Goal: Task Accomplishment & Management: Use online tool/utility

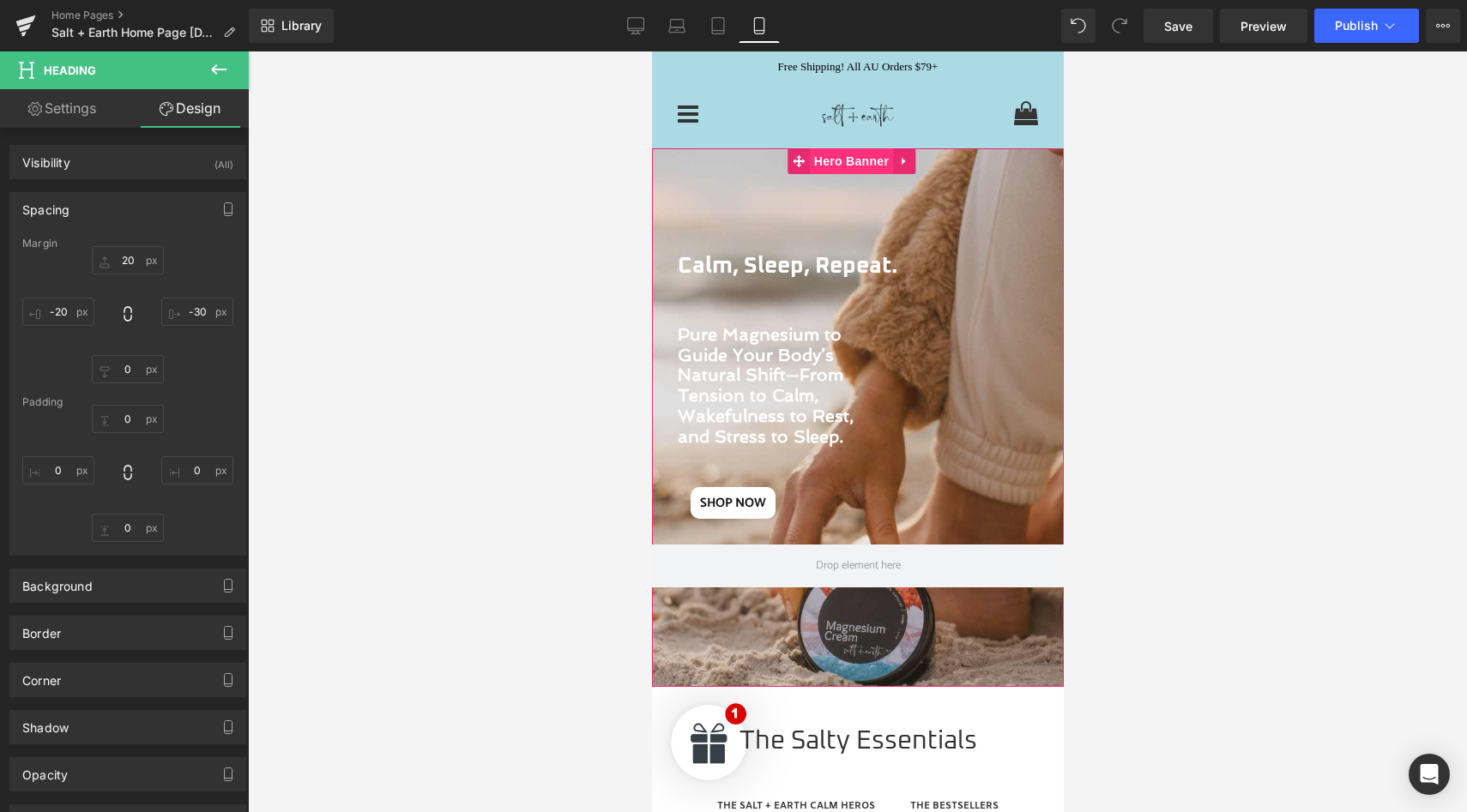
click at [862, 164] on span "Hero Banner" at bounding box center [851, 161] width 84 height 25
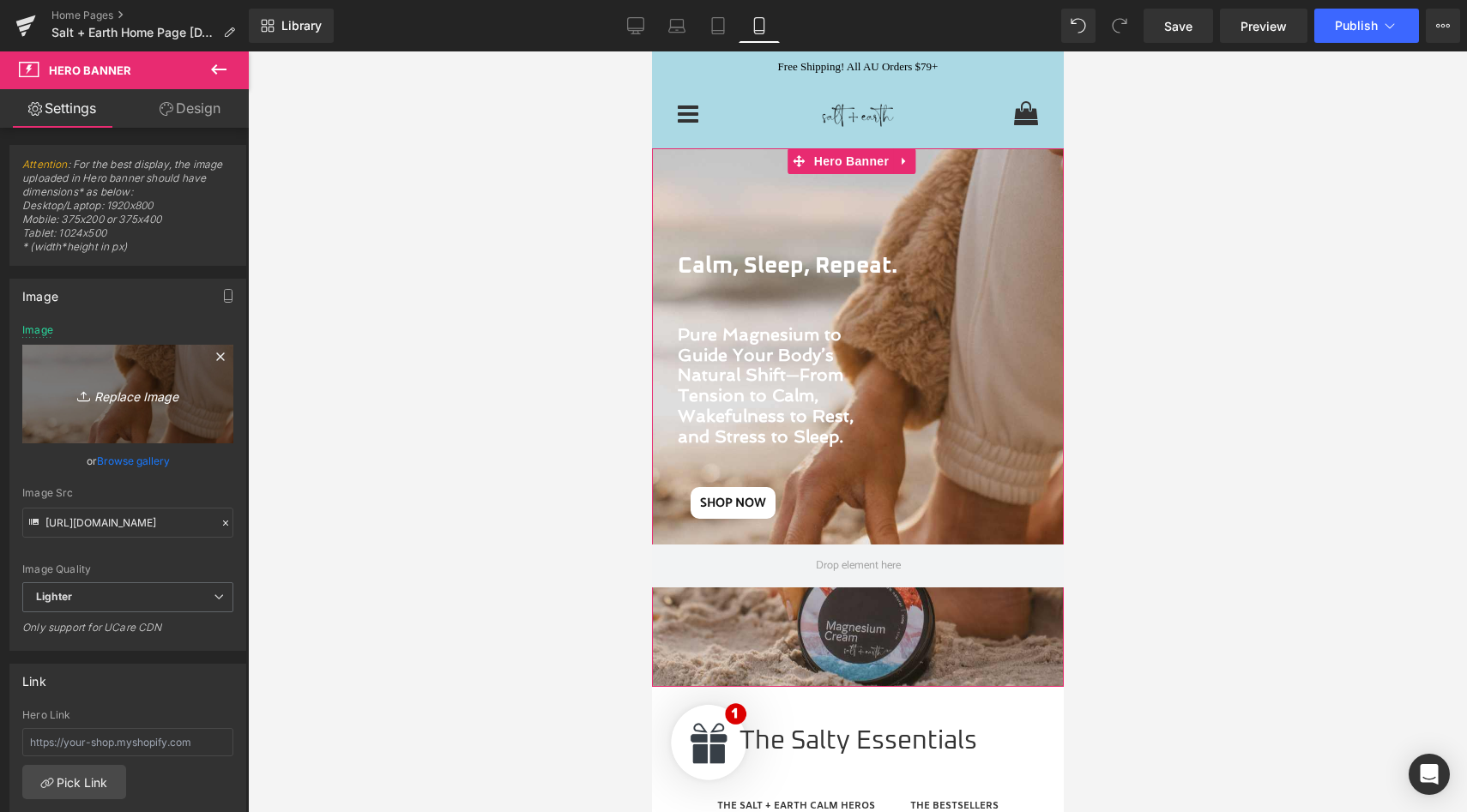
click at [116, 401] on icon "Replace Image" at bounding box center [127, 394] width 137 height 21
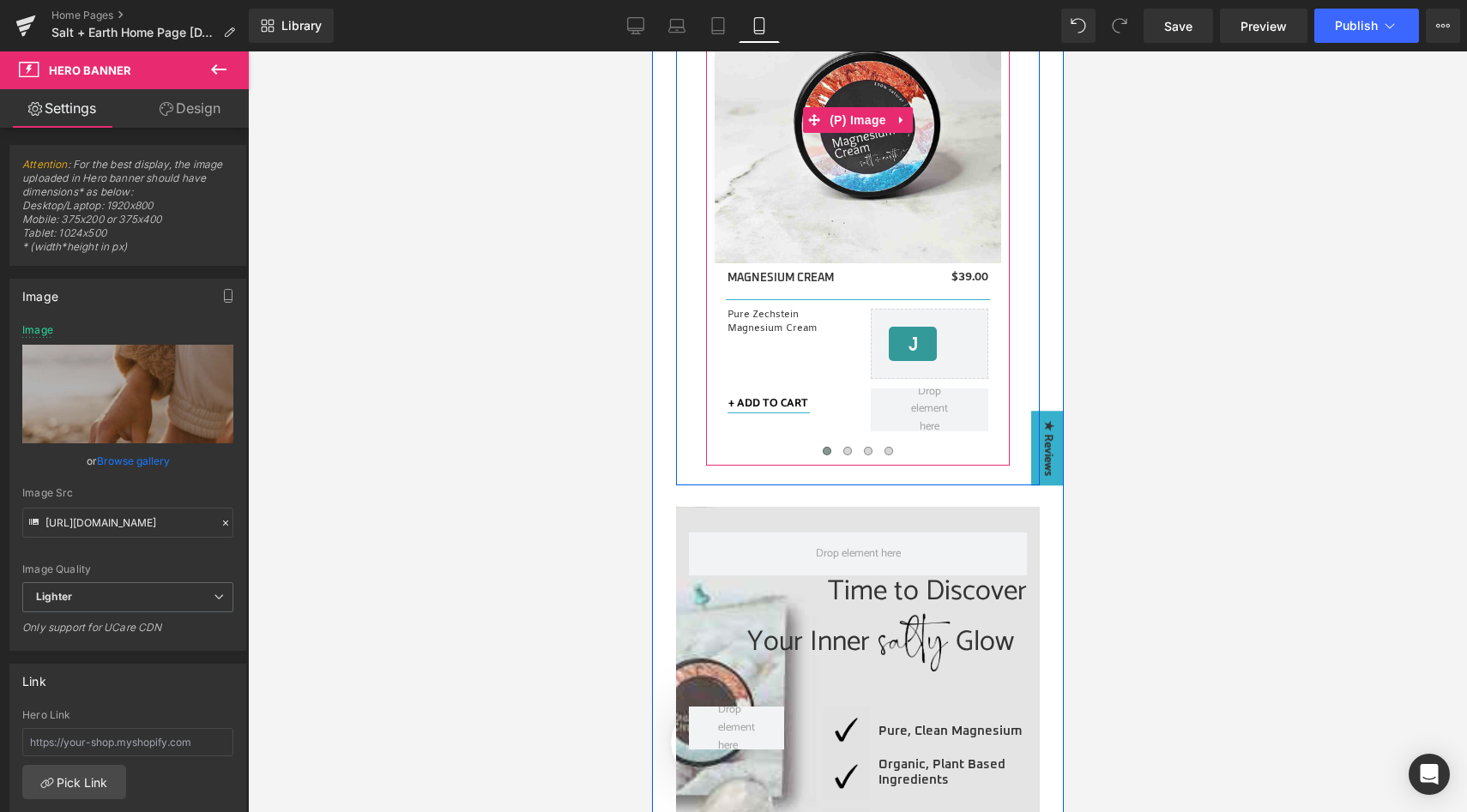
scroll to position [1247, 0]
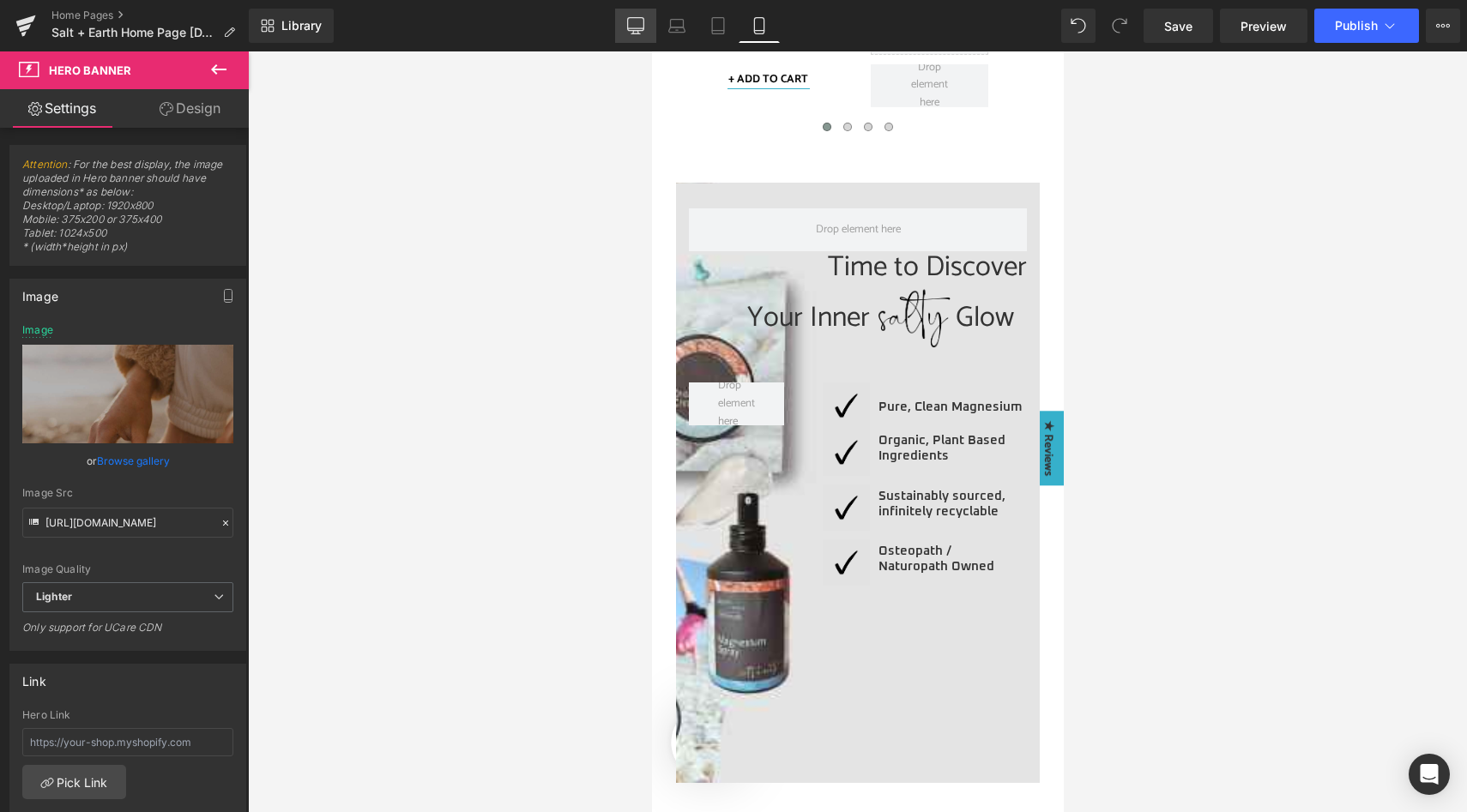
click at [633, 25] on icon at bounding box center [636, 26] width 18 height 18
type input "[URL][DOMAIN_NAME]"
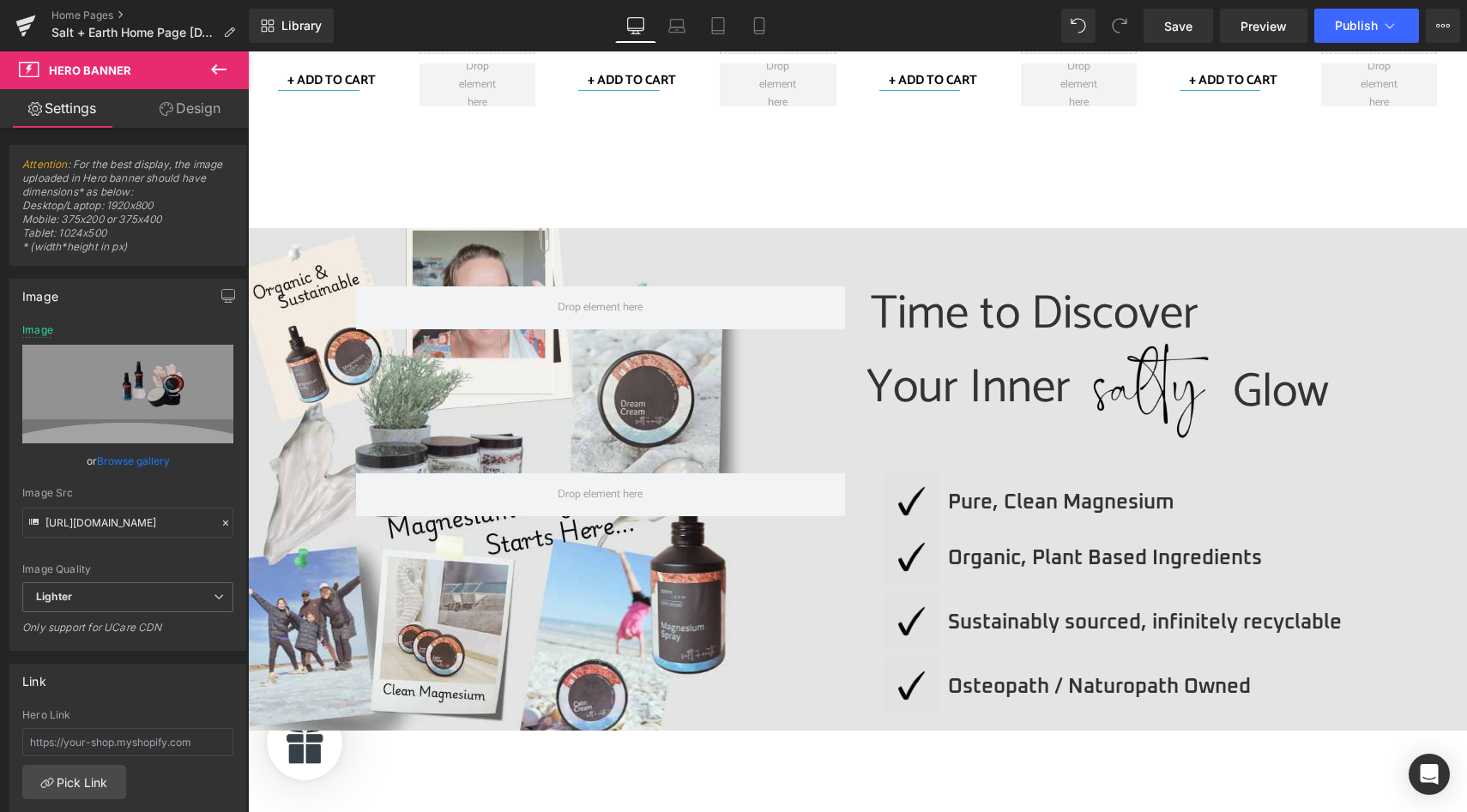
scroll to position [1454, 0]
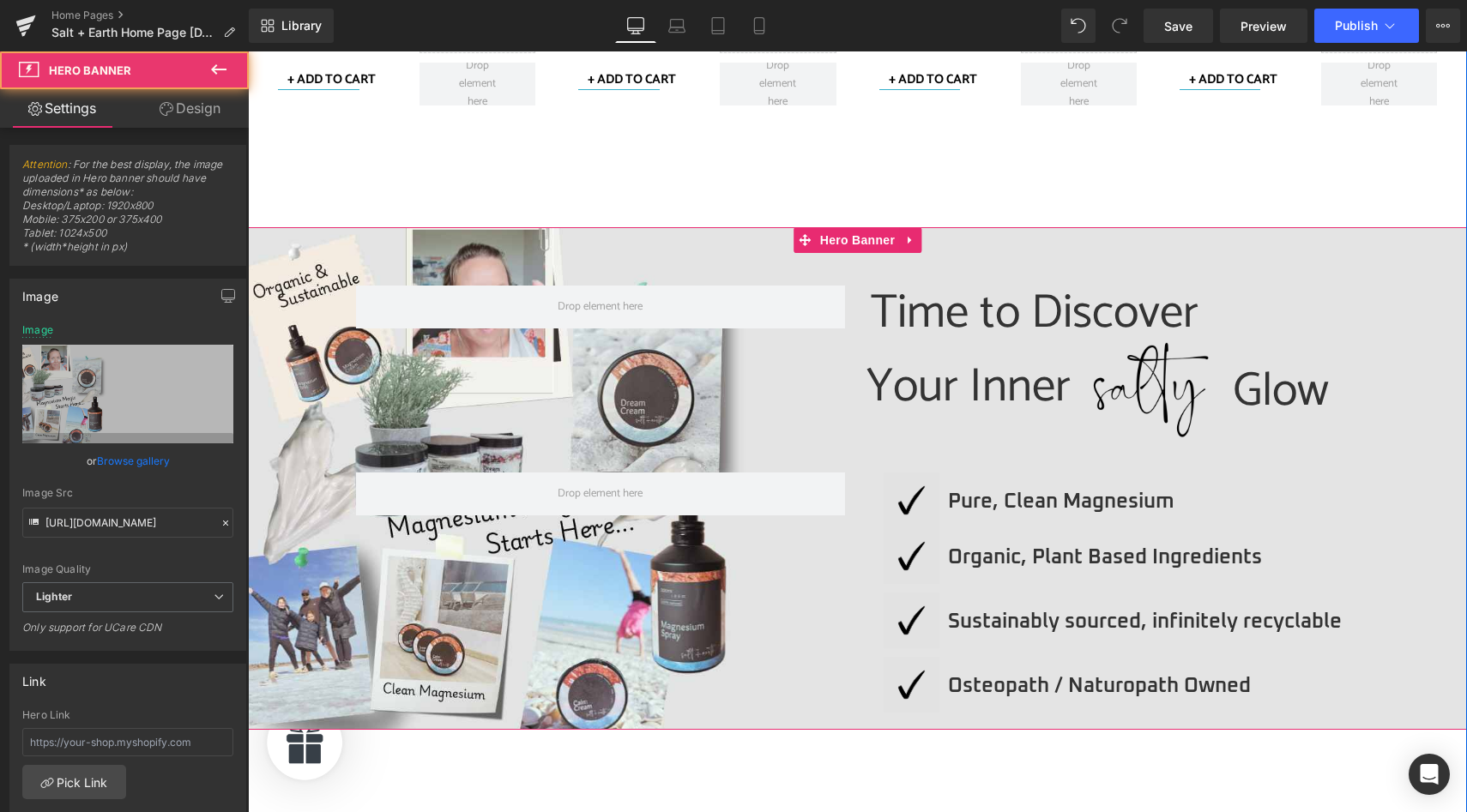
click at [749, 245] on div at bounding box center [857, 478] width 1219 height 503
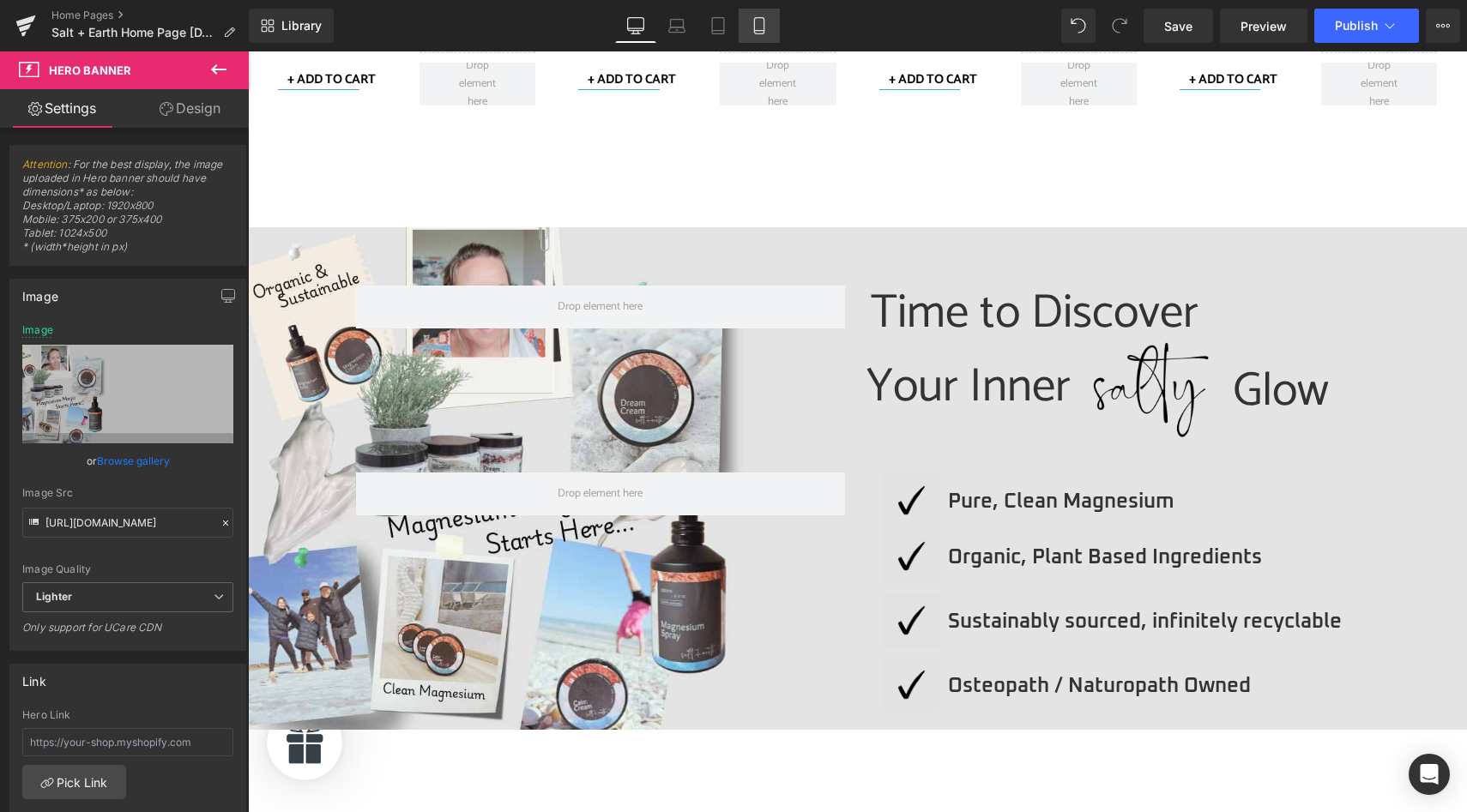
click at [752, 25] on icon at bounding box center [760, 26] width 18 height 18
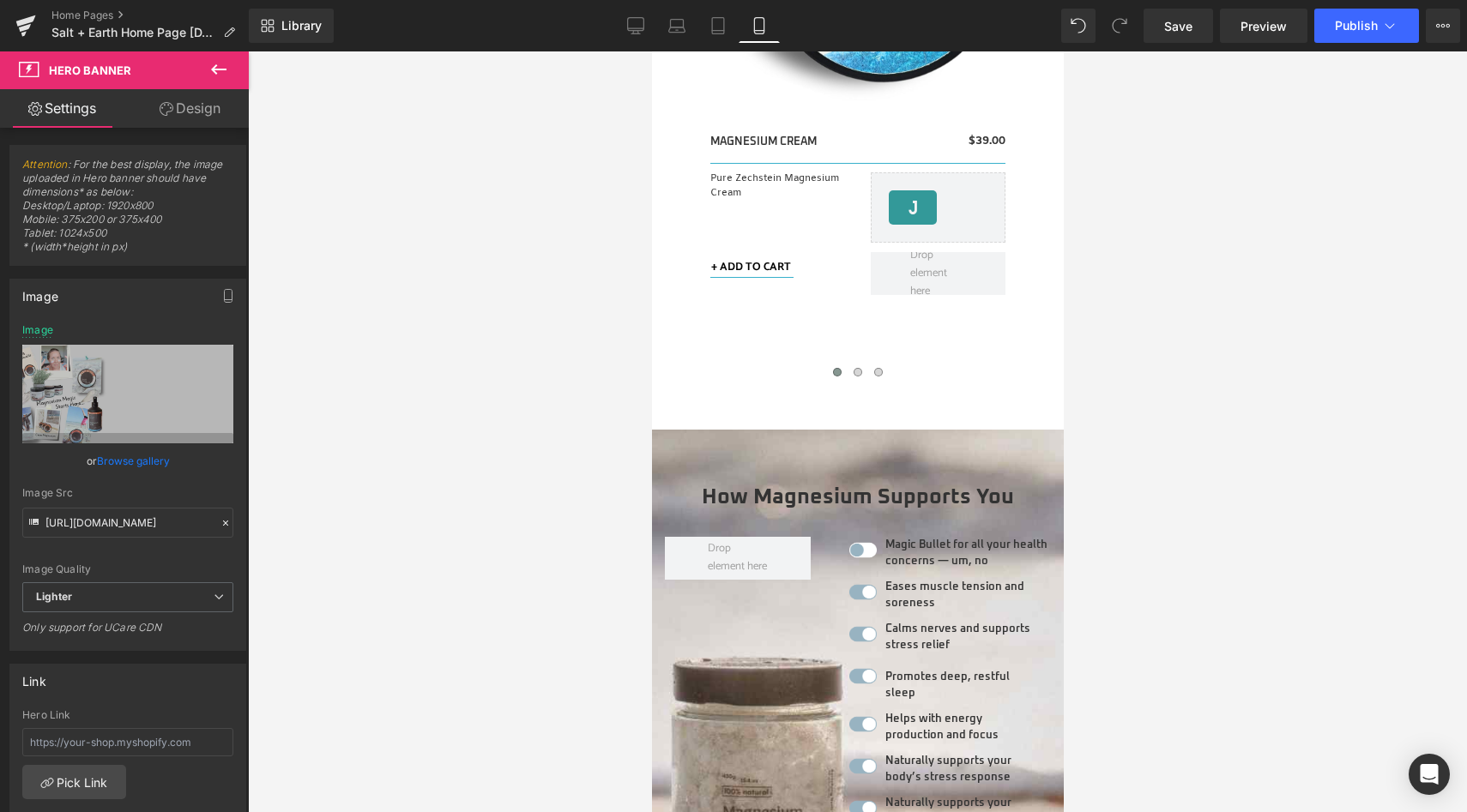
scroll to position [2855, 0]
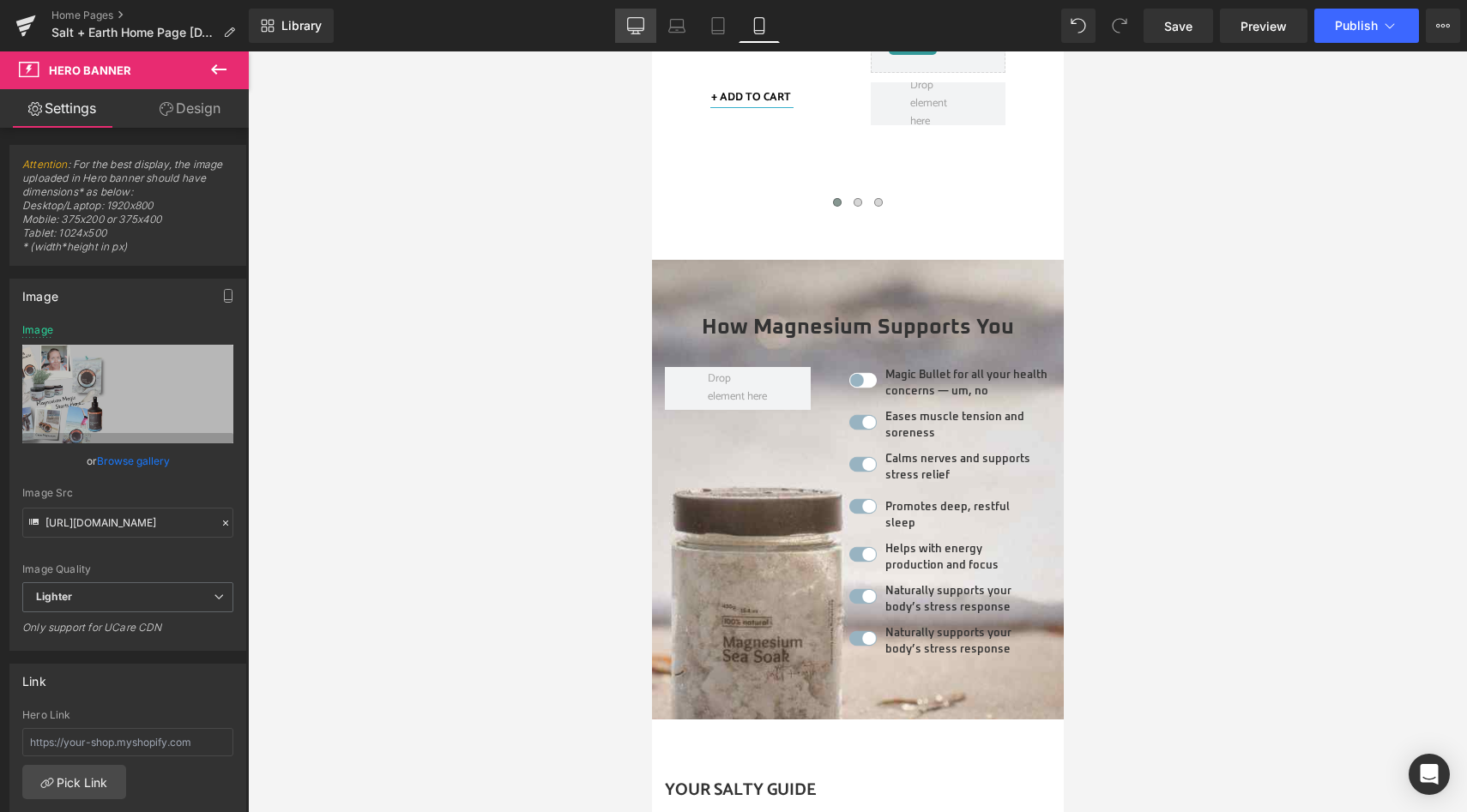
drag, startPoint x: 644, startPoint y: 27, endPoint x: 570, endPoint y: 258, distance: 242.6
click at [644, 27] on icon at bounding box center [636, 24] width 17 height 13
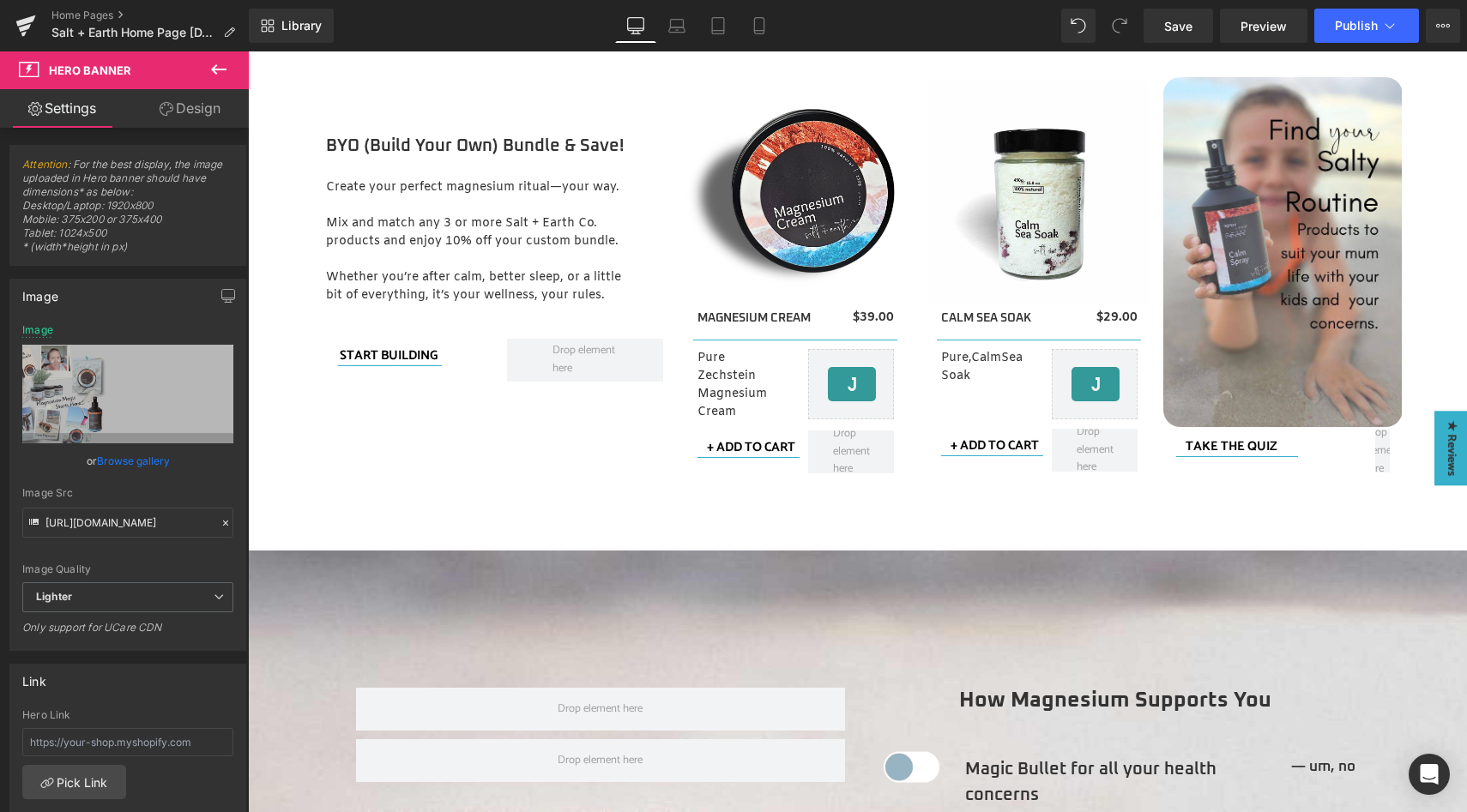
scroll to position [2761, 0]
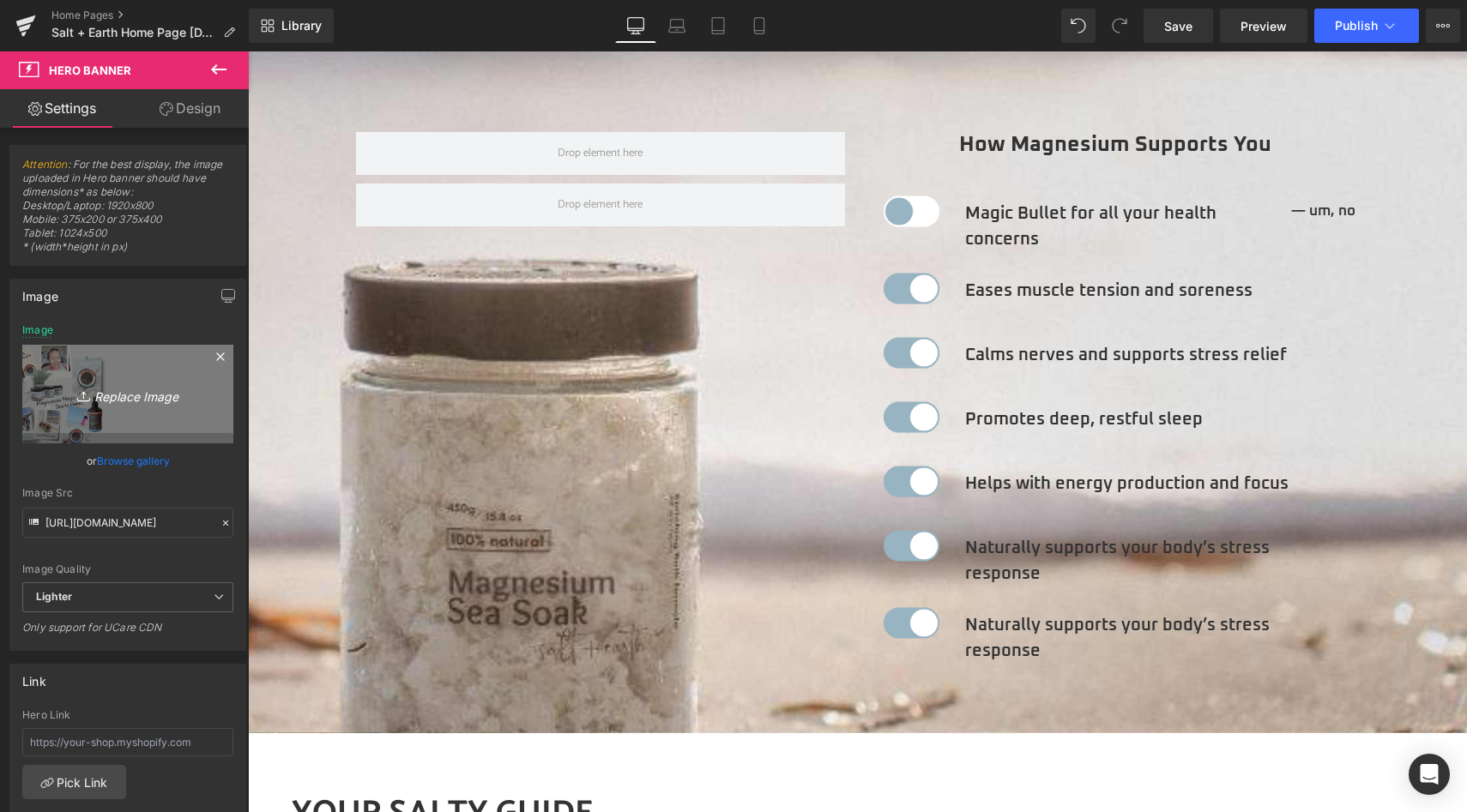
click at [126, 396] on icon "Replace Image" at bounding box center [127, 394] width 137 height 21
type input "C:\fakepath\Magnesium Sea Soak.jpg"
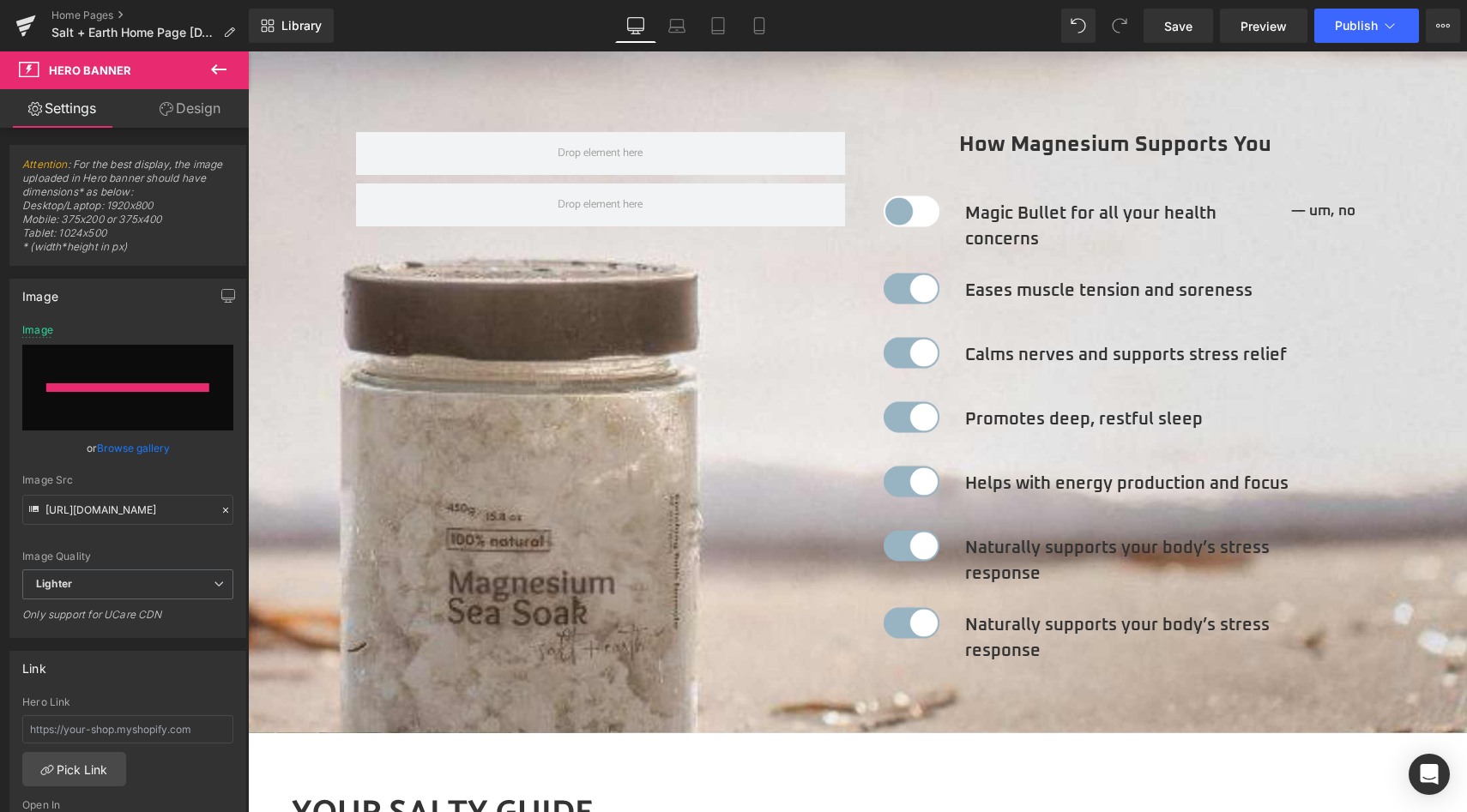
type input "[URL][DOMAIN_NAME]"
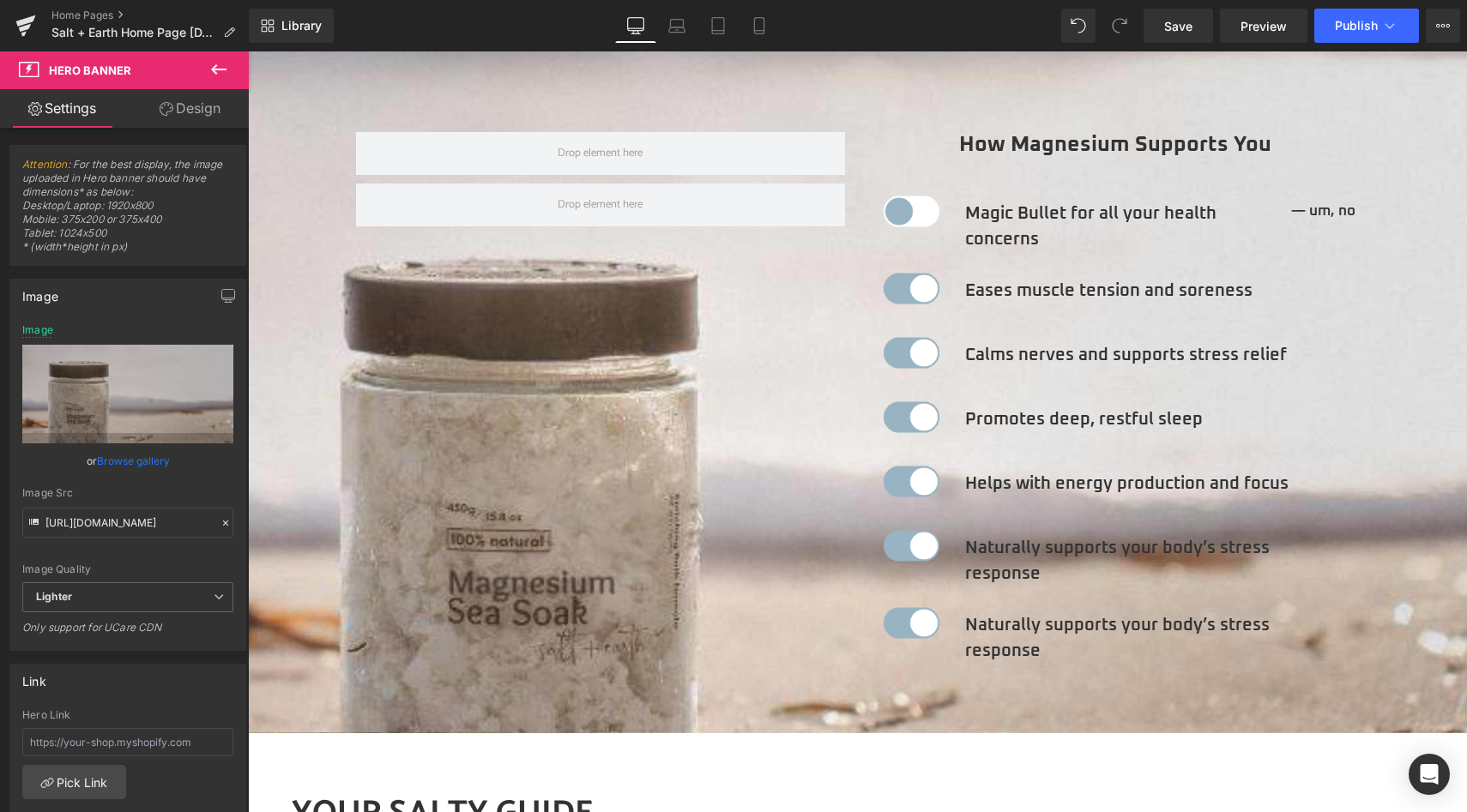
click at [135, 461] on link "Browse gallery" at bounding box center [133, 461] width 73 height 30
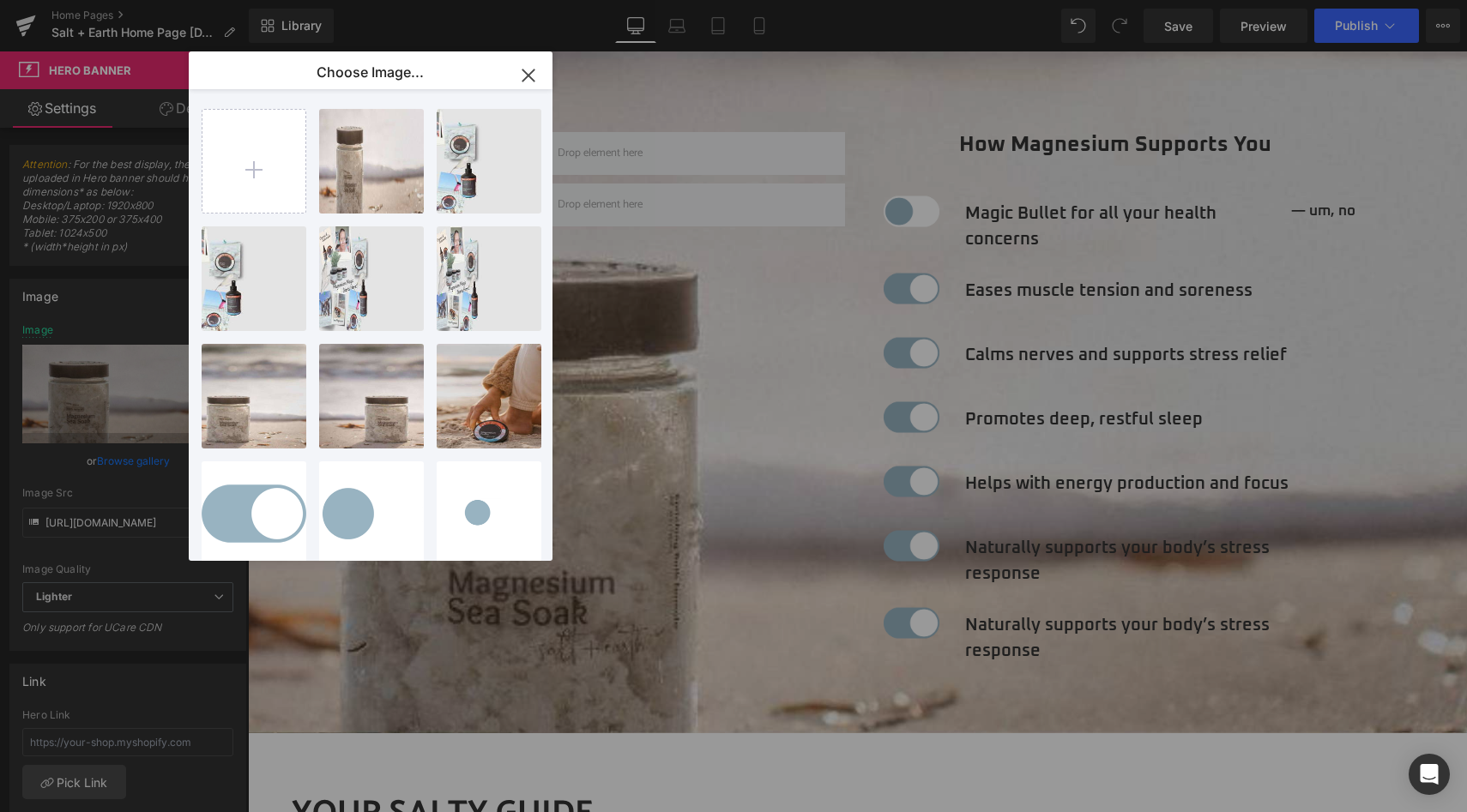
click at [529, 75] on icon "button" at bounding box center [527, 74] width 11 height 11
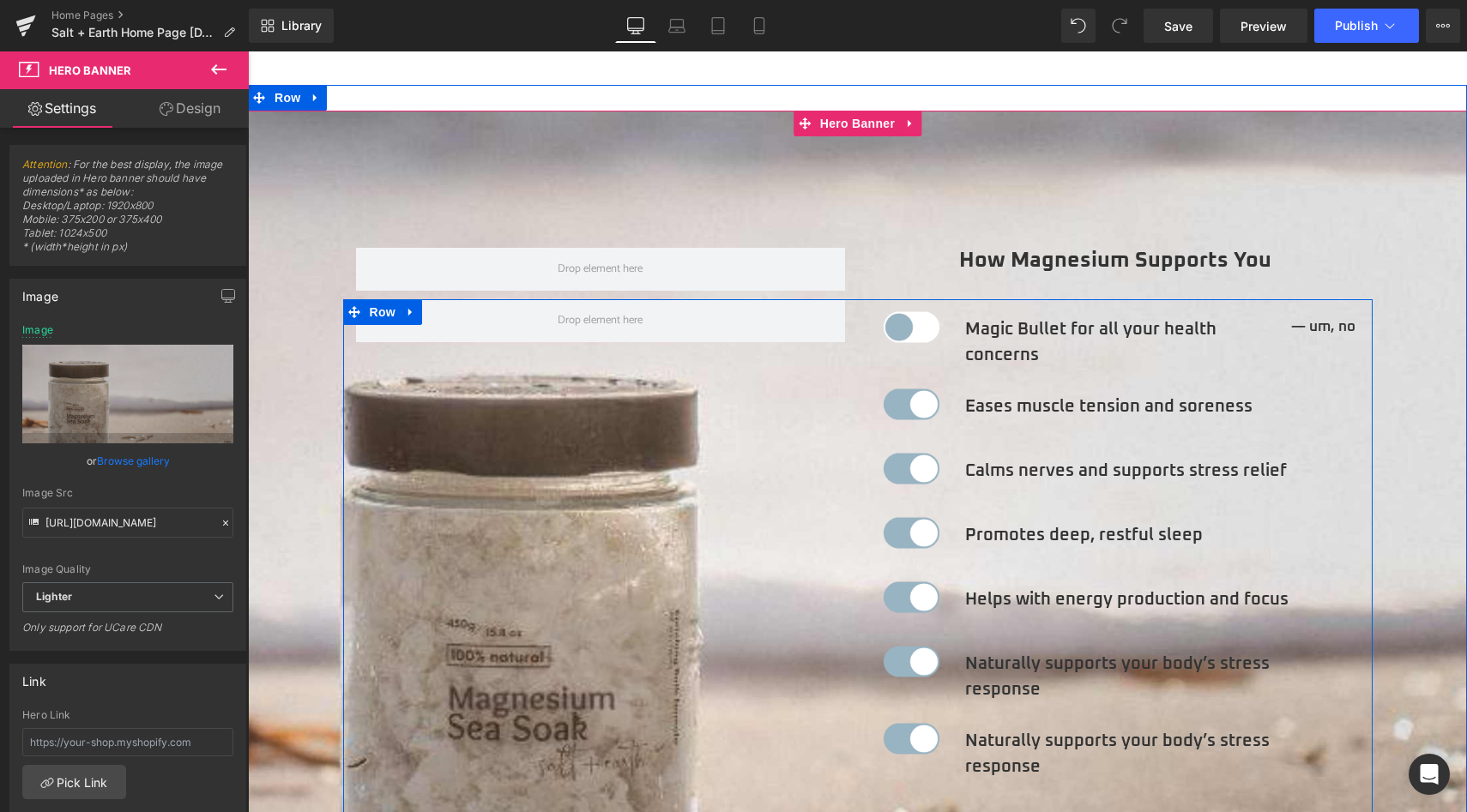
scroll to position [2522, 0]
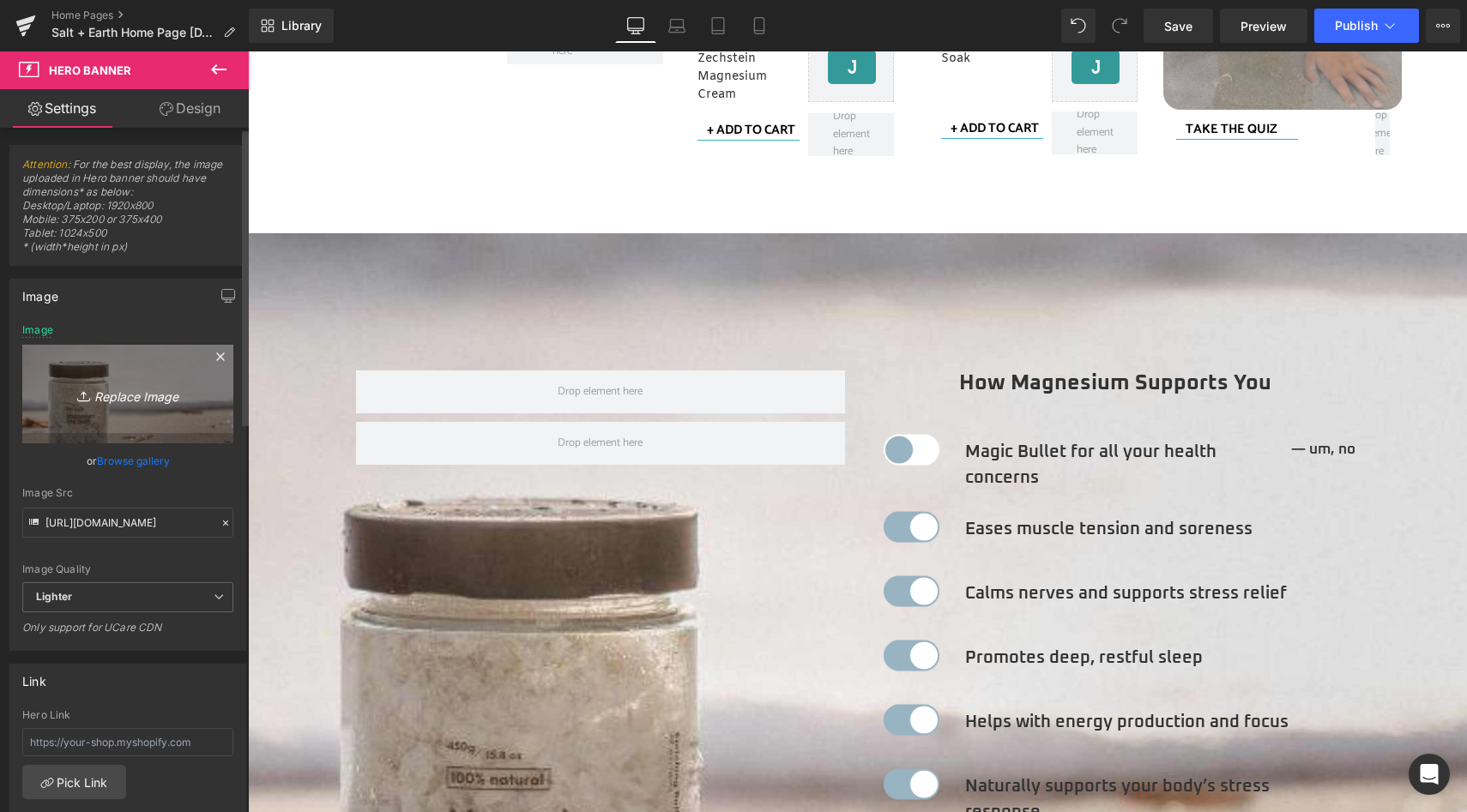
click at [107, 398] on icon "Replace Image" at bounding box center [127, 394] width 137 height 21
type input "C:\fakepath\Magnesium Sea Soak.jpg"
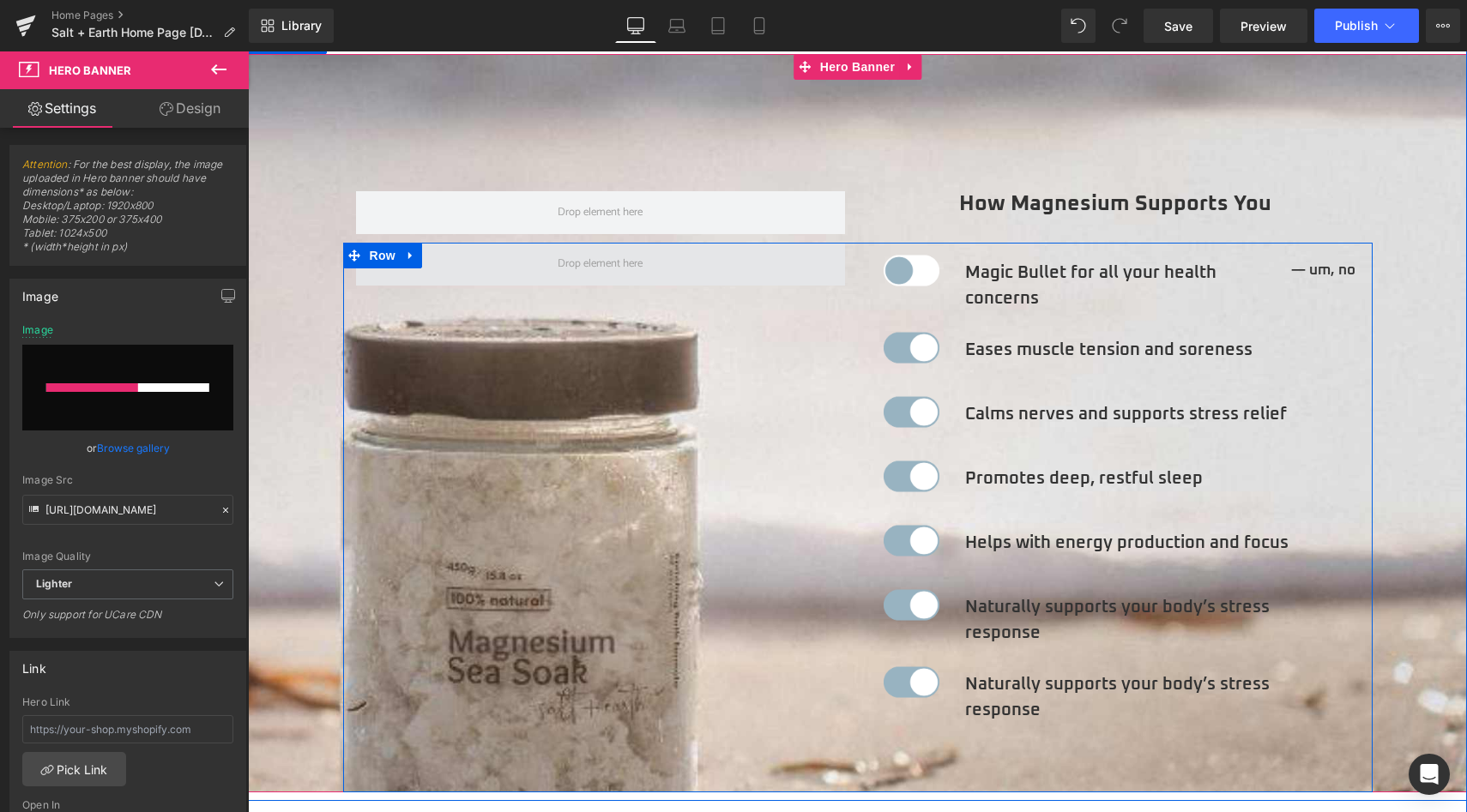
scroll to position [2702, 0]
type input "[URL][DOMAIN_NAME]"
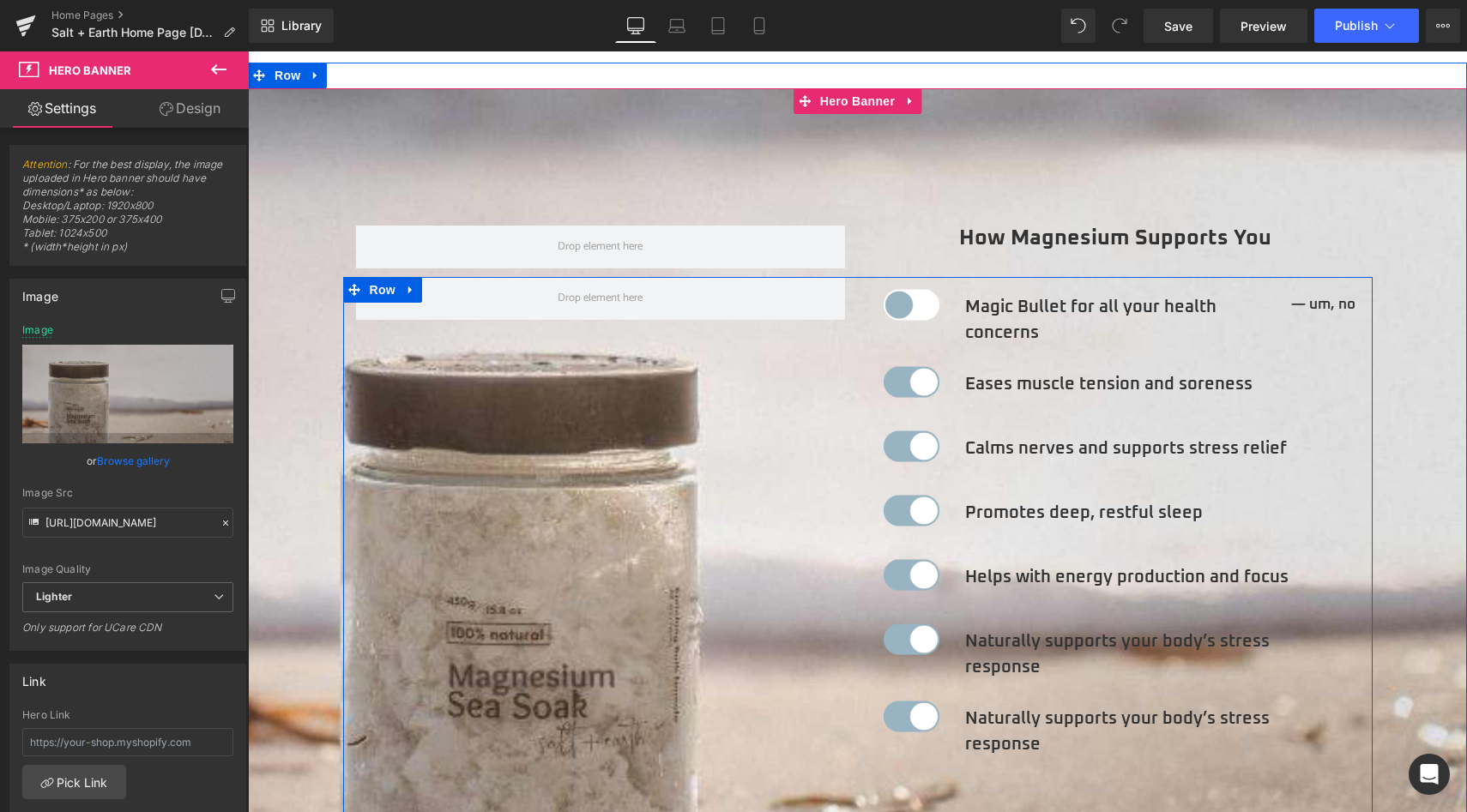
scroll to position [2464, 0]
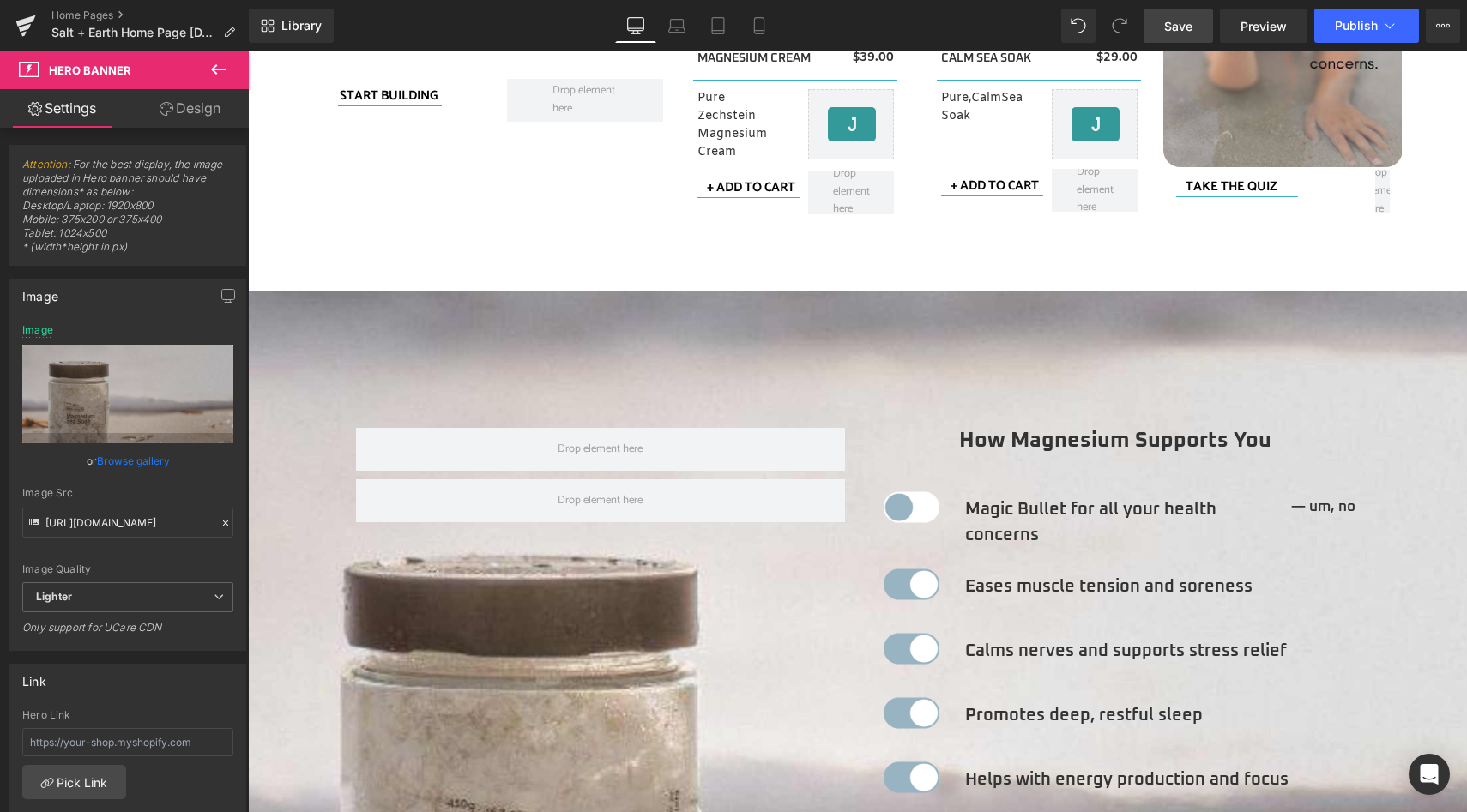
click at [1185, 20] on span "Save" at bounding box center [1178, 26] width 28 height 18
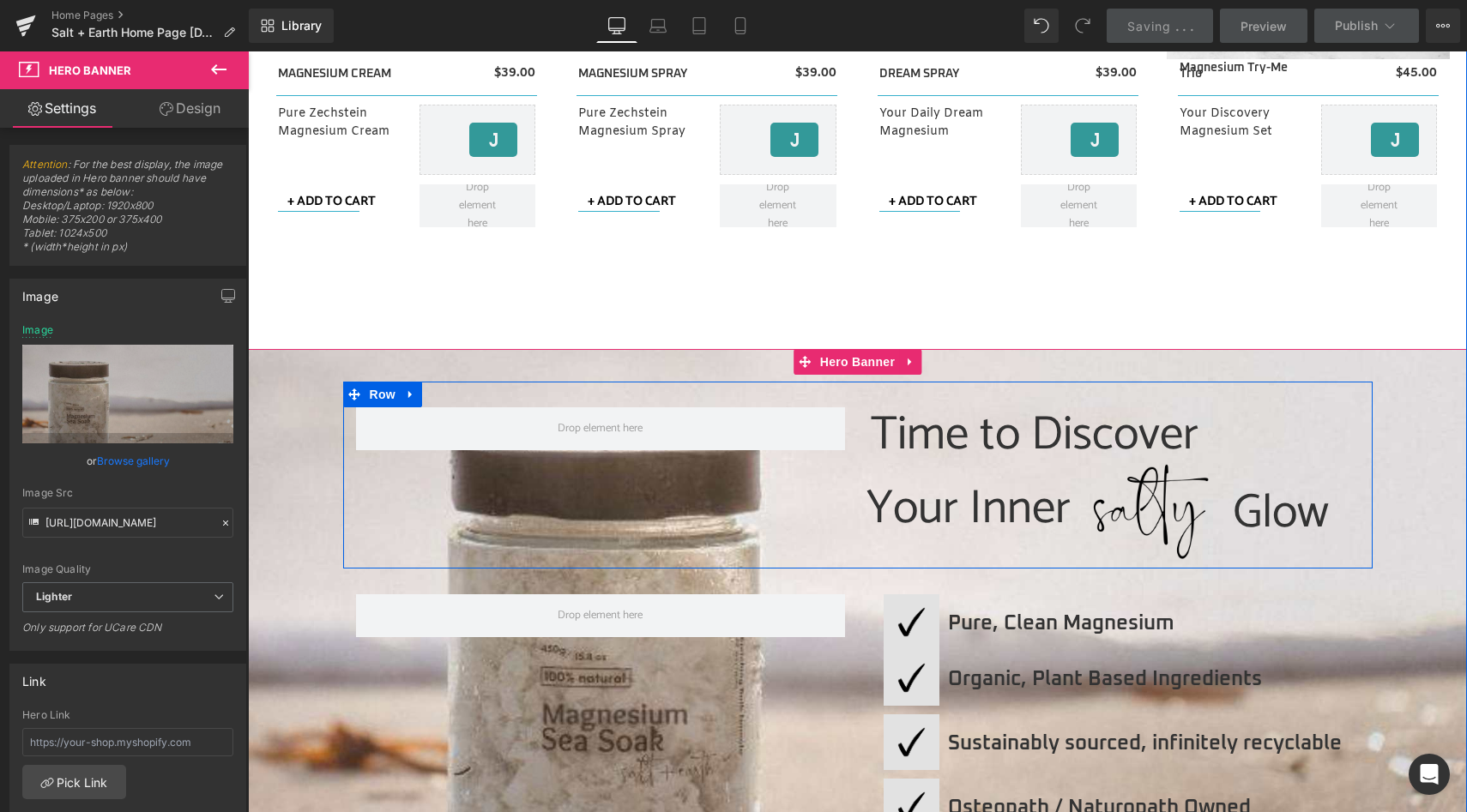
scroll to position [1477, 0]
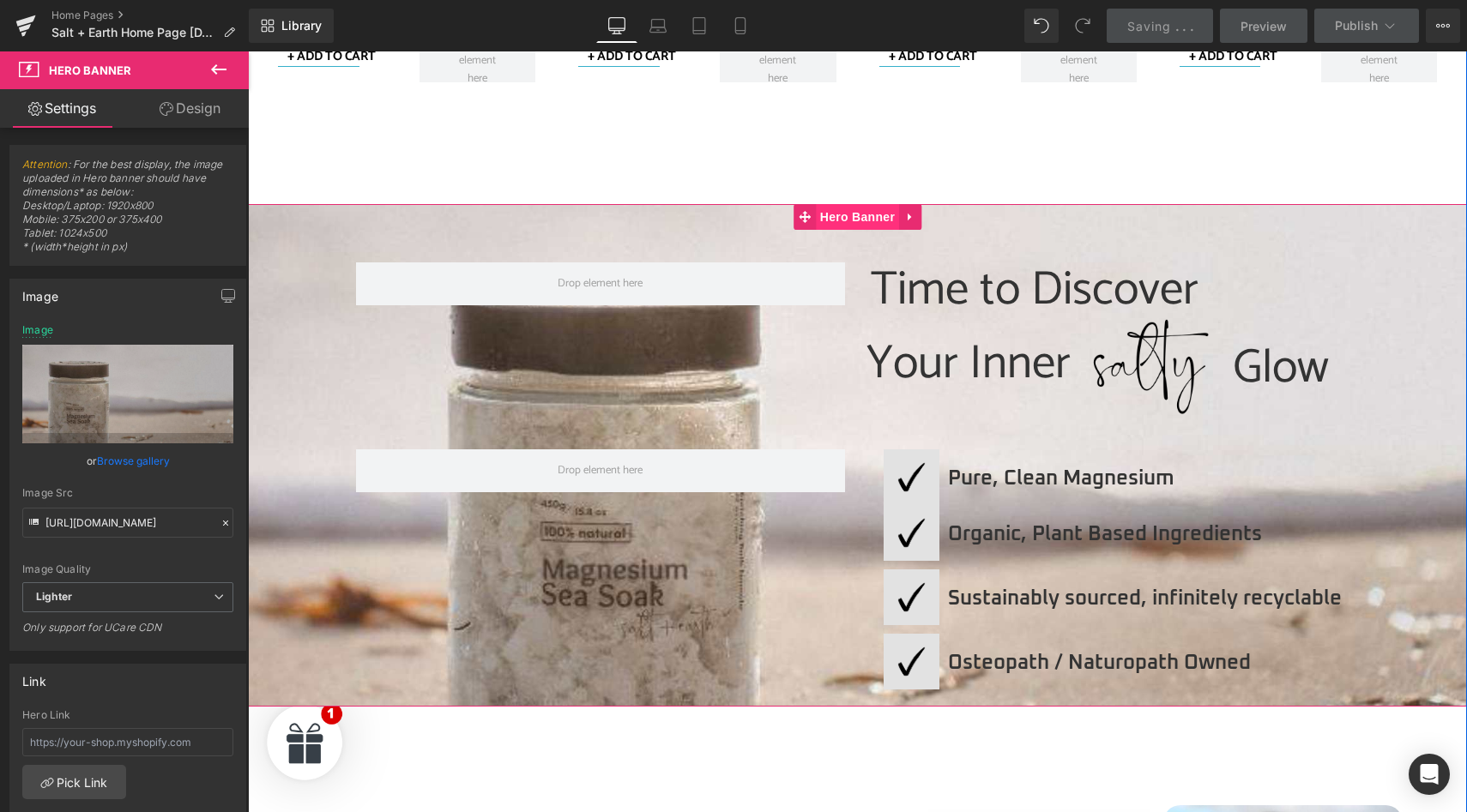
click at [838, 218] on span "Hero Banner" at bounding box center [858, 217] width 84 height 25
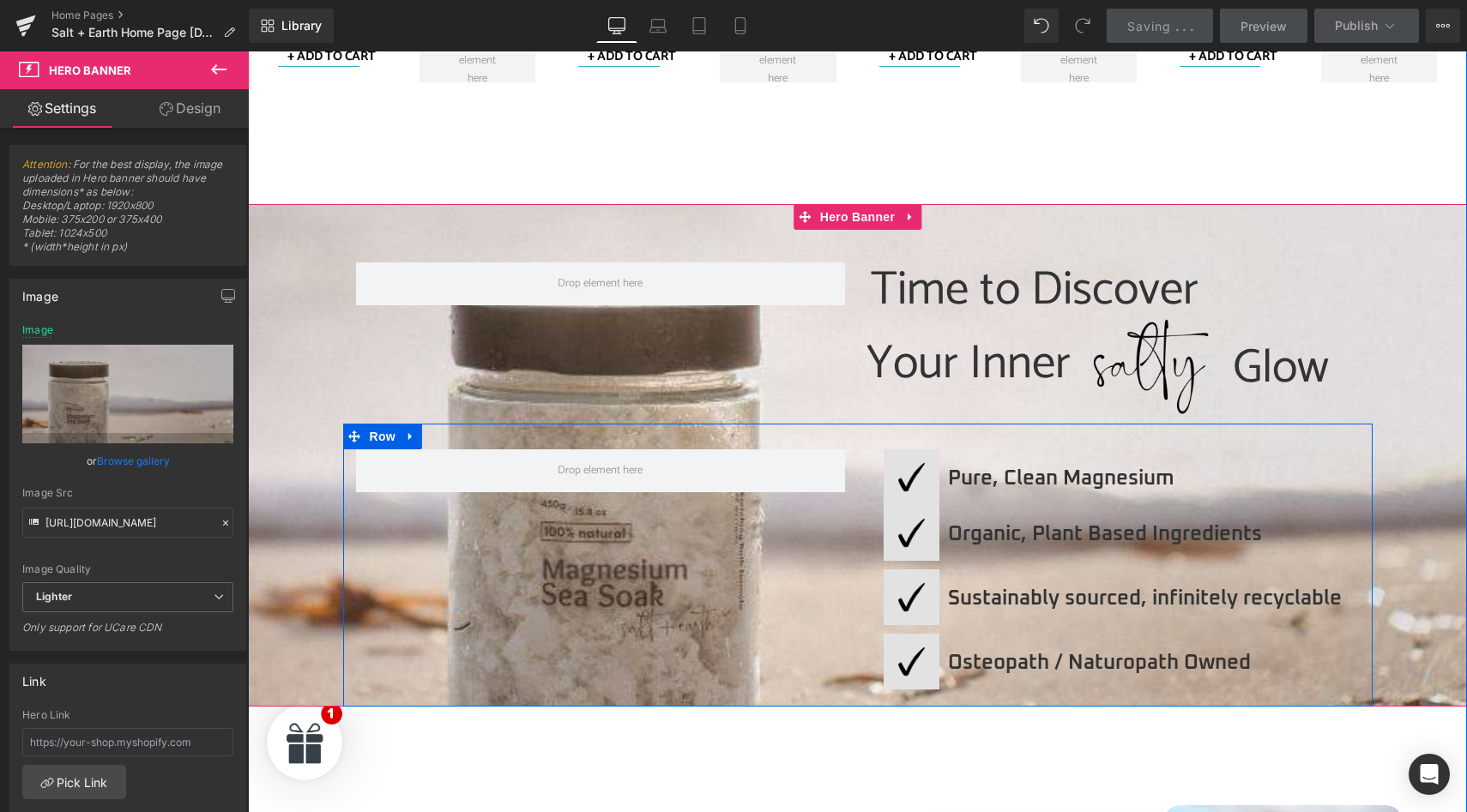
scroll to position [2314, 0]
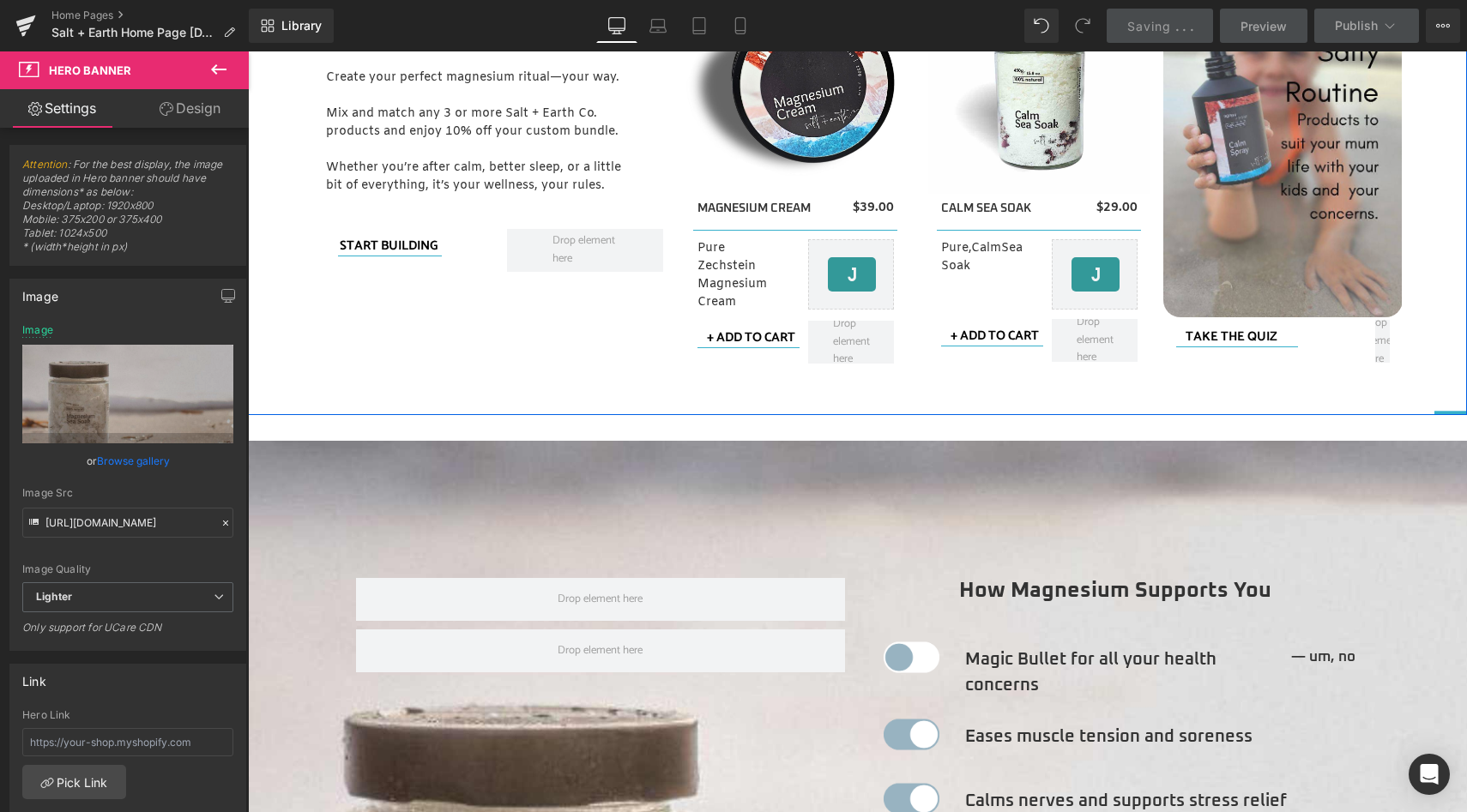
click at [681, 526] on div "How Magnesium Supports You Heading Row" at bounding box center [858, 535] width 1029 height 189
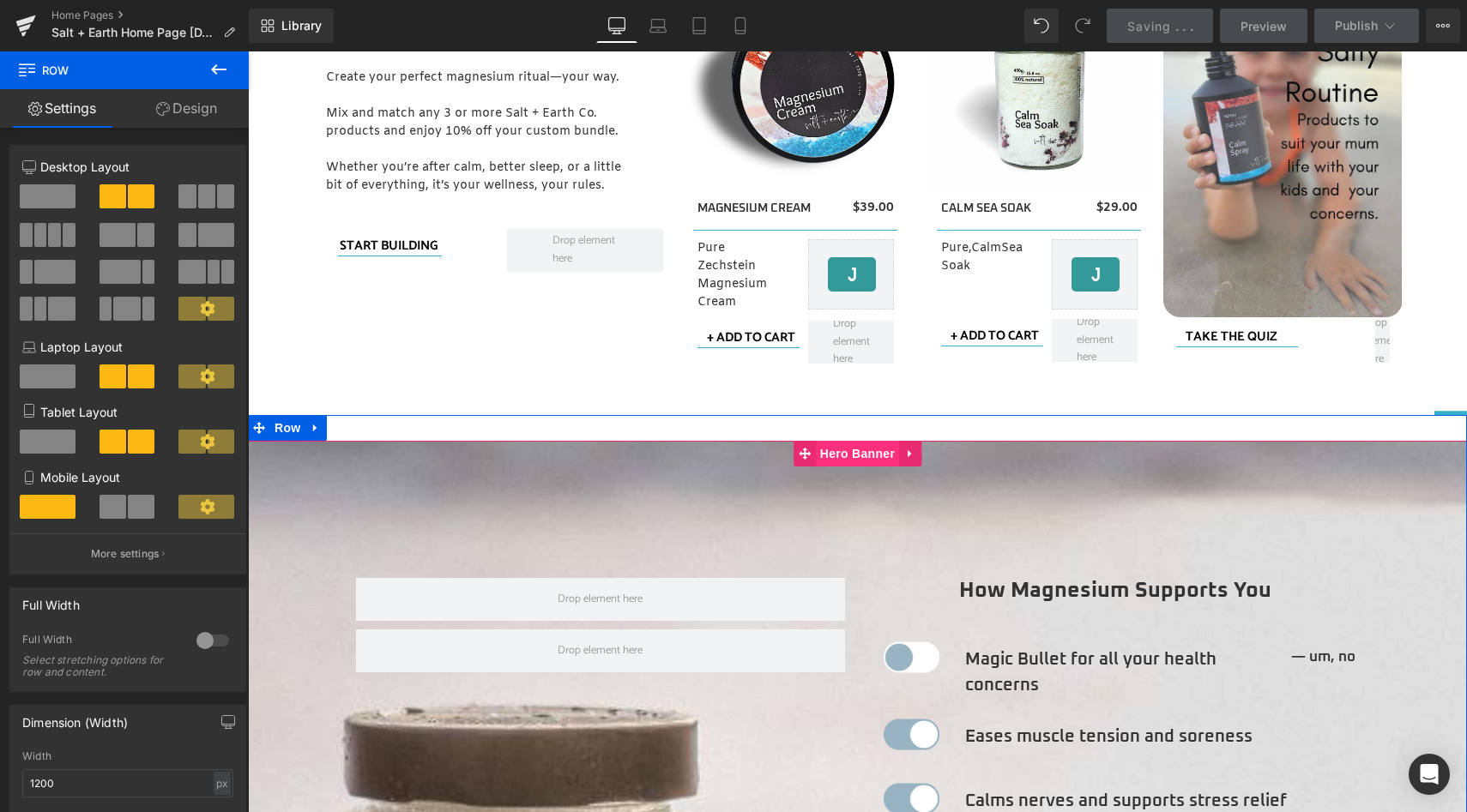
click at [849, 453] on span "Hero Banner" at bounding box center [858, 453] width 84 height 25
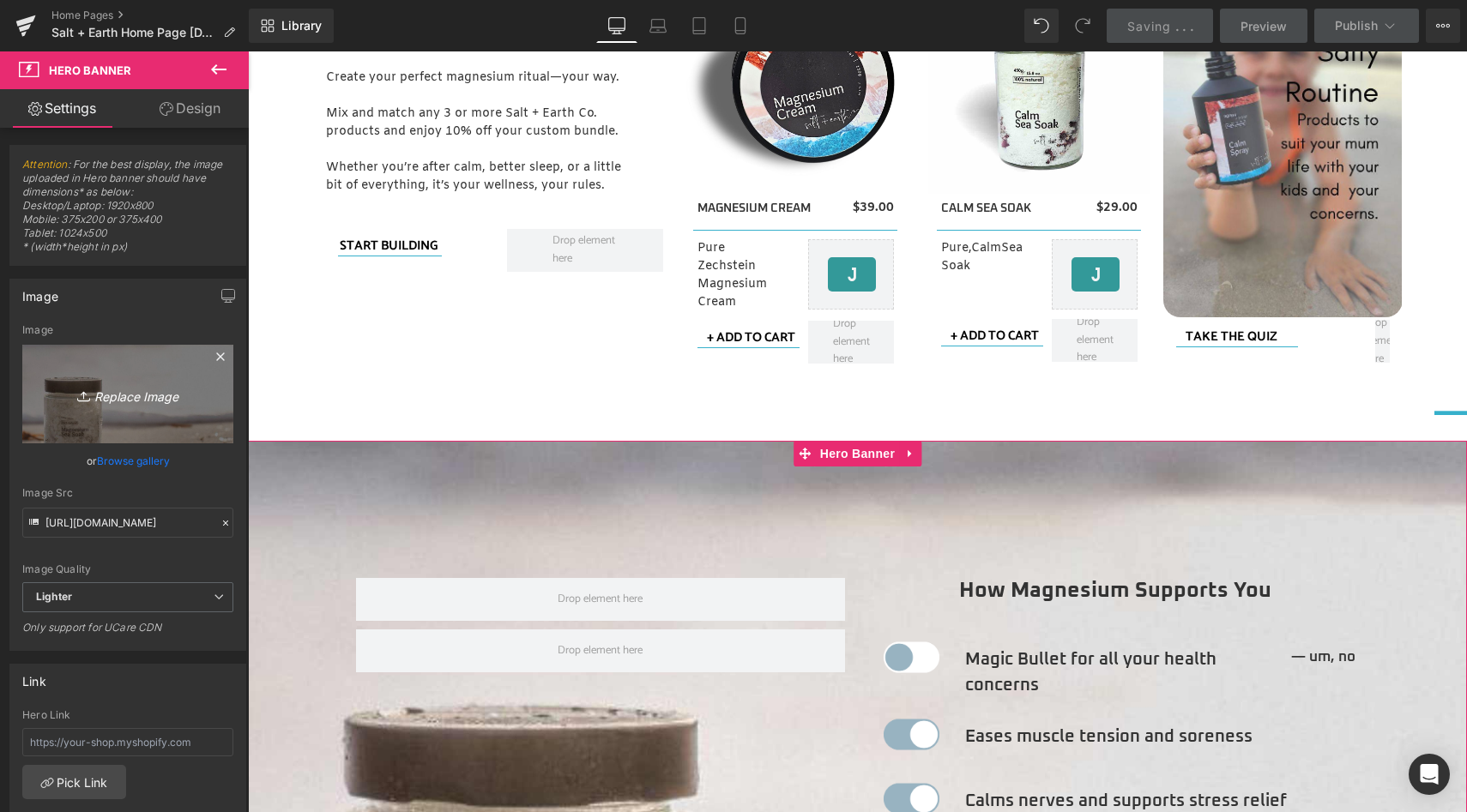
click at [105, 394] on icon "Replace Image" at bounding box center [127, 394] width 137 height 21
type input "C:\fakepath\Magnesium Sea Soak.jpg"
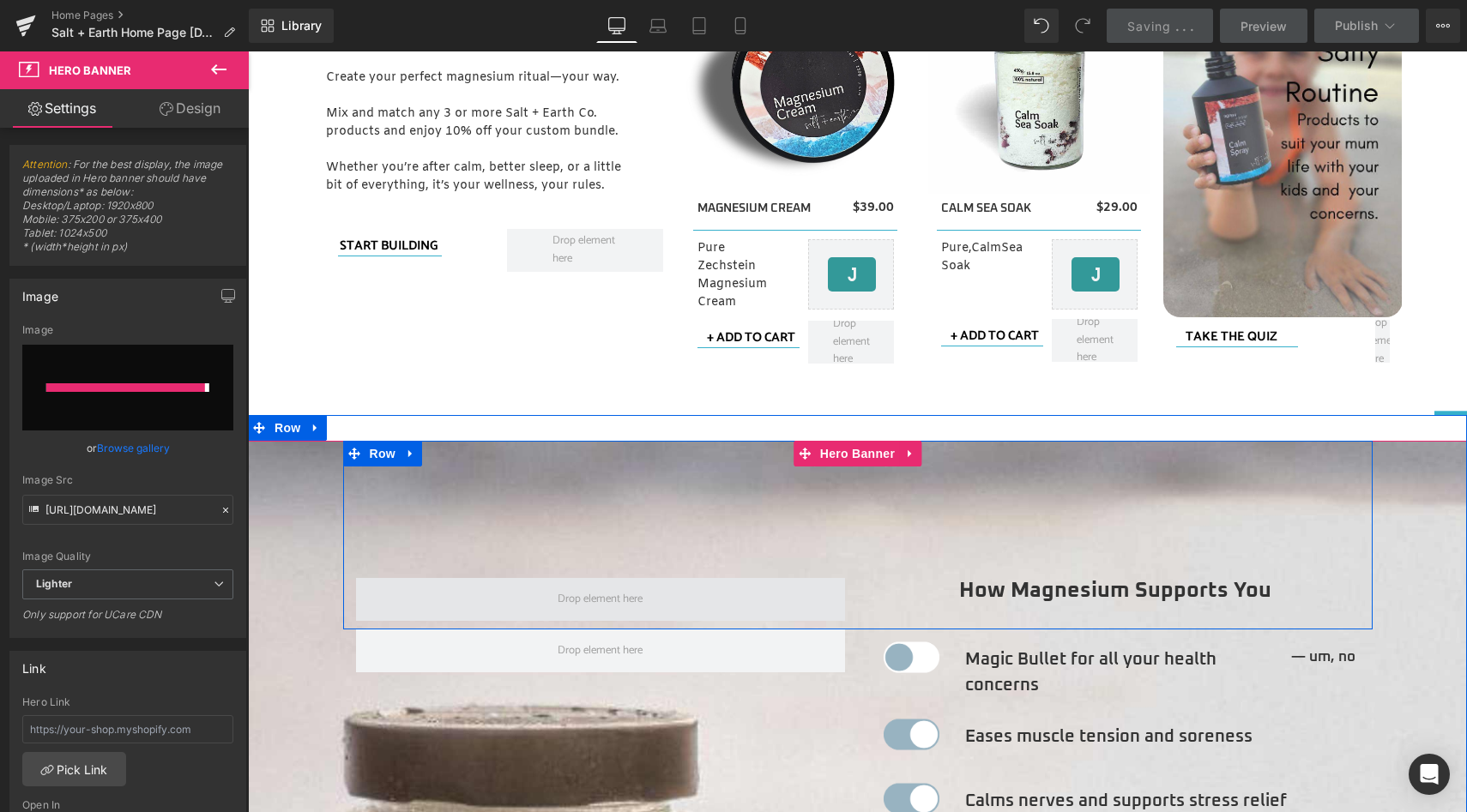
type input "[URL][DOMAIN_NAME]"
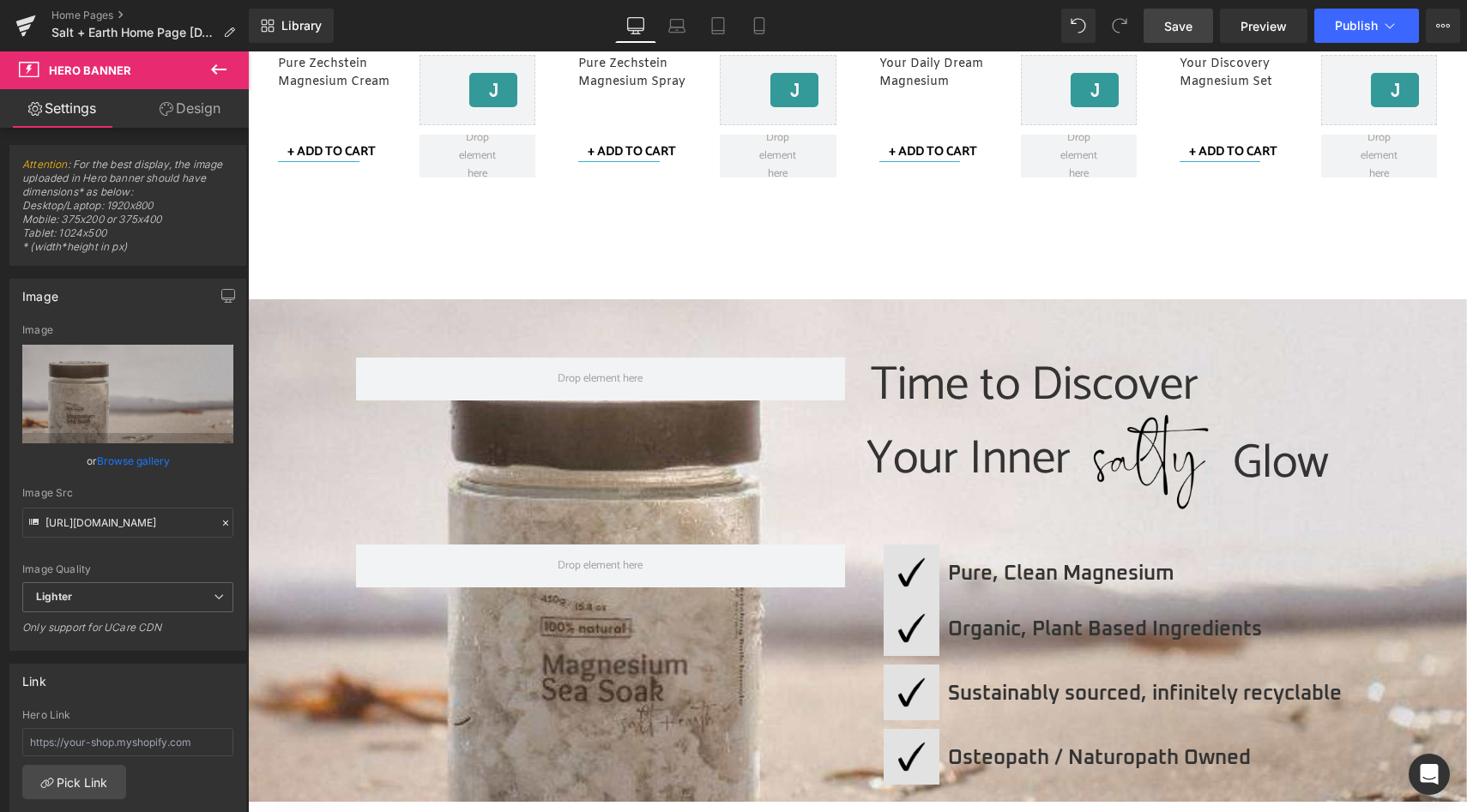
scroll to position [1404, 0]
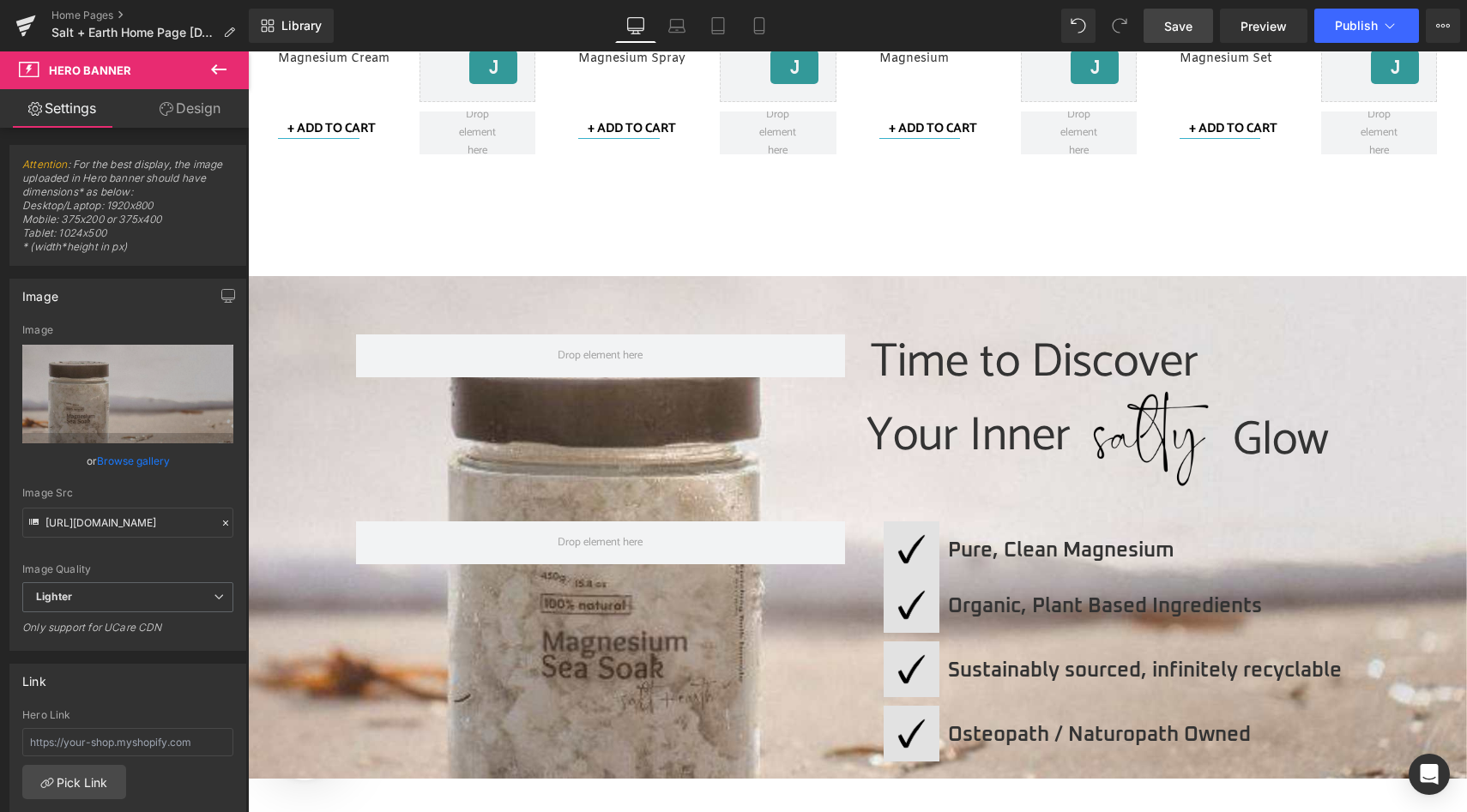
click at [857, 307] on div "Time to Discover Heading Your Inner Heading Image Glow Heading Row Row Image Pu…" at bounding box center [857, 527] width 1219 height 503
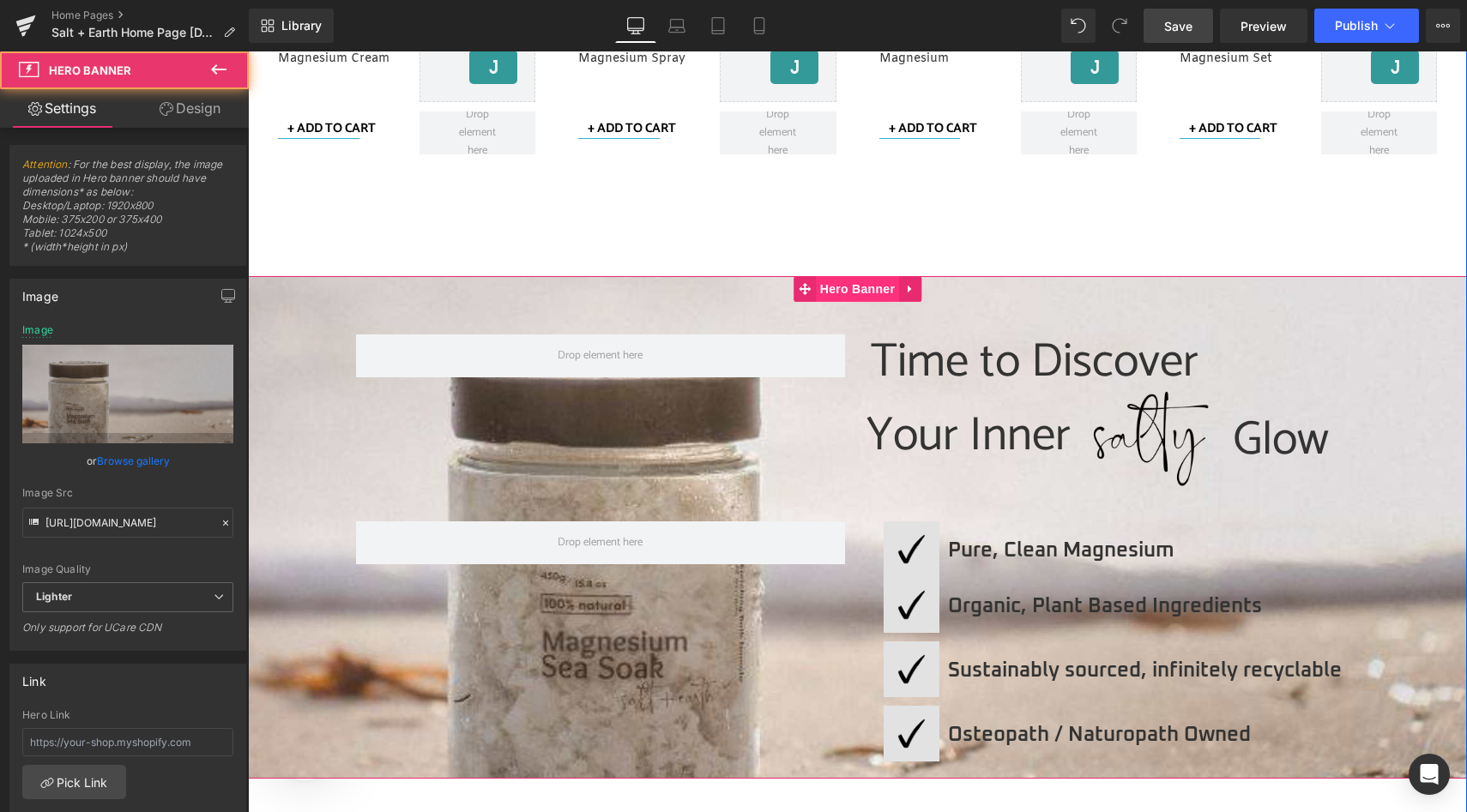
click at [853, 290] on span "Hero Banner" at bounding box center [858, 289] width 84 height 25
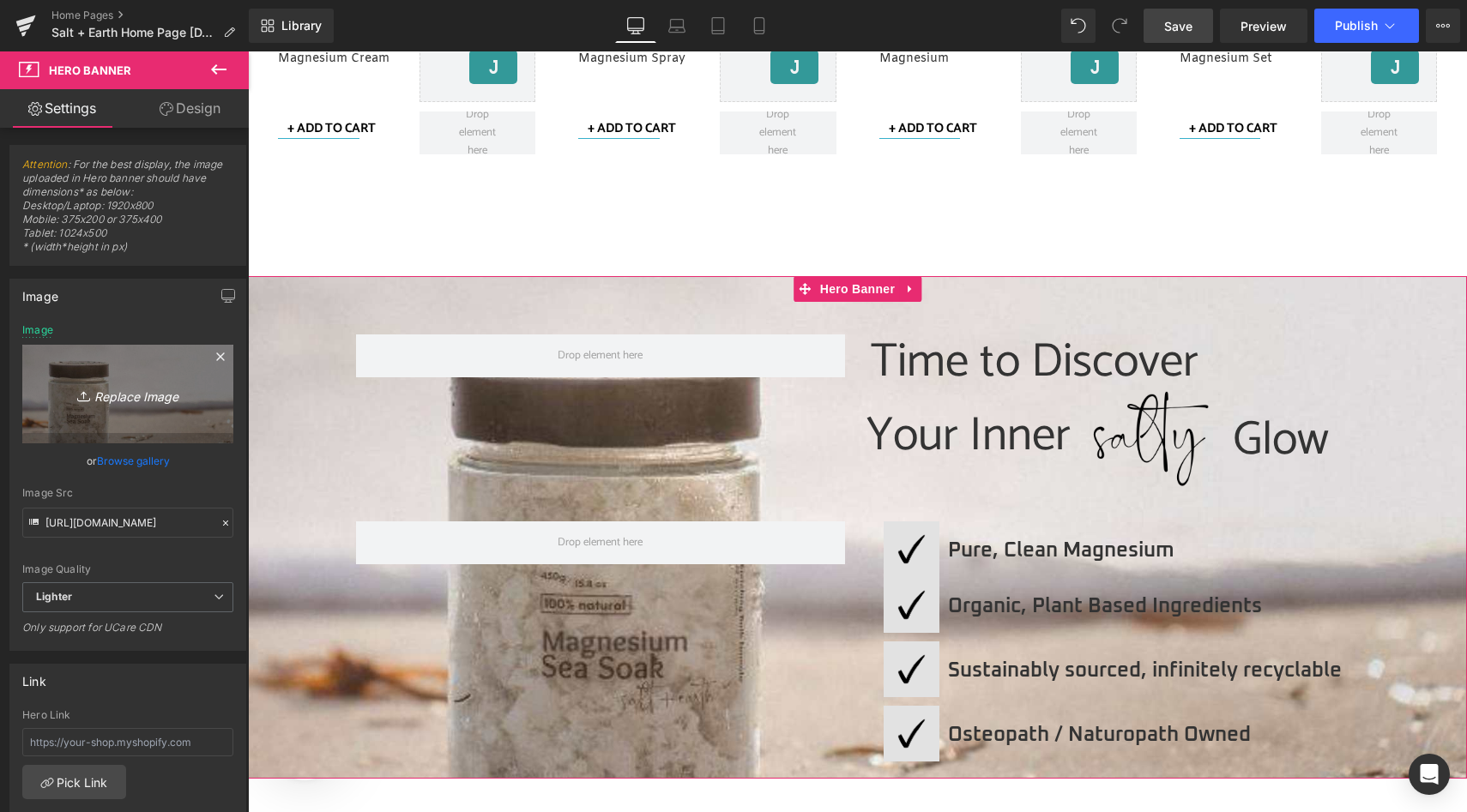
click at [170, 396] on icon "Replace Image" at bounding box center [127, 394] width 137 height 21
type input "C:\fakepath\Magnesium Mood Board 1920x800.jpg"
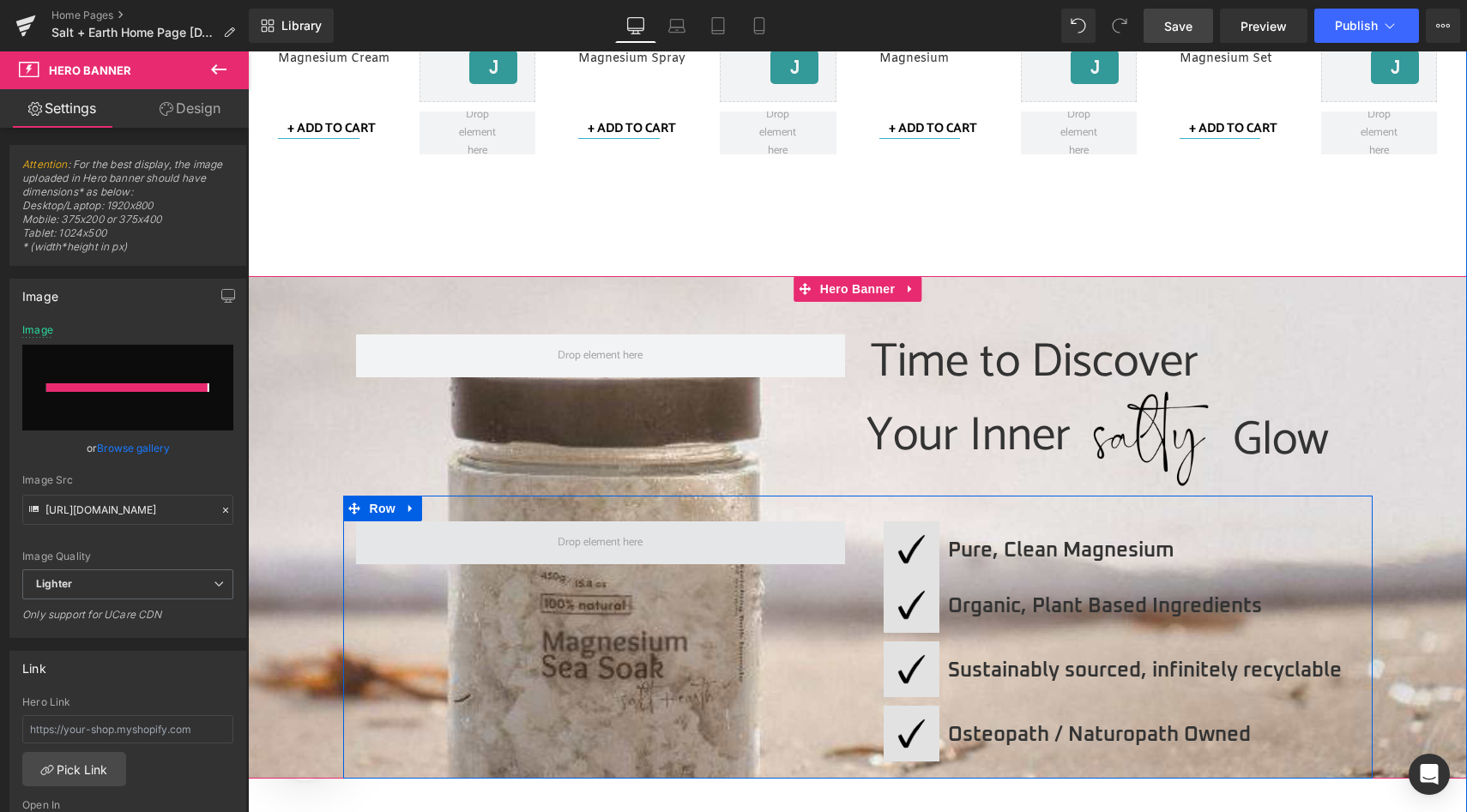
type input "[URL][DOMAIN_NAME]"
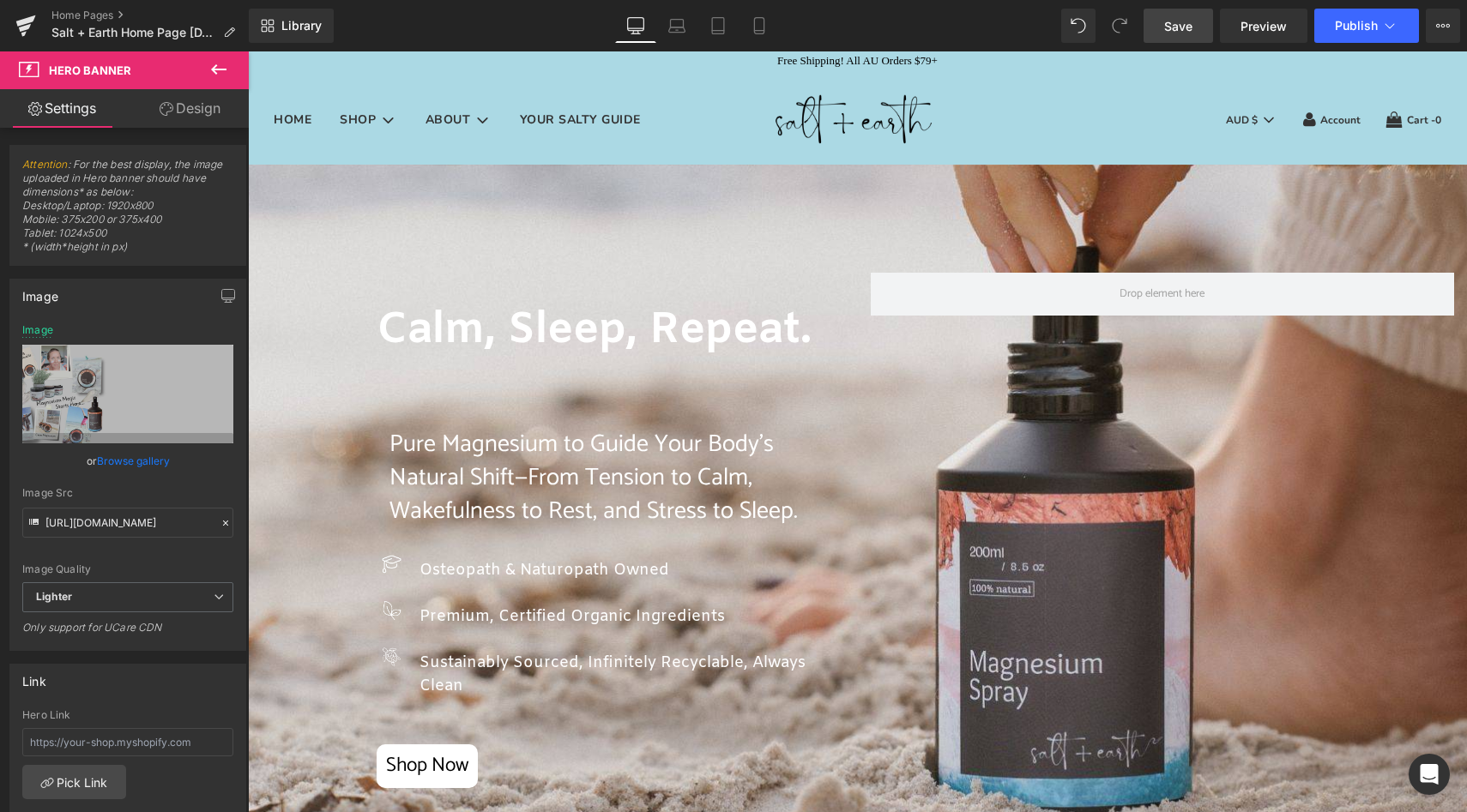
scroll to position [0, 0]
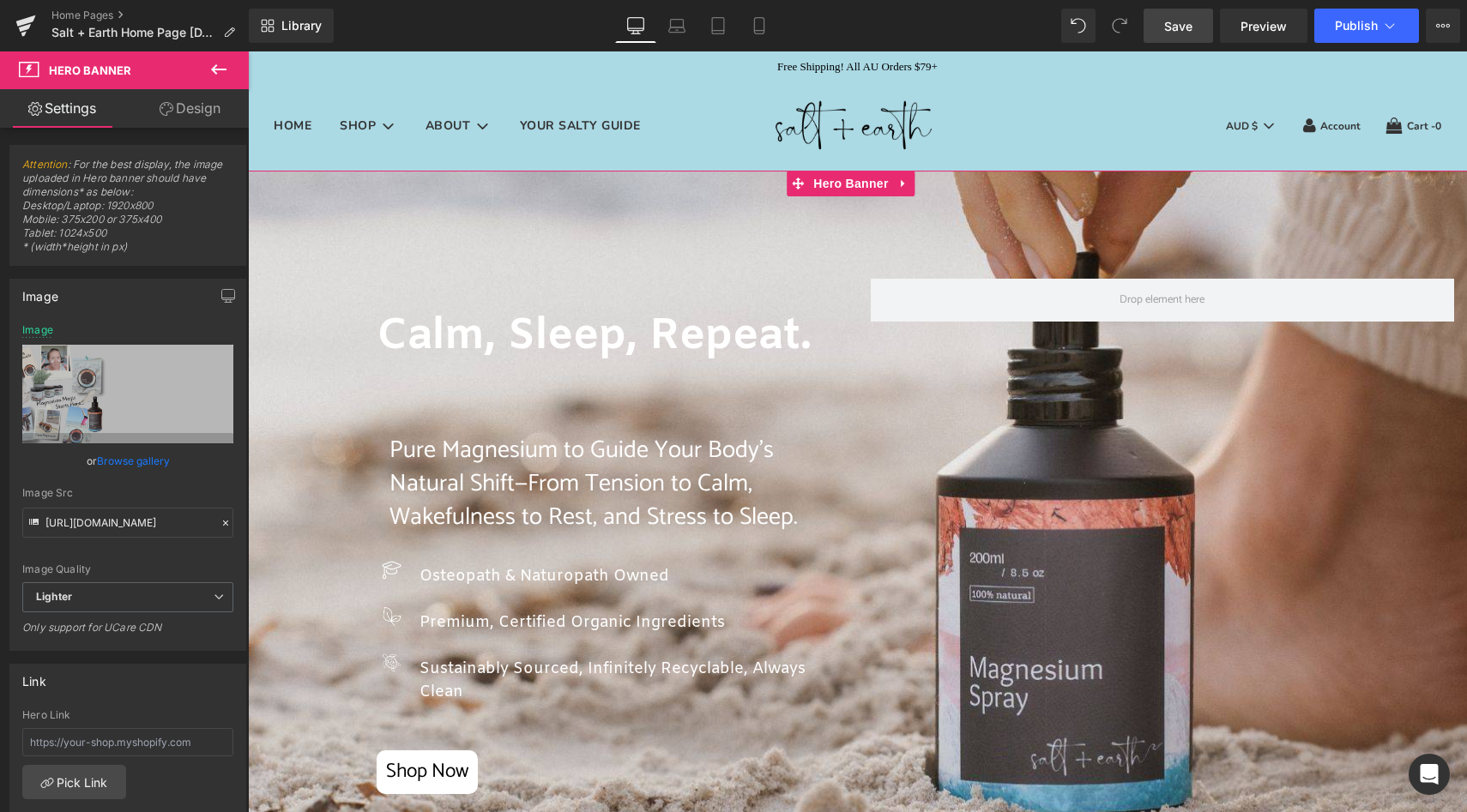
click at [839, 176] on span "Hero Banner" at bounding box center [851, 183] width 84 height 25
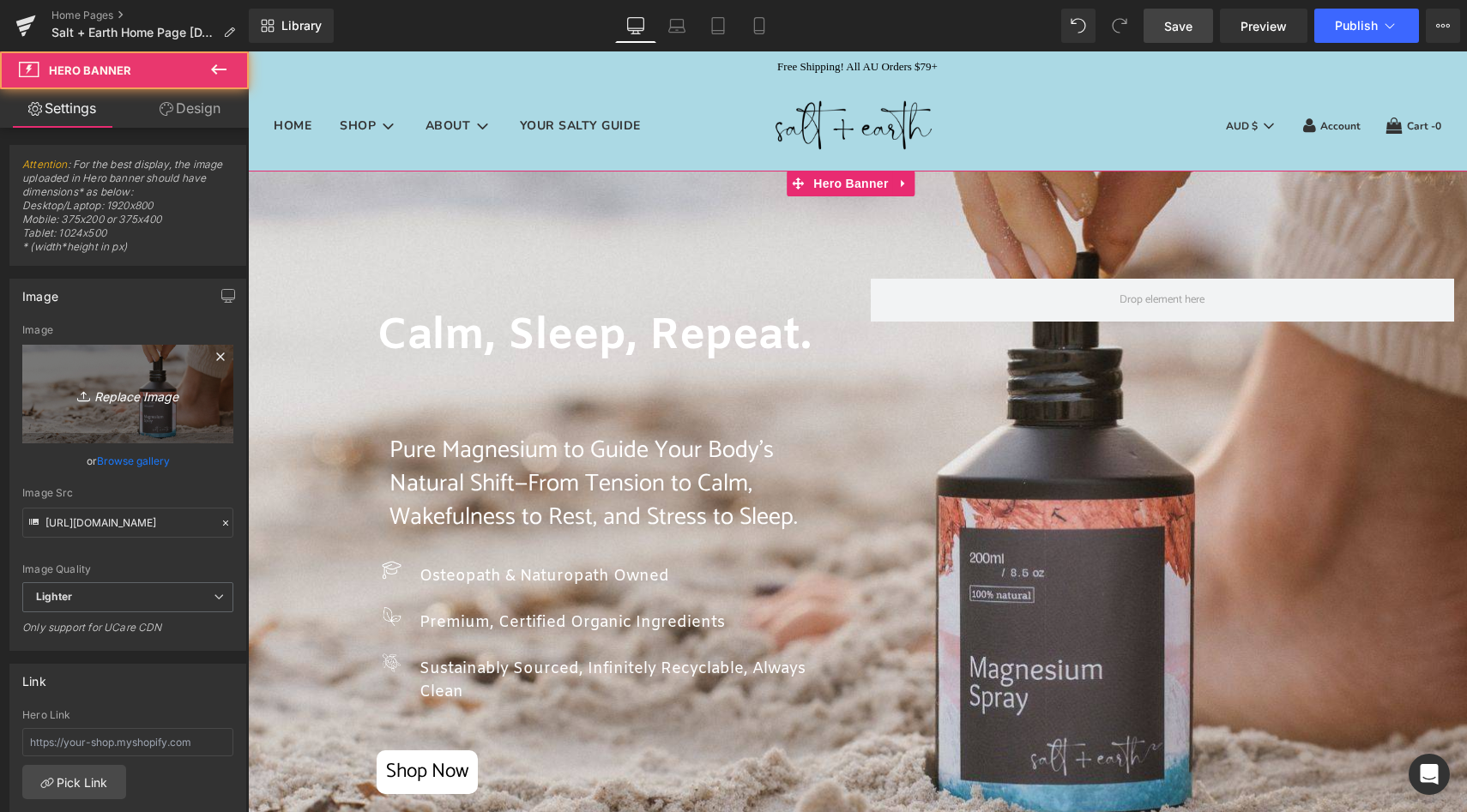
click at [123, 396] on icon "Replace Image" at bounding box center [127, 394] width 137 height 21
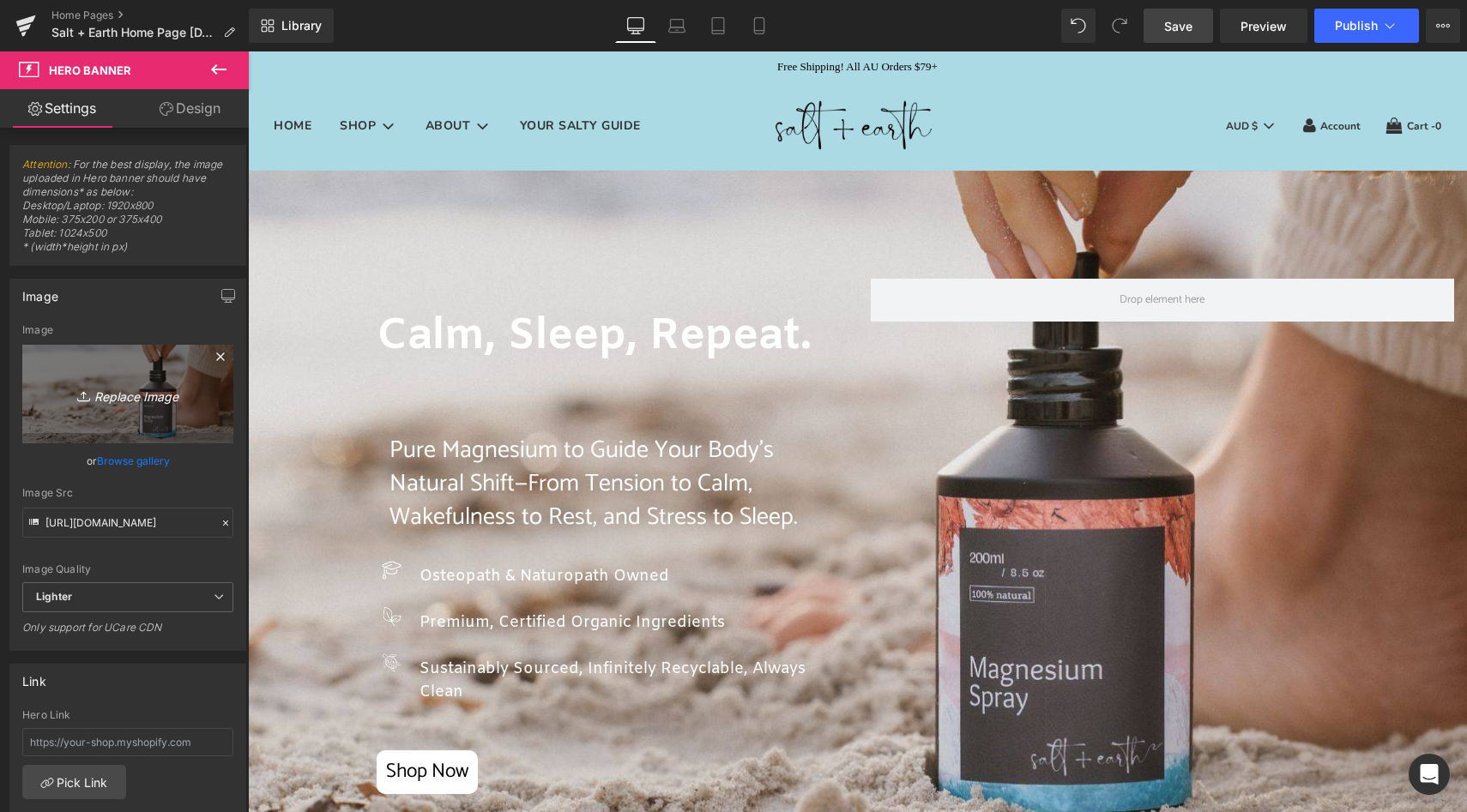
type input "C:\fakepath\Magnesium Spray on beach.jpg"
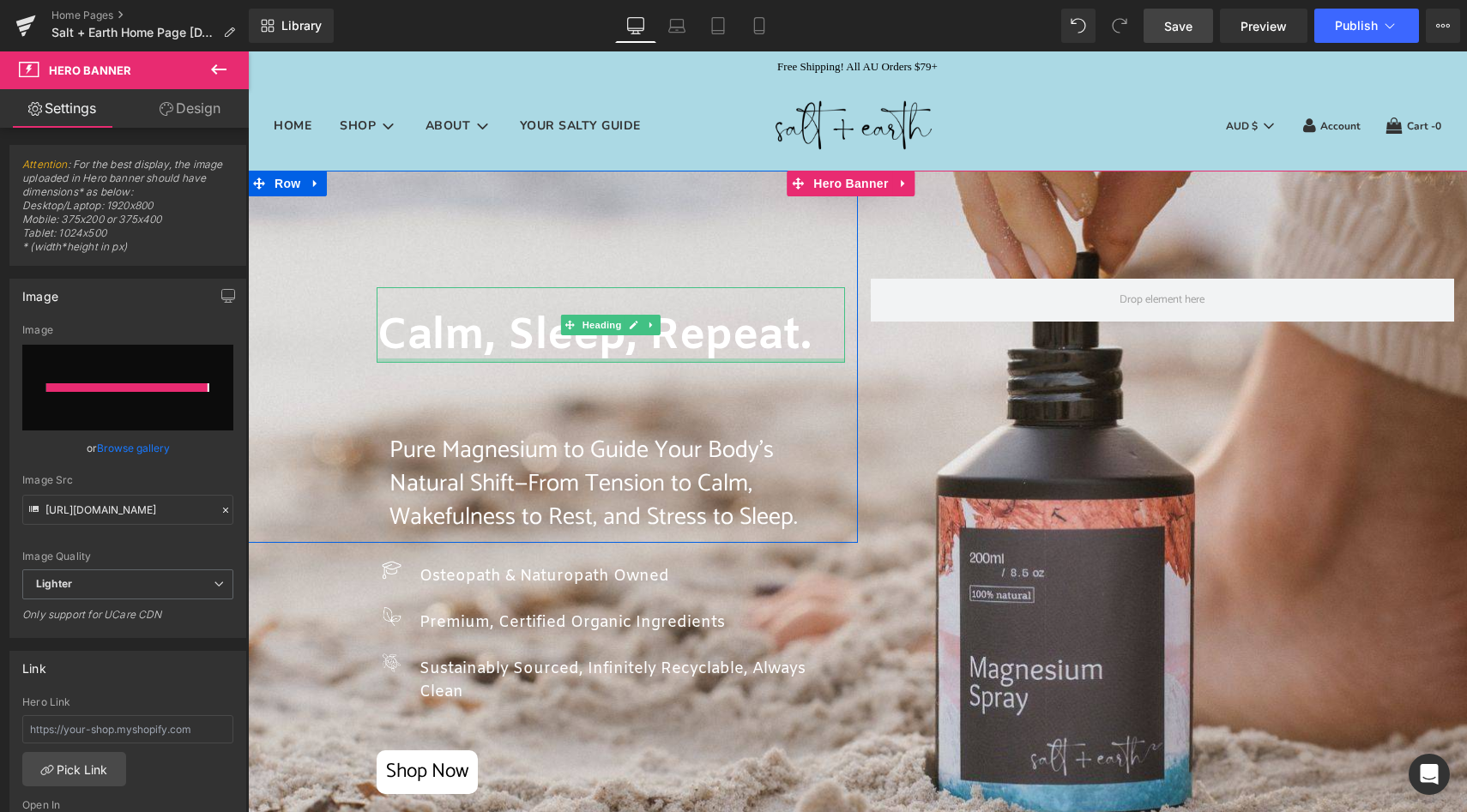
type input "[URL][DOMAIN_NAME]"
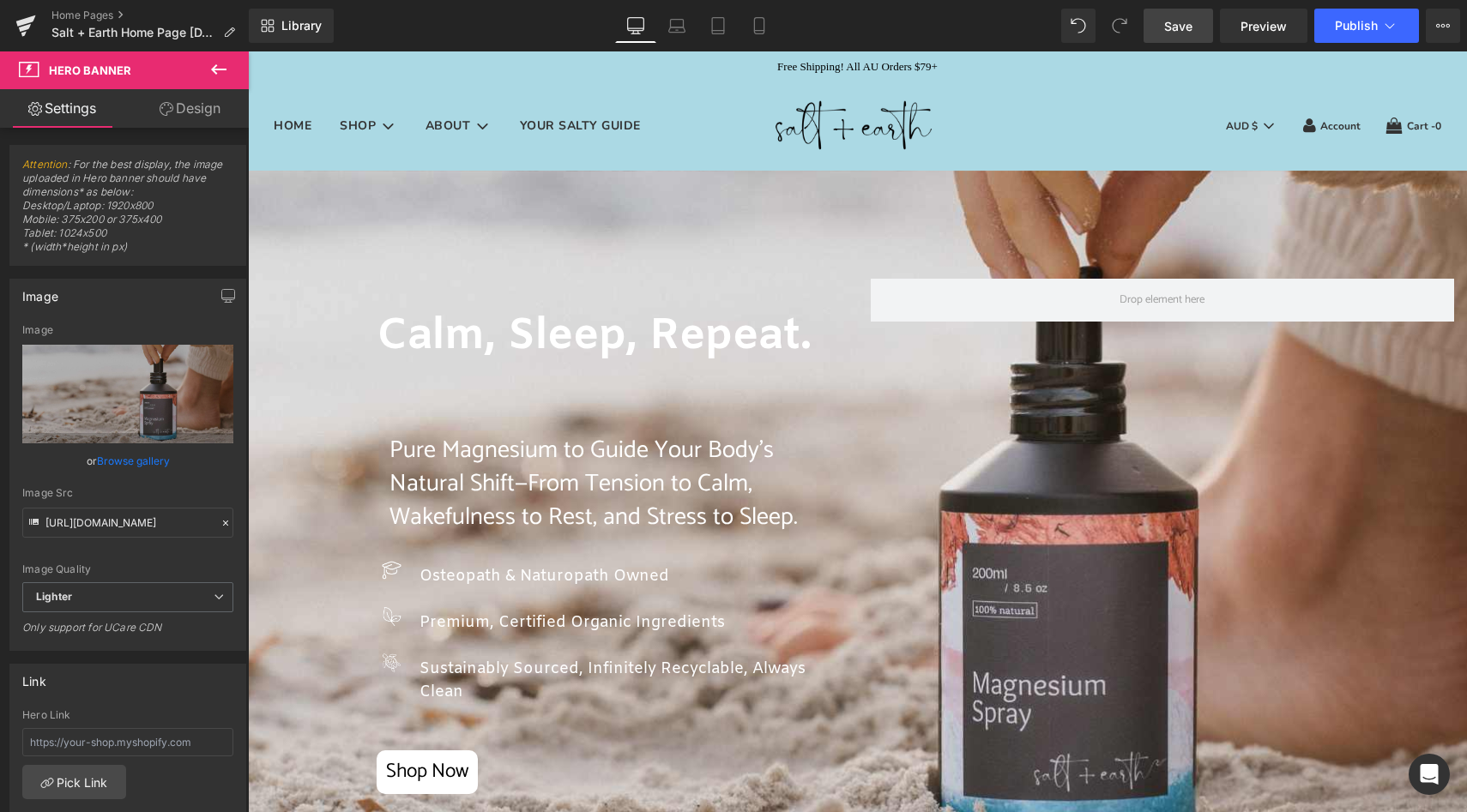
click at [1188, 27] on span "Save" at bounding box center [1178, 26] width 28 height 18
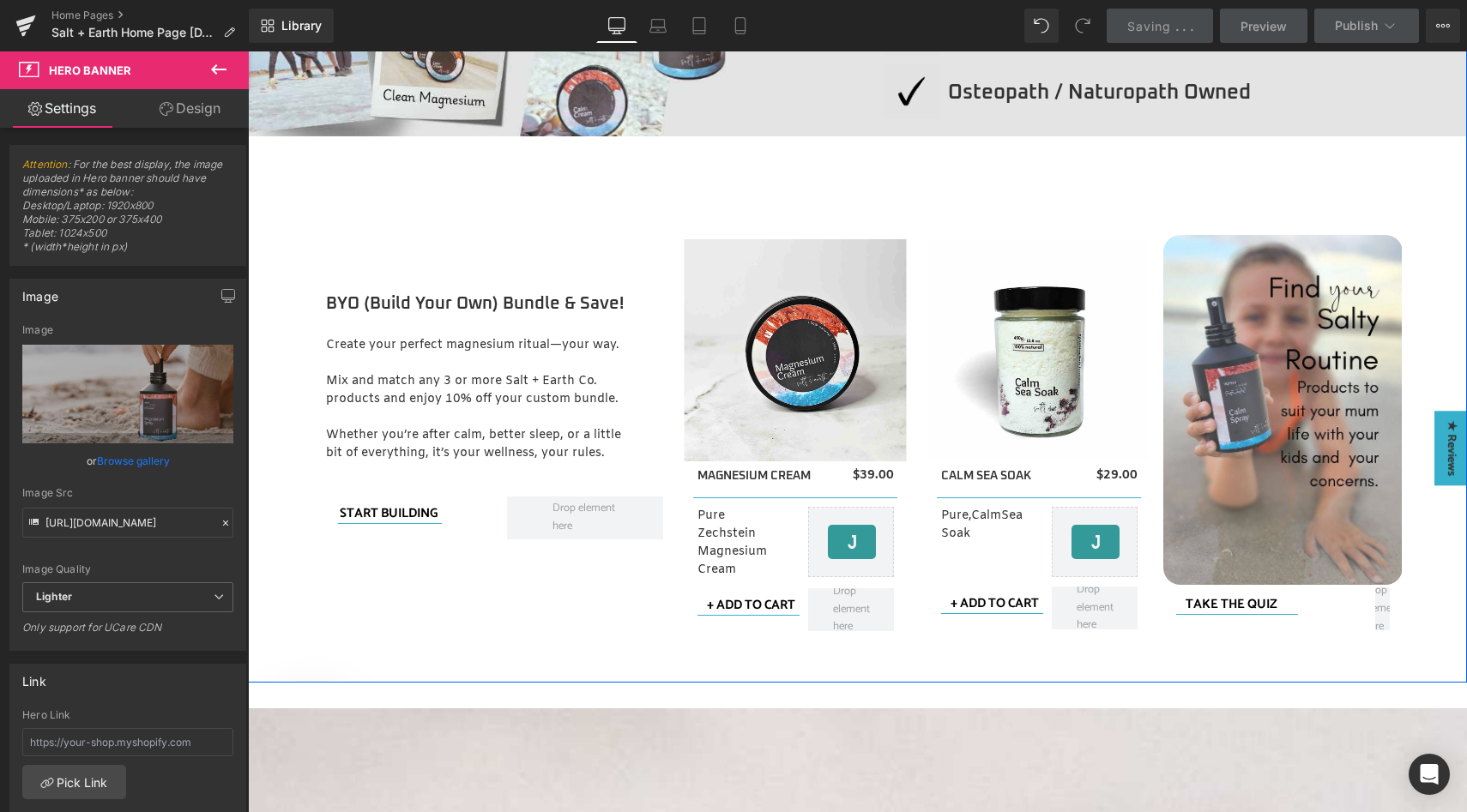
scroll to position [2059, 0]
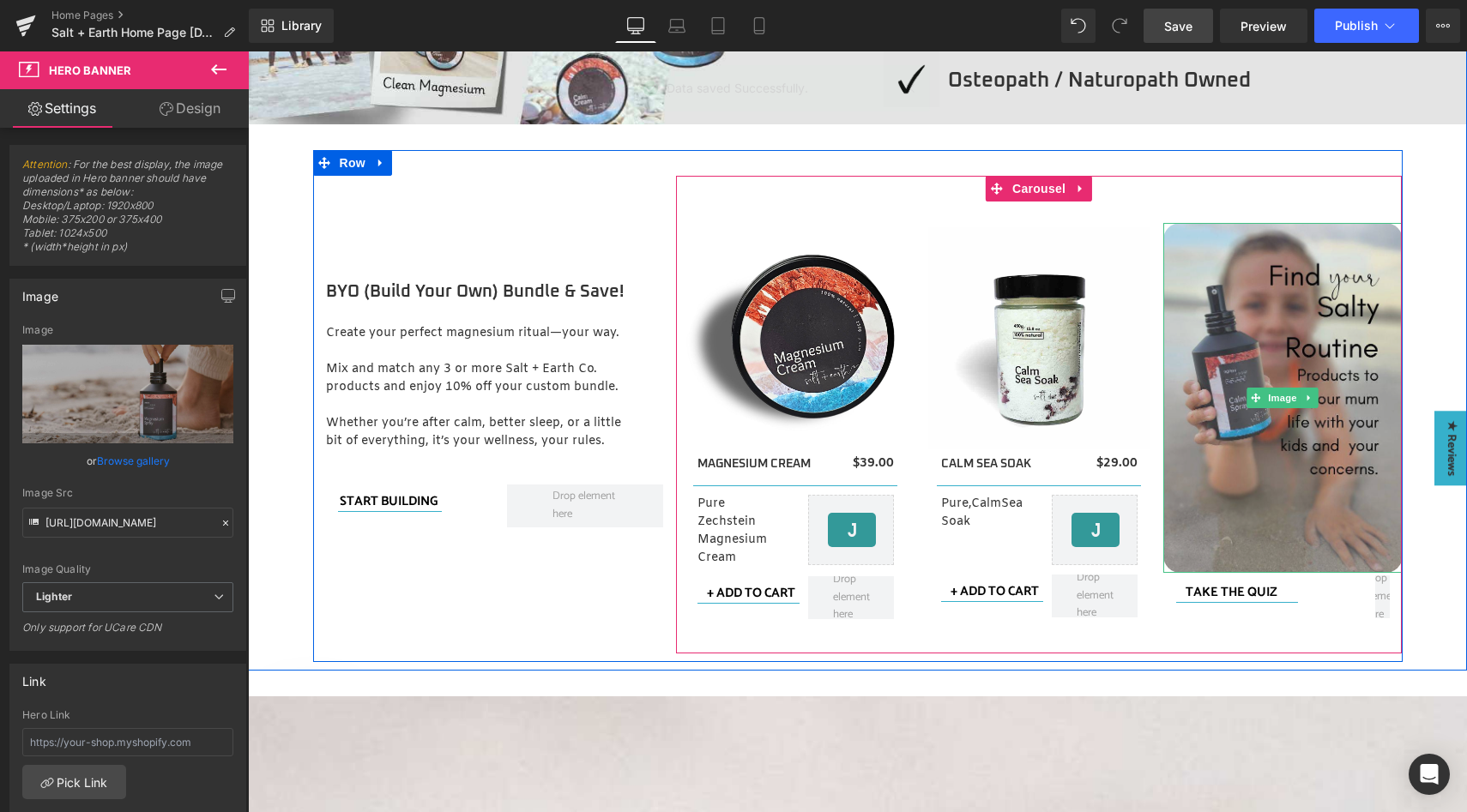
click at [1280, 243] on img at bounding box center [1283, 398] width 239 height 350
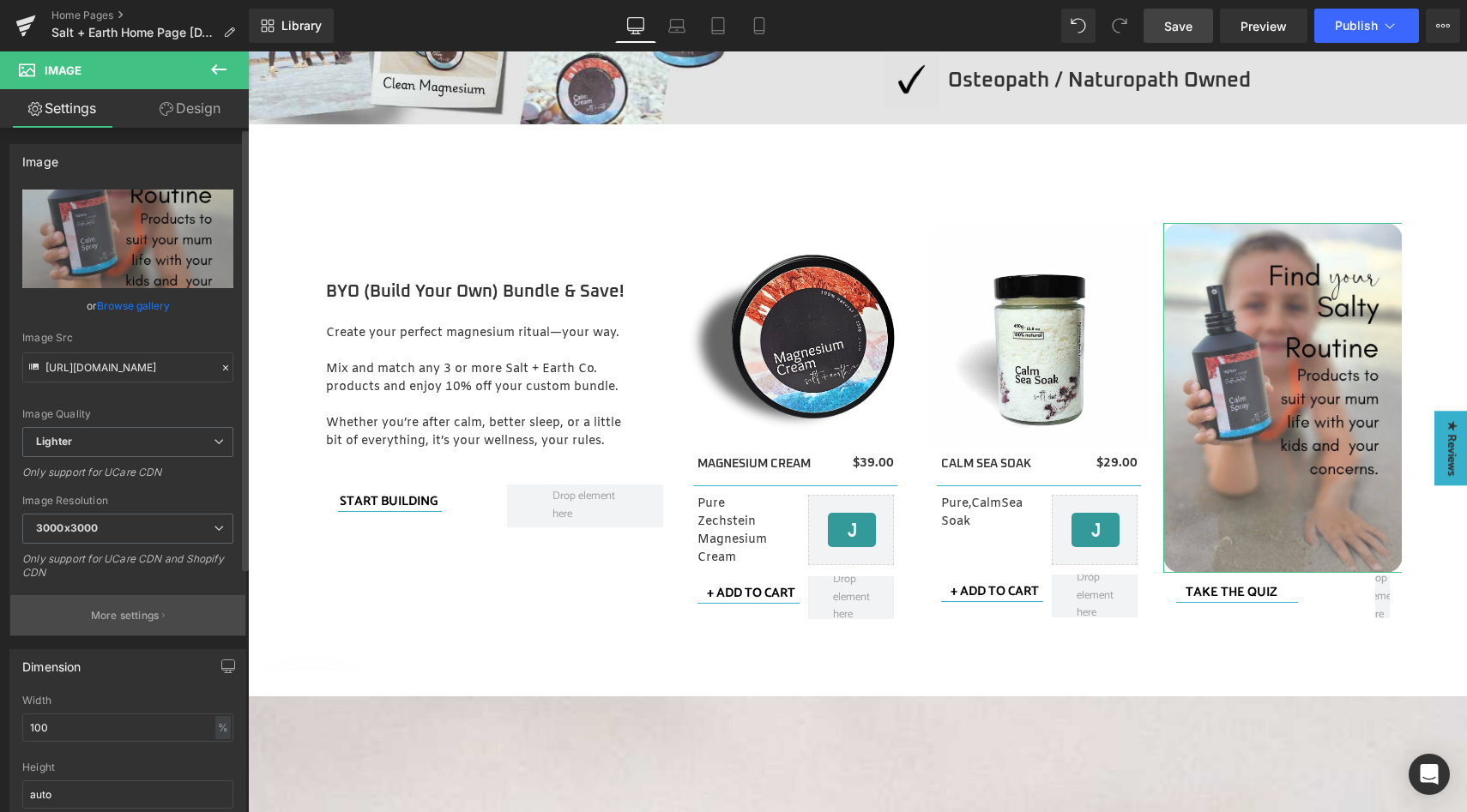
scroll to position [0, 0]
click at [173, 609] on button "More settings" at bounding box center [128, 616] width 235 height 40
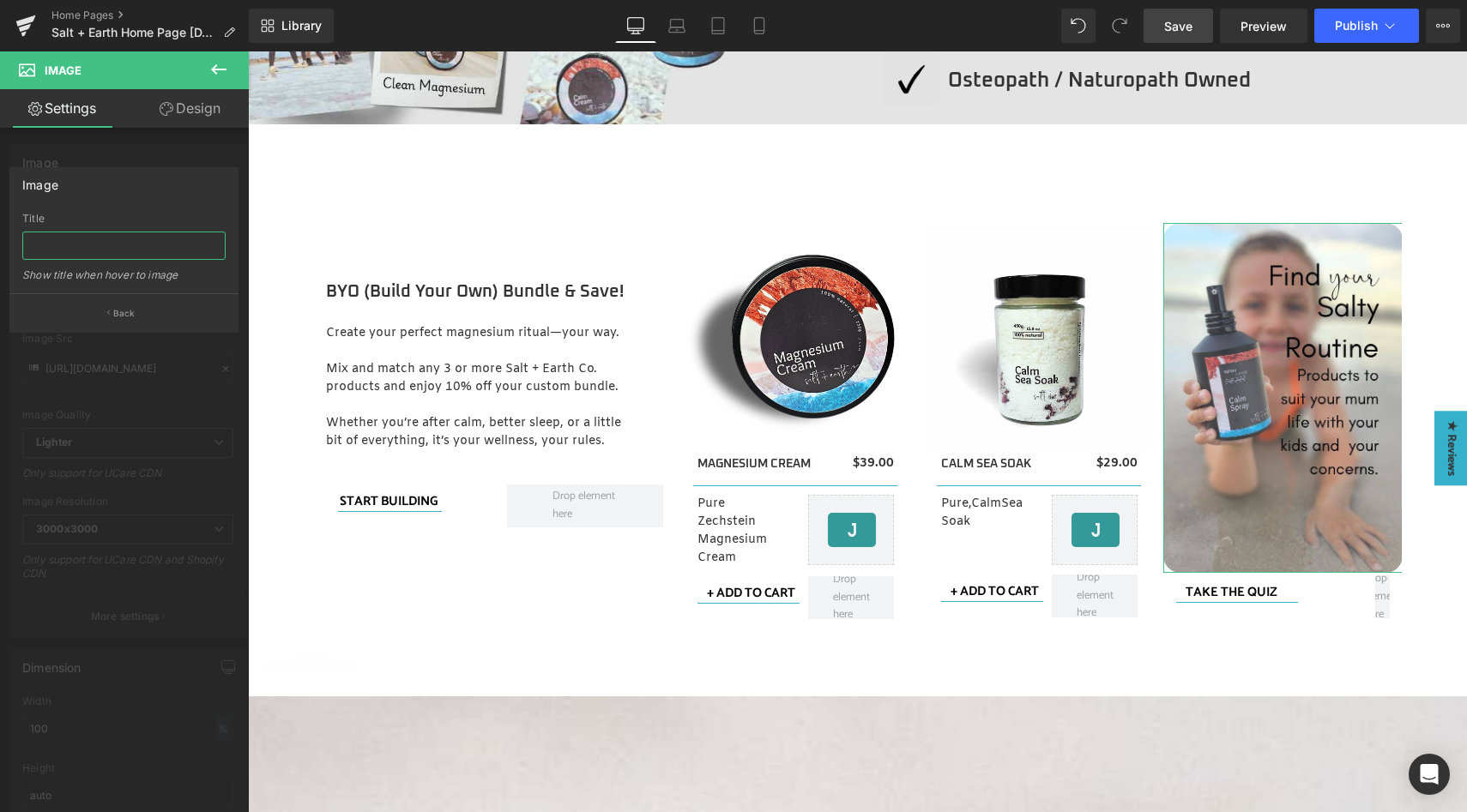
click at [58, 246] on input "text" at bounding box center [124, 245] width 203 height 28
type input "Calm Spray"
click at [134, 305] on button "Back" at bounding box center [124, 313] width 229 height 39
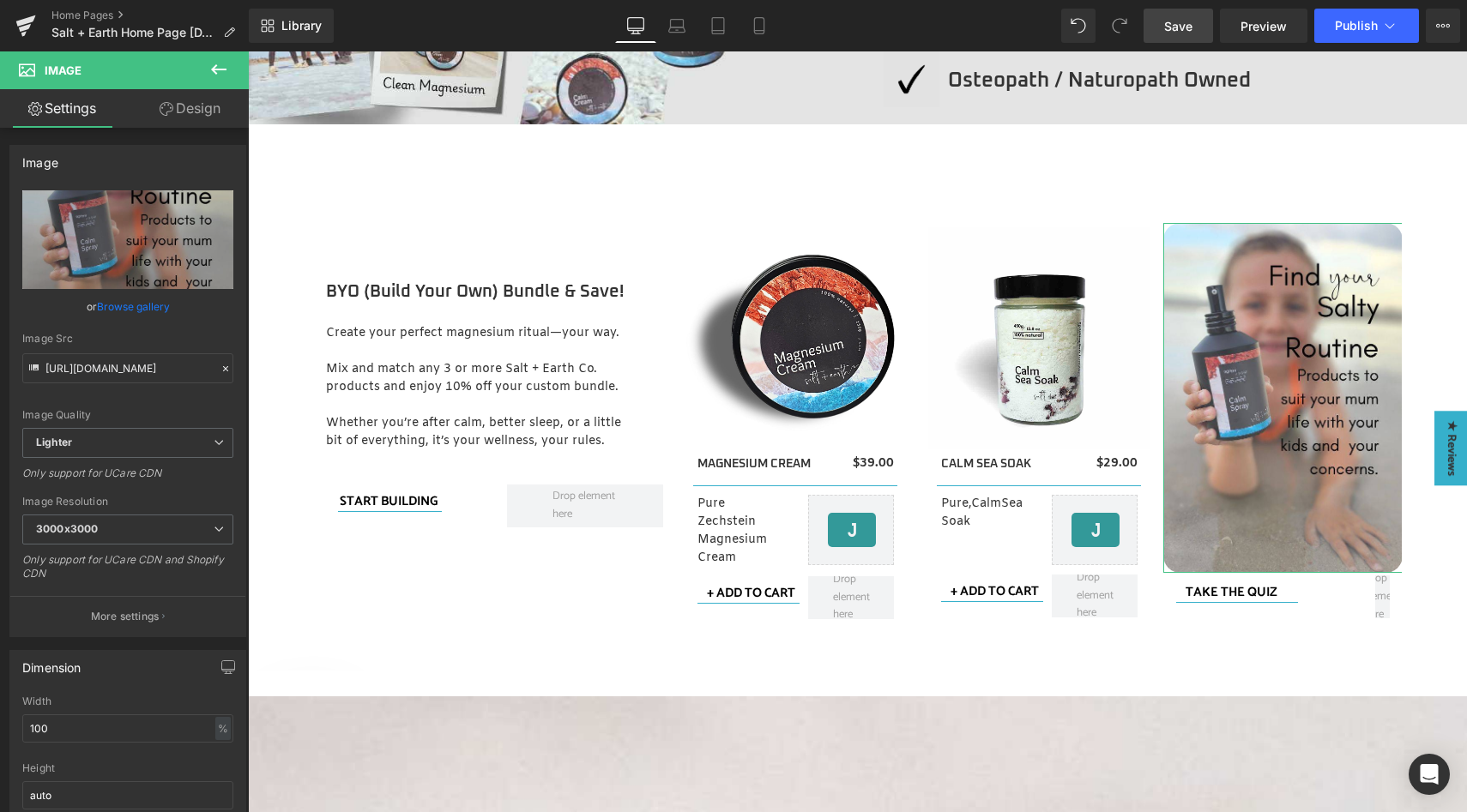
click at [193, 105] on link "Design" at bounding box center [190, 109] width 125 height 39
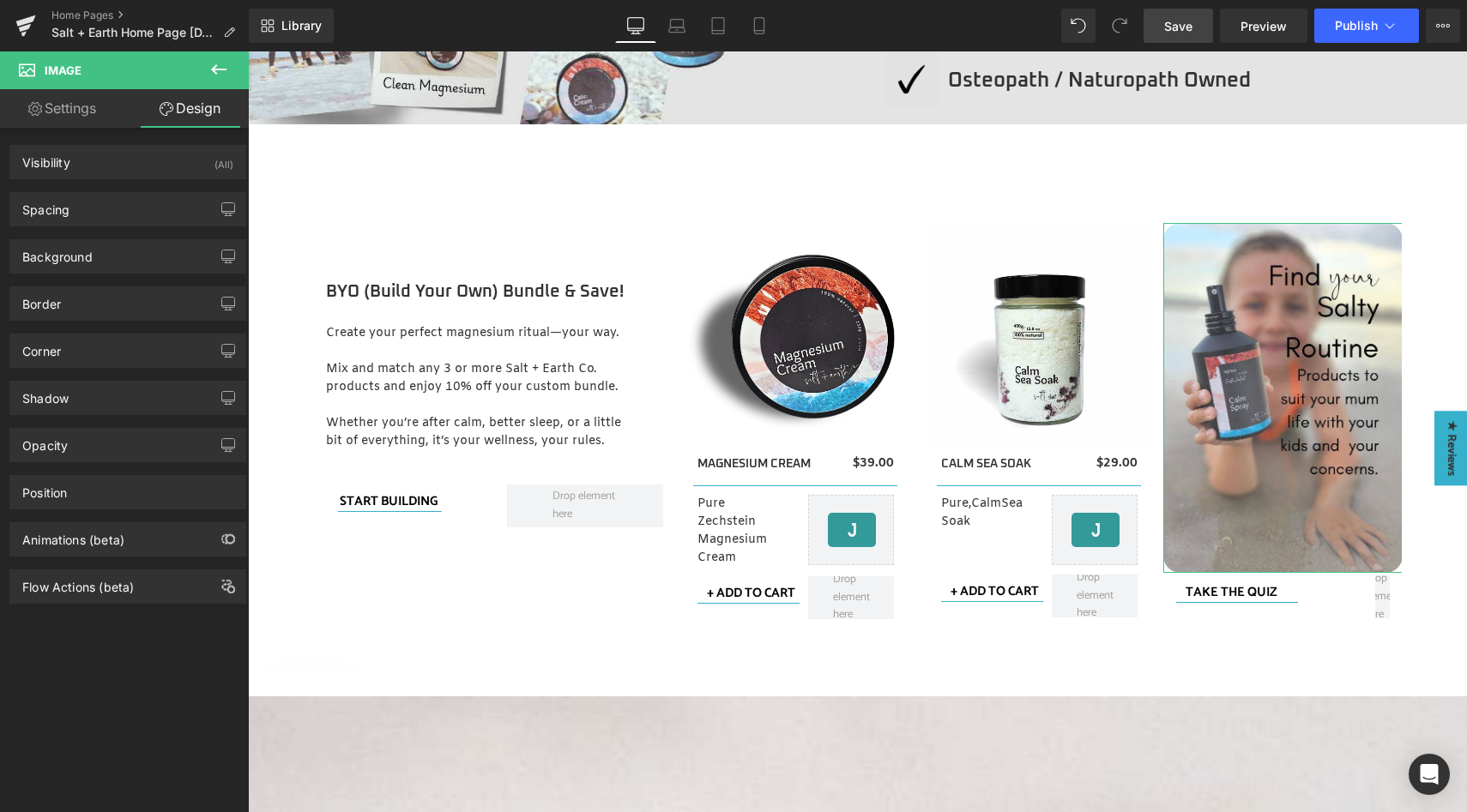
click at [76, 104] on link "Settings" at bounding box center [62, 109] width 125 height 39
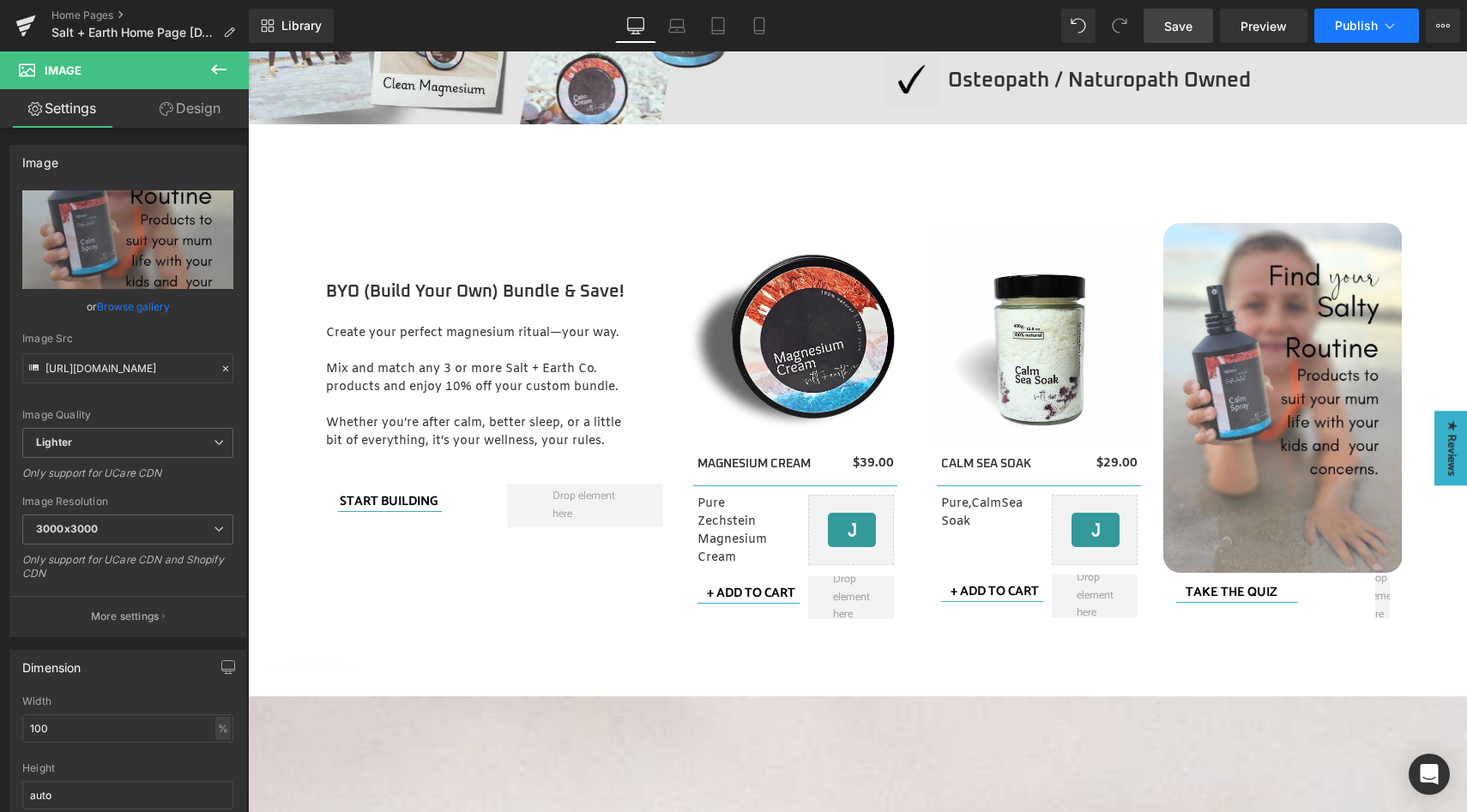
click at [1366, 26] on span "Publish" at bounding box center [1356, 25] width 43 height 14
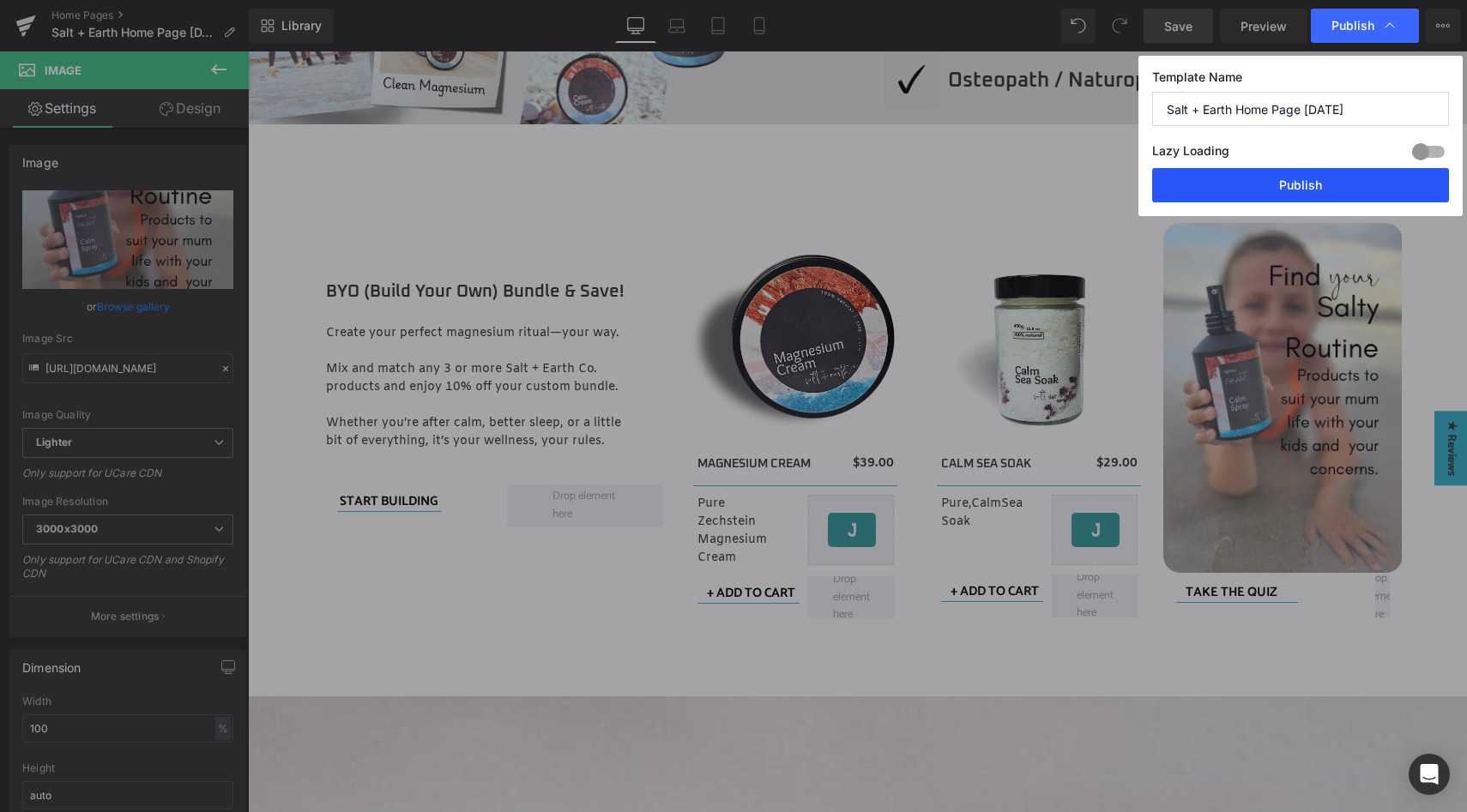
click at [1312, 186] on button "Publish" at bounding box center [1300, 185] width 297 height 34
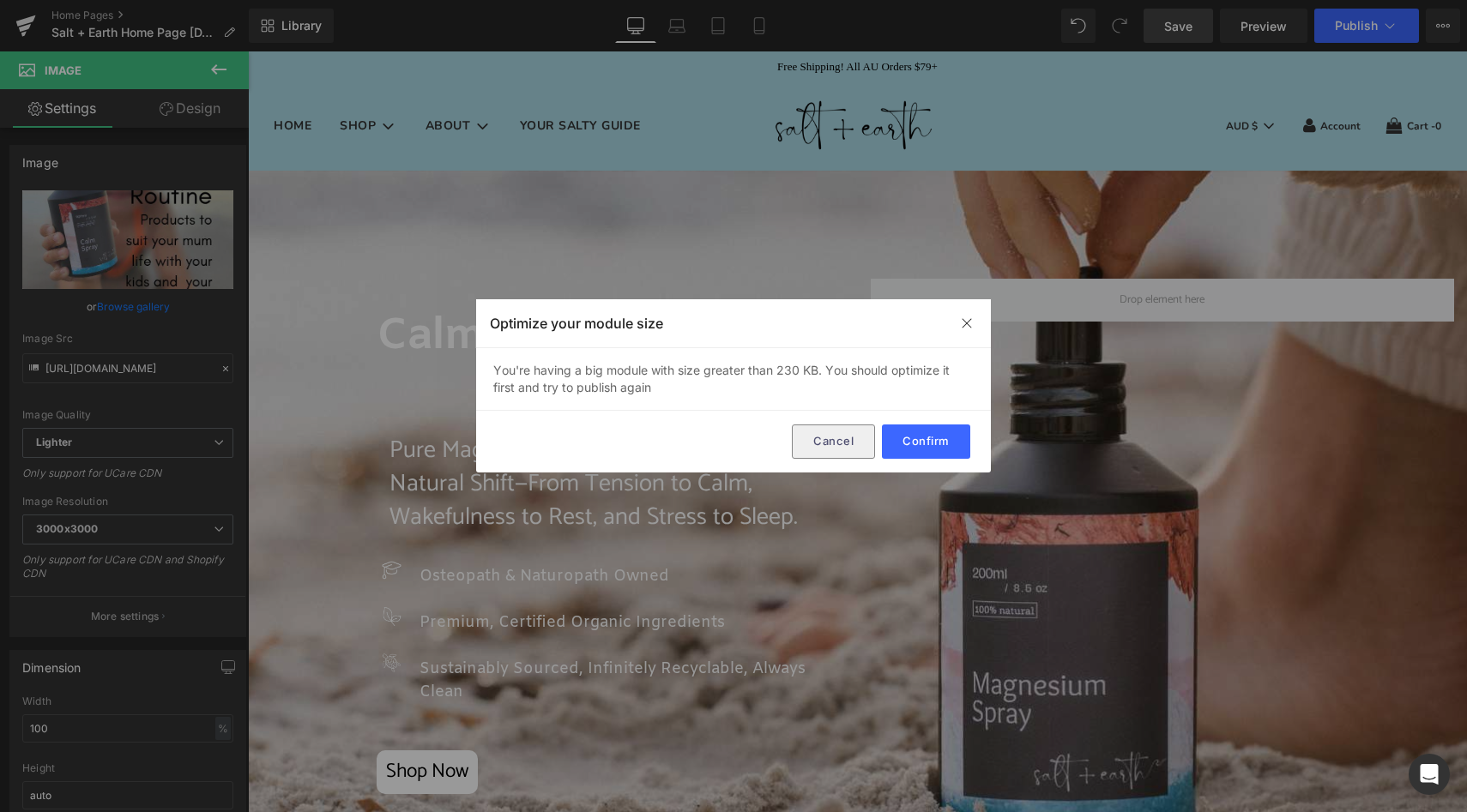
click at [857, 436] on button "Cancel" at bounding box center [834, 441] width 84 height 34
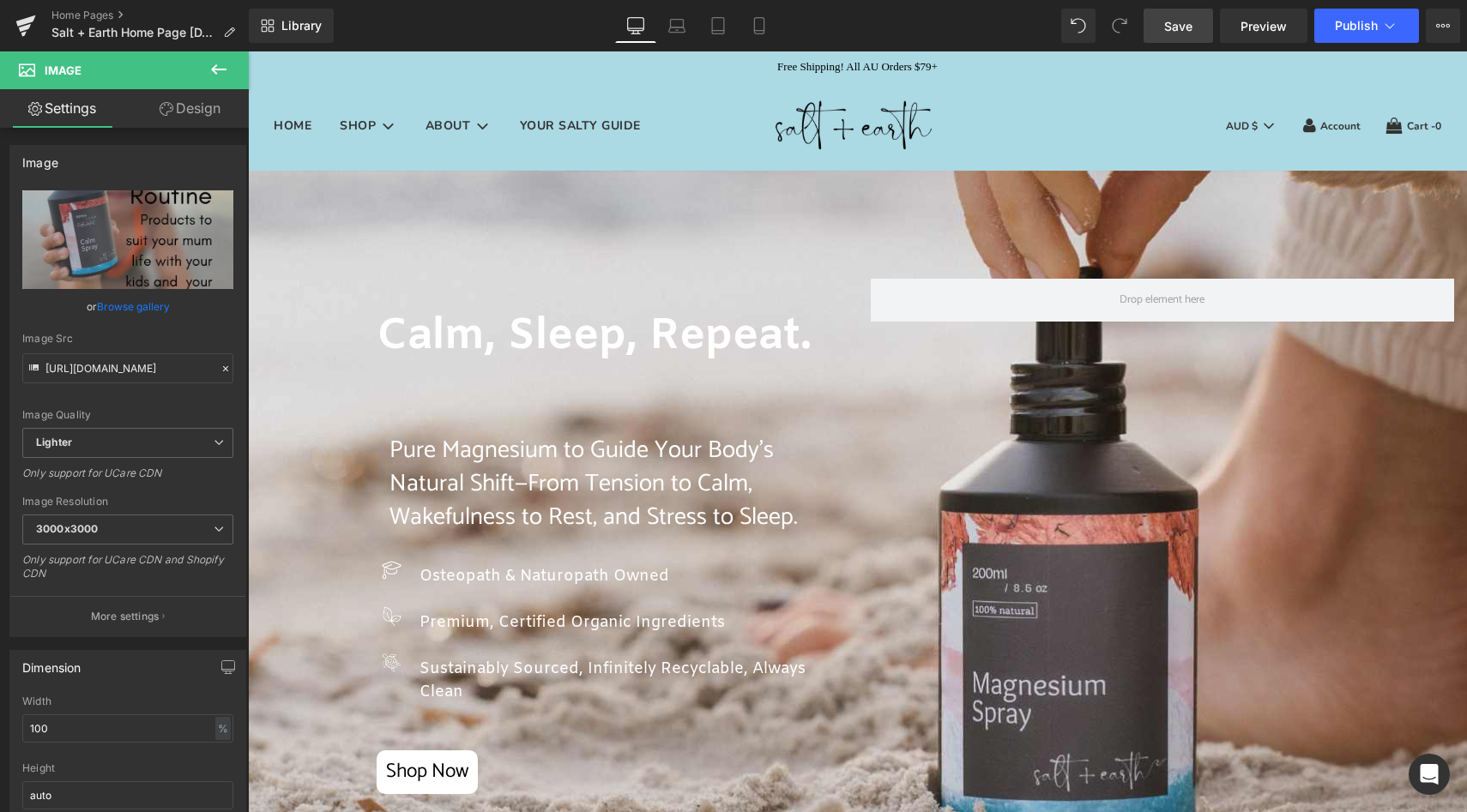
drag, startPoint x: 1186, startPoint y: 26, endPoint x: 548, endPoint y: 136, distance: 647.4
click at [1186, 26] on span "Save" at bounding box center [1178, 26] width 28 height 18
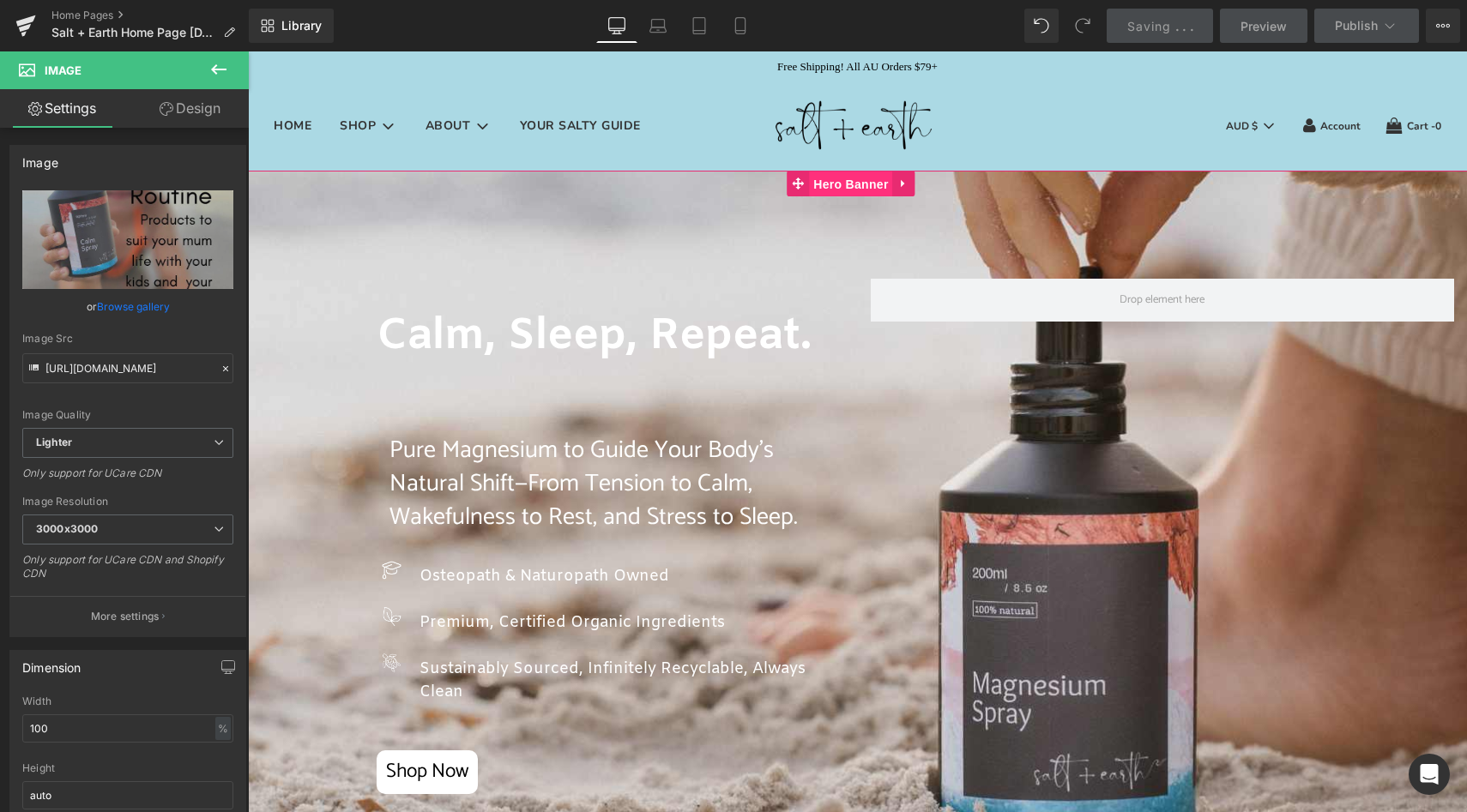
click at [846, 184] on span "Hero Banner" at bounding box center [851, 184] width 84 height 25
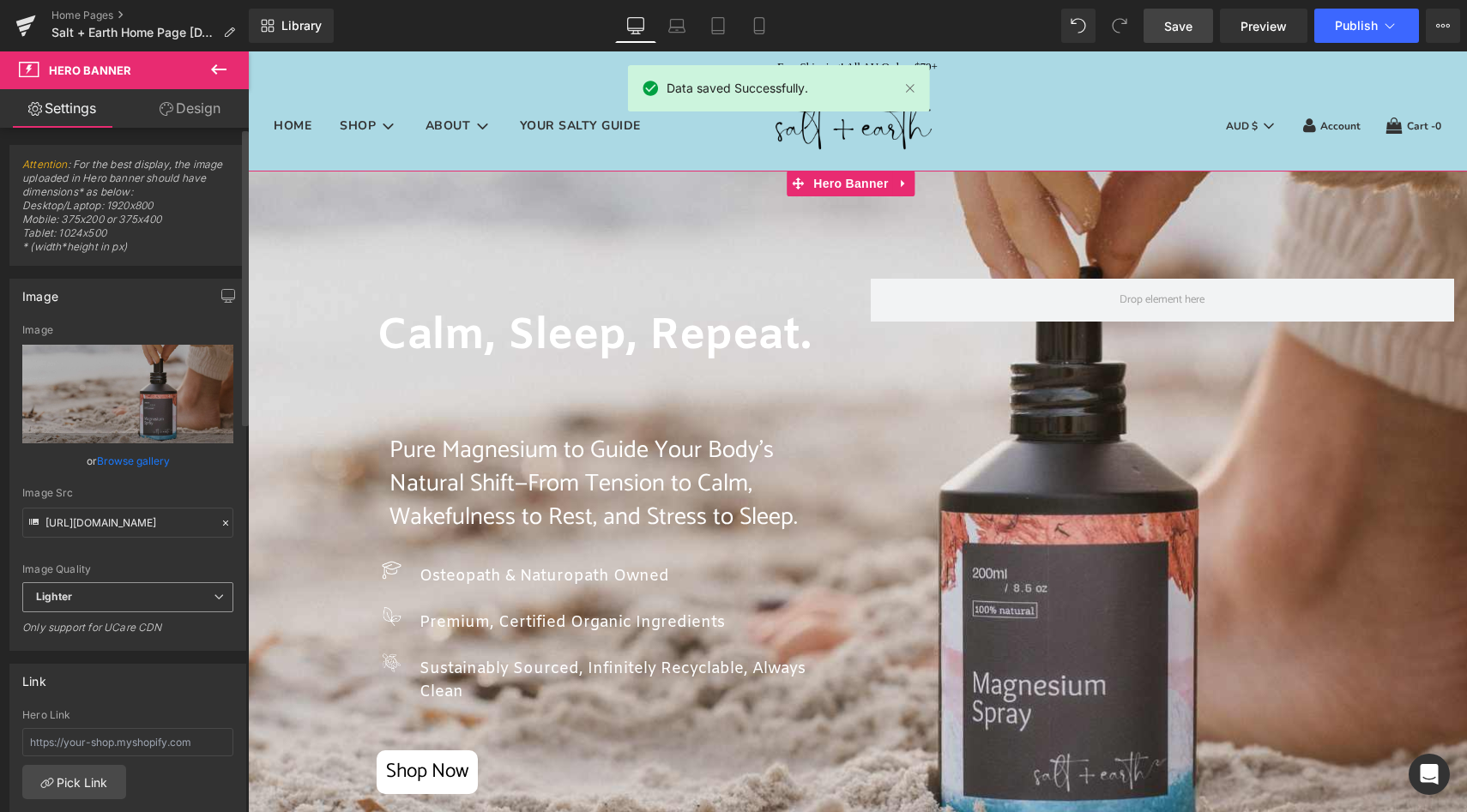
click at [134, 601] on span "Lighter" at bounding box center [127, 597] width 211 height 30
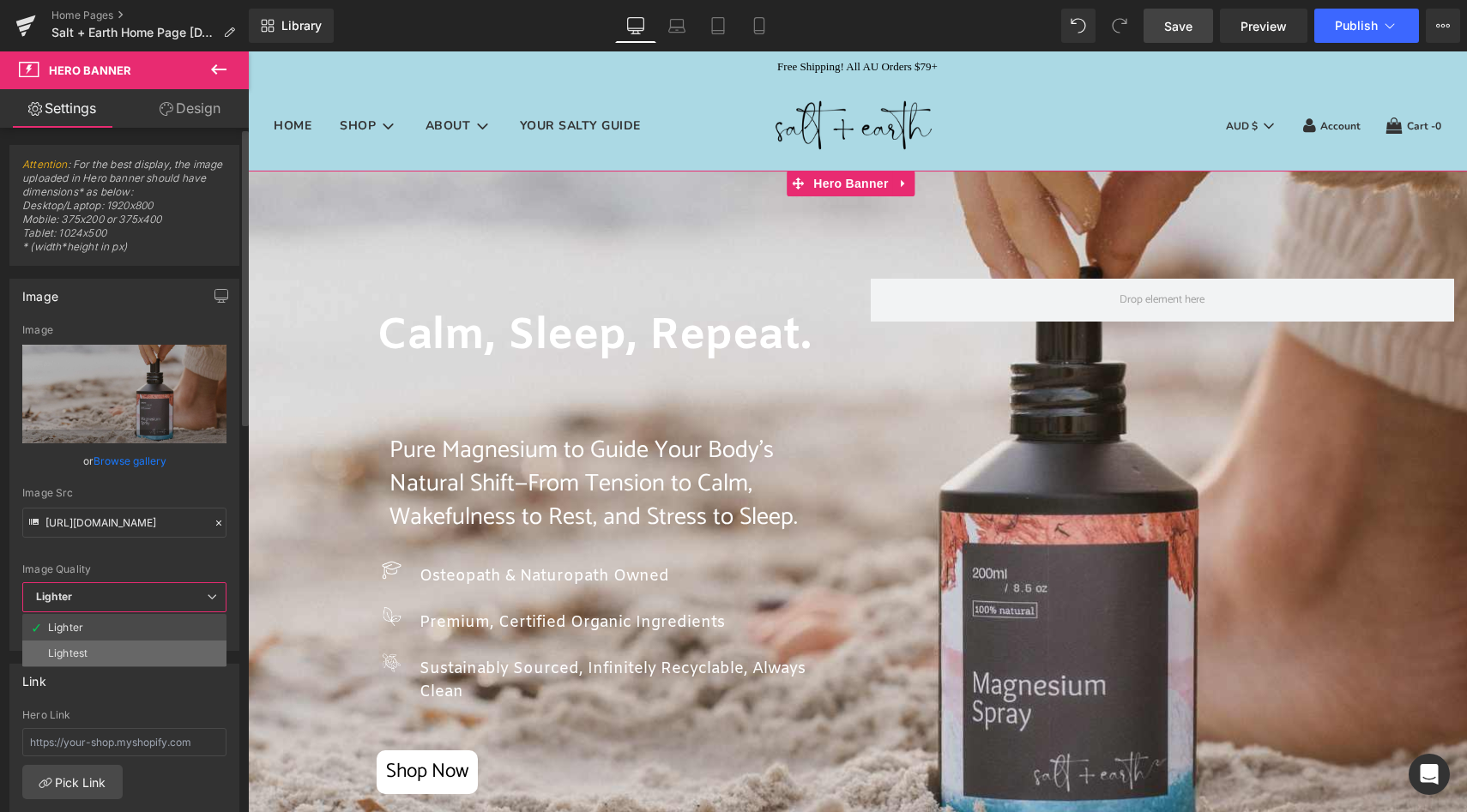
click at [123, 662] on li "Lightest" at bounding box center [125, 653] width 204 height 25
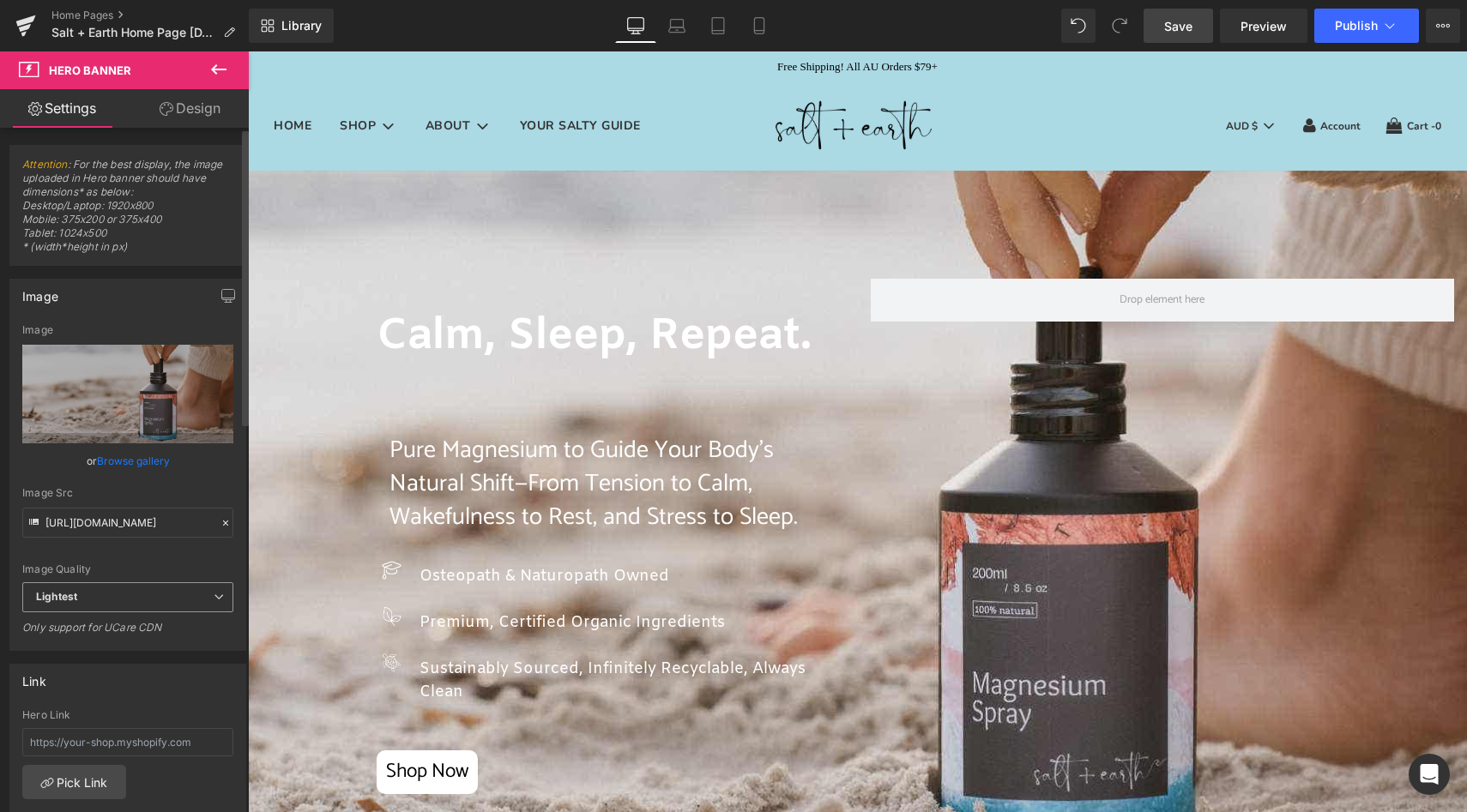
click at [109, 600] on span "Lightest" at bounding box center [127, 597] width 211 height 30
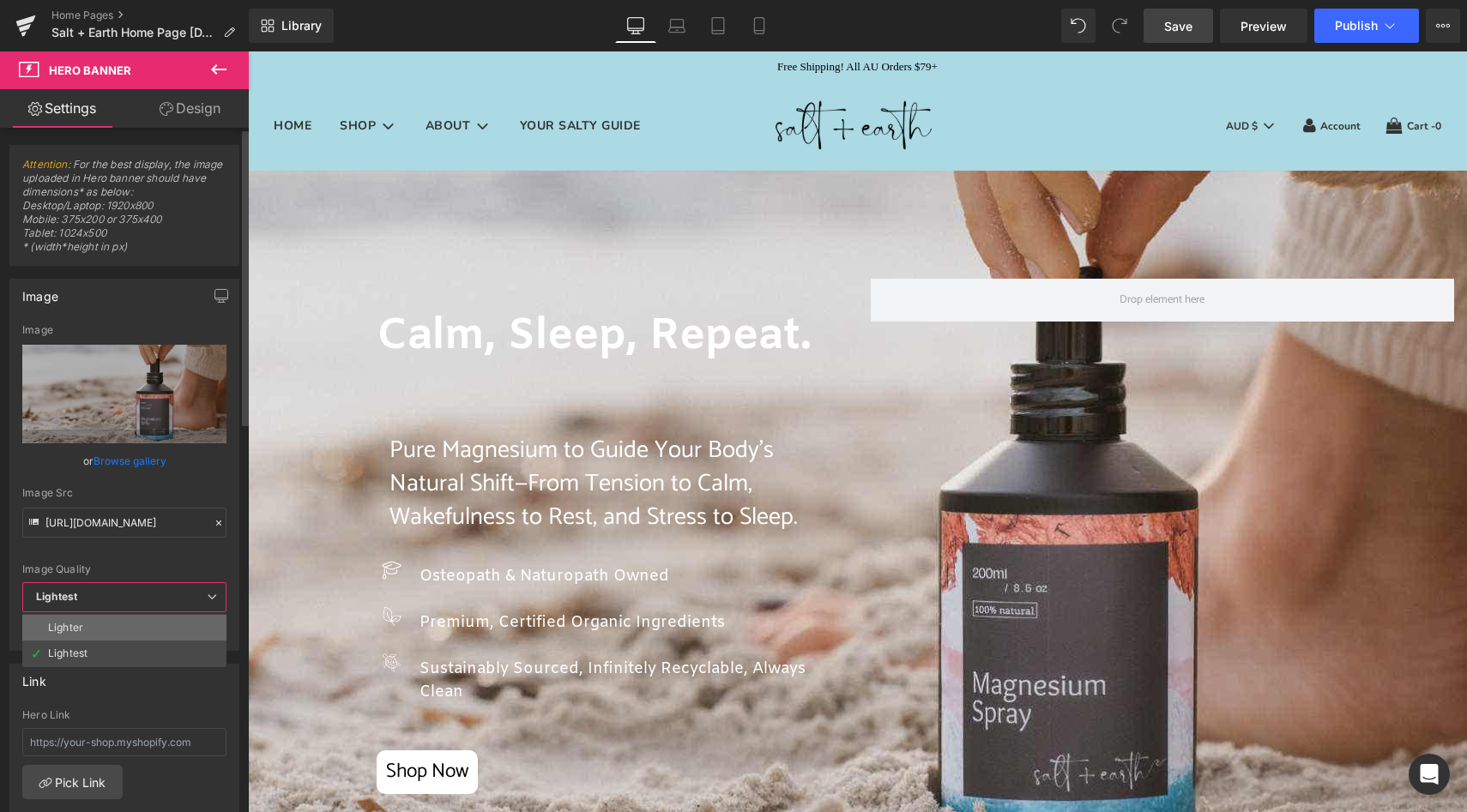
click at [105, 627] on li "Lighter" at bounding box center [125, 627] width 204 height 25
type input "[URL][DOMAIN_NAME]"
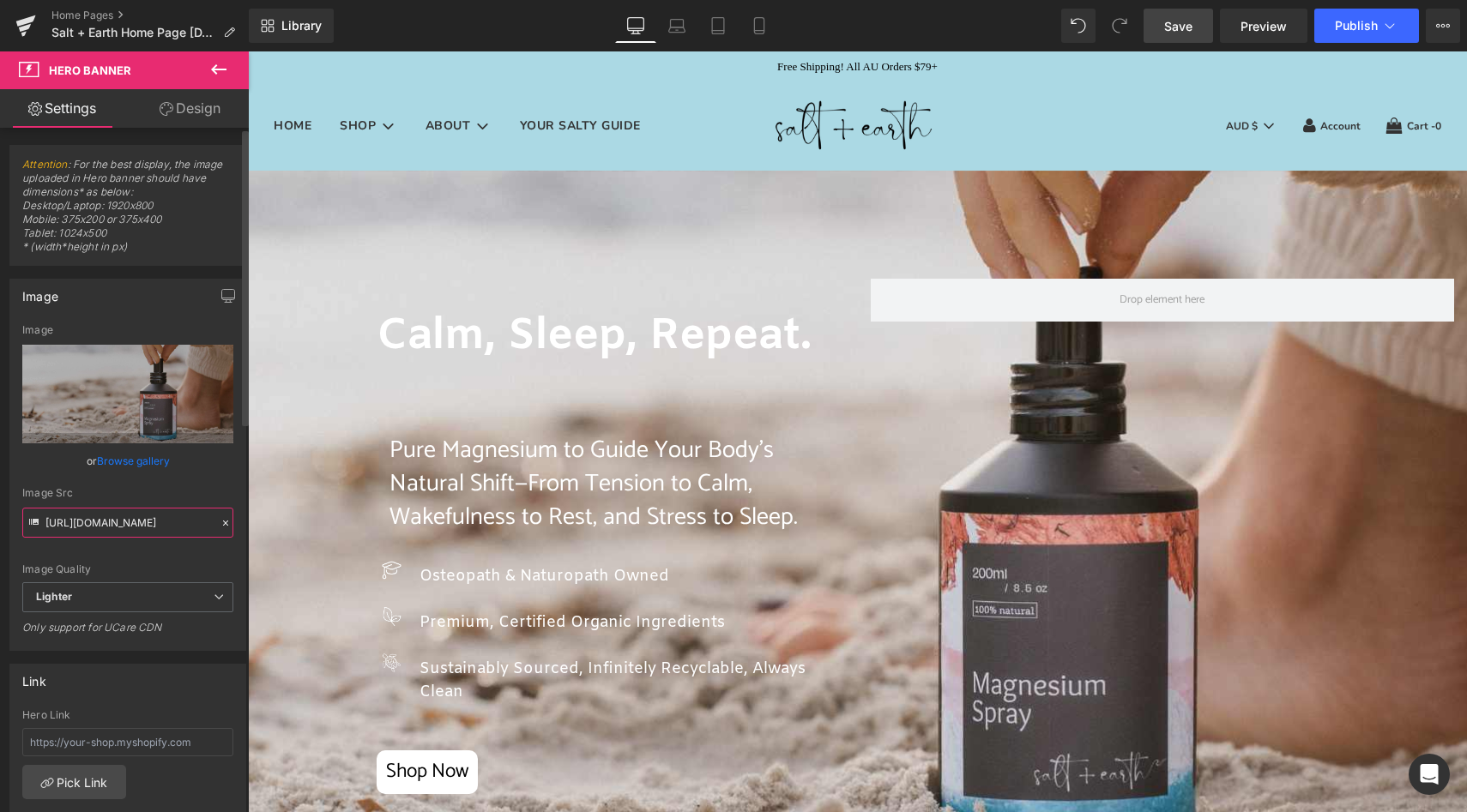
click at [89, 519] on input "[URL][DOMAIN_NAME]" at bounding box center [127, 522] width 211 height 30
click at [175, 477] on div "Image Quality Lighter Lightest Lighter Lighter Lightest Only support for UCare …" at bounding box center [127, 452] width 211 height 258
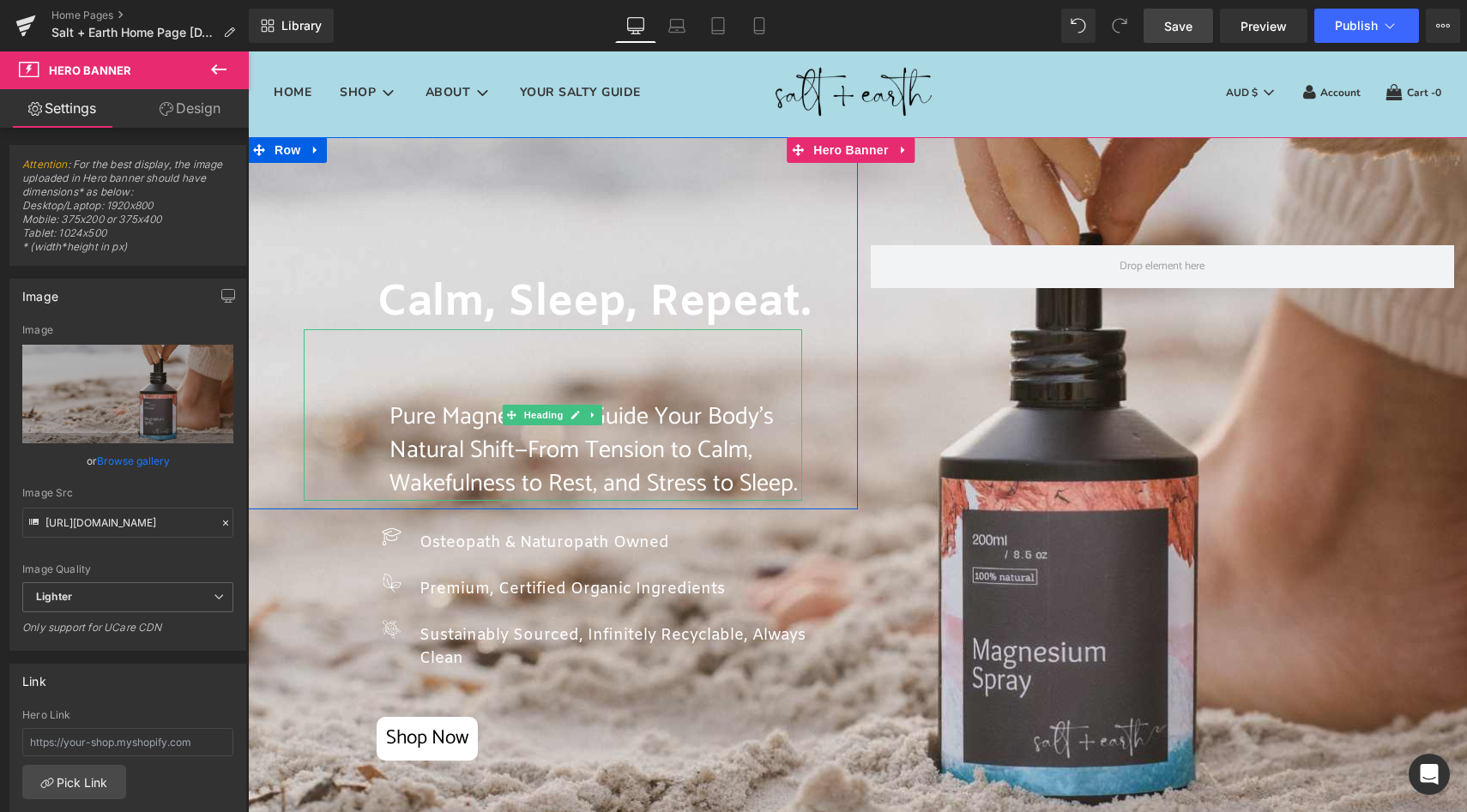
scroll to position [121, 0]
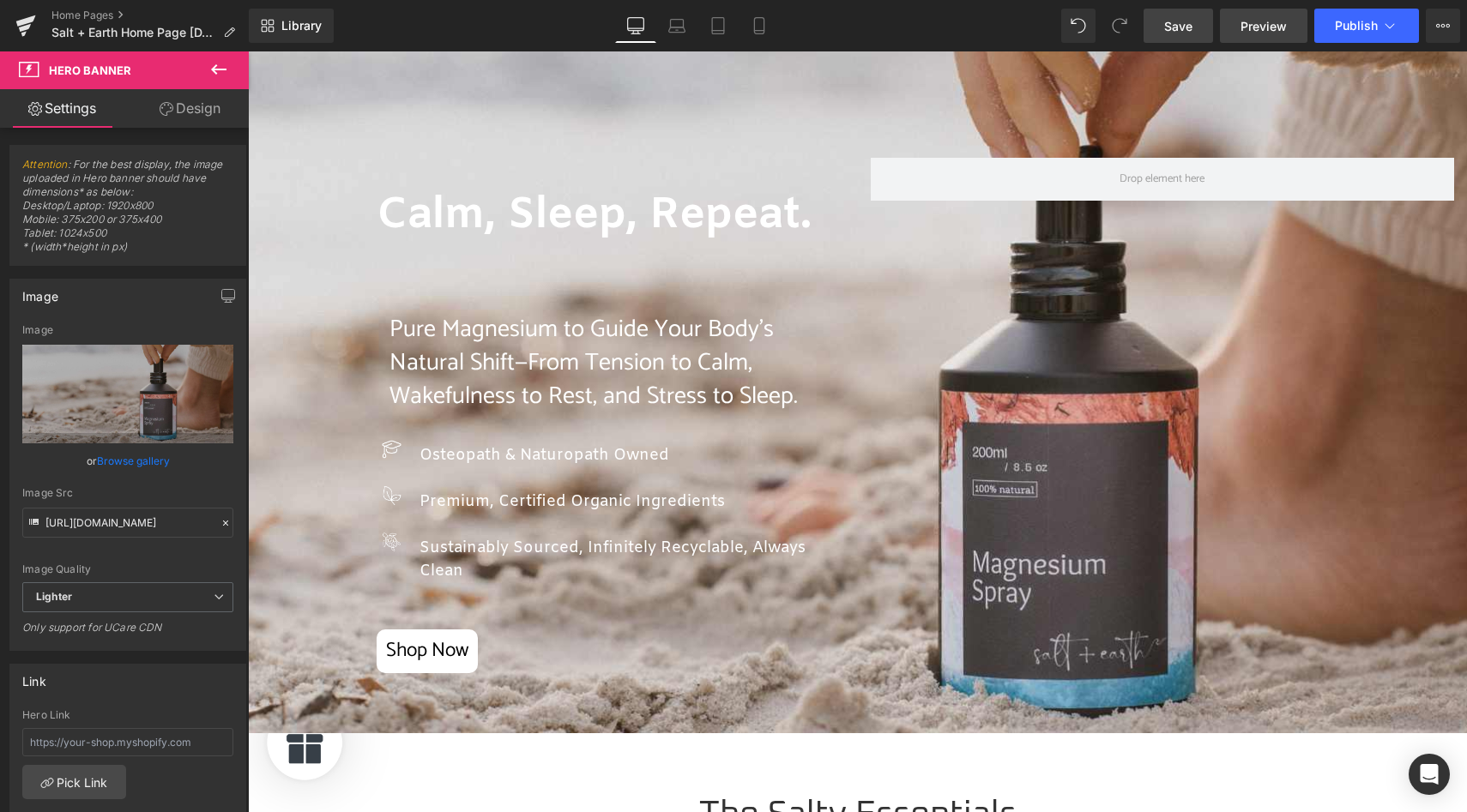
click at [1254, 20] on span "Preview" at bounding box center [1264, 26] width 47 height 18
click at [862, 60] on span "Hero Banner" at bounding box center [851, 62] width 84 height 25
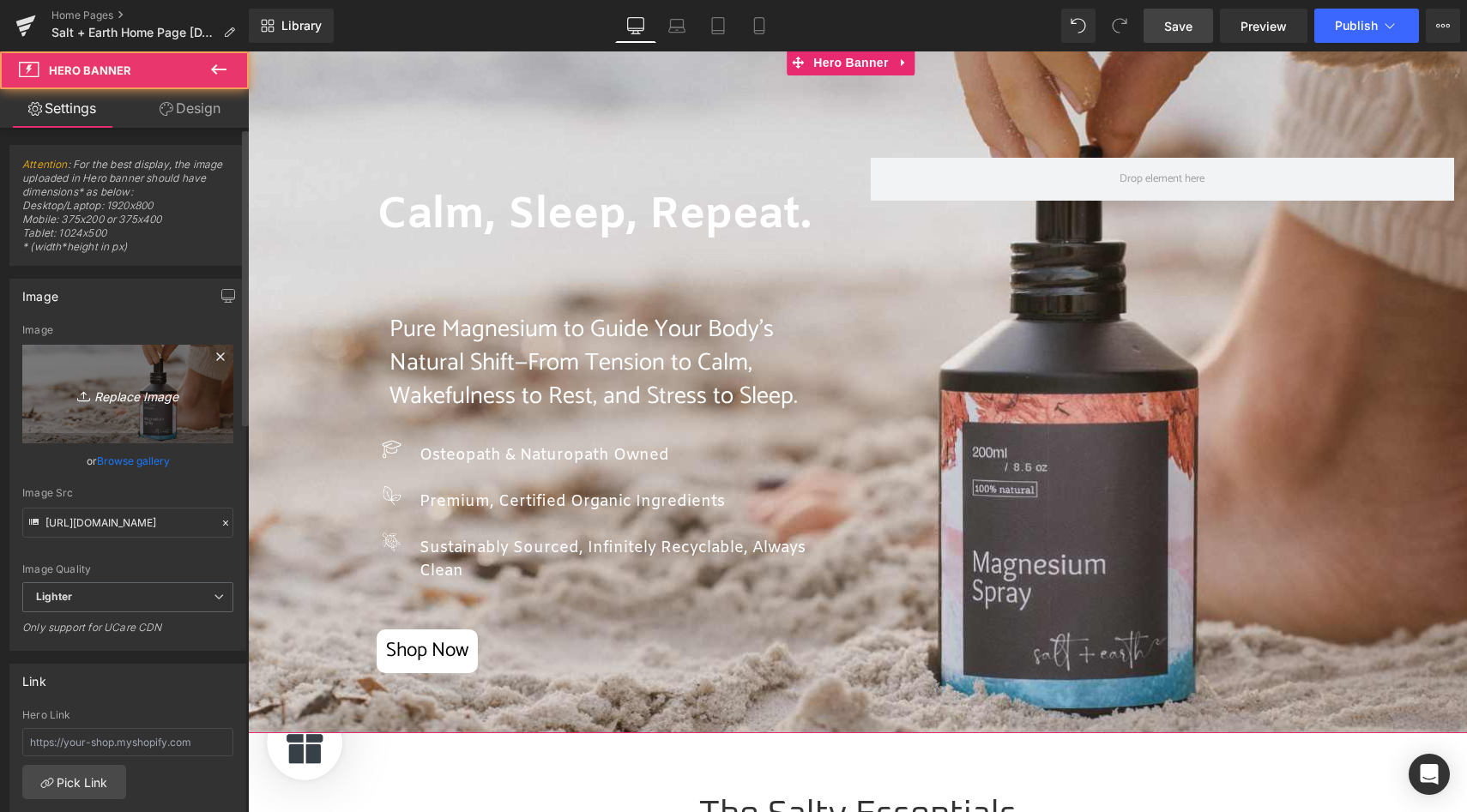
click at [156, 393] on icon "Replace Image" at bounding box center [127, 394] width 137 height 21
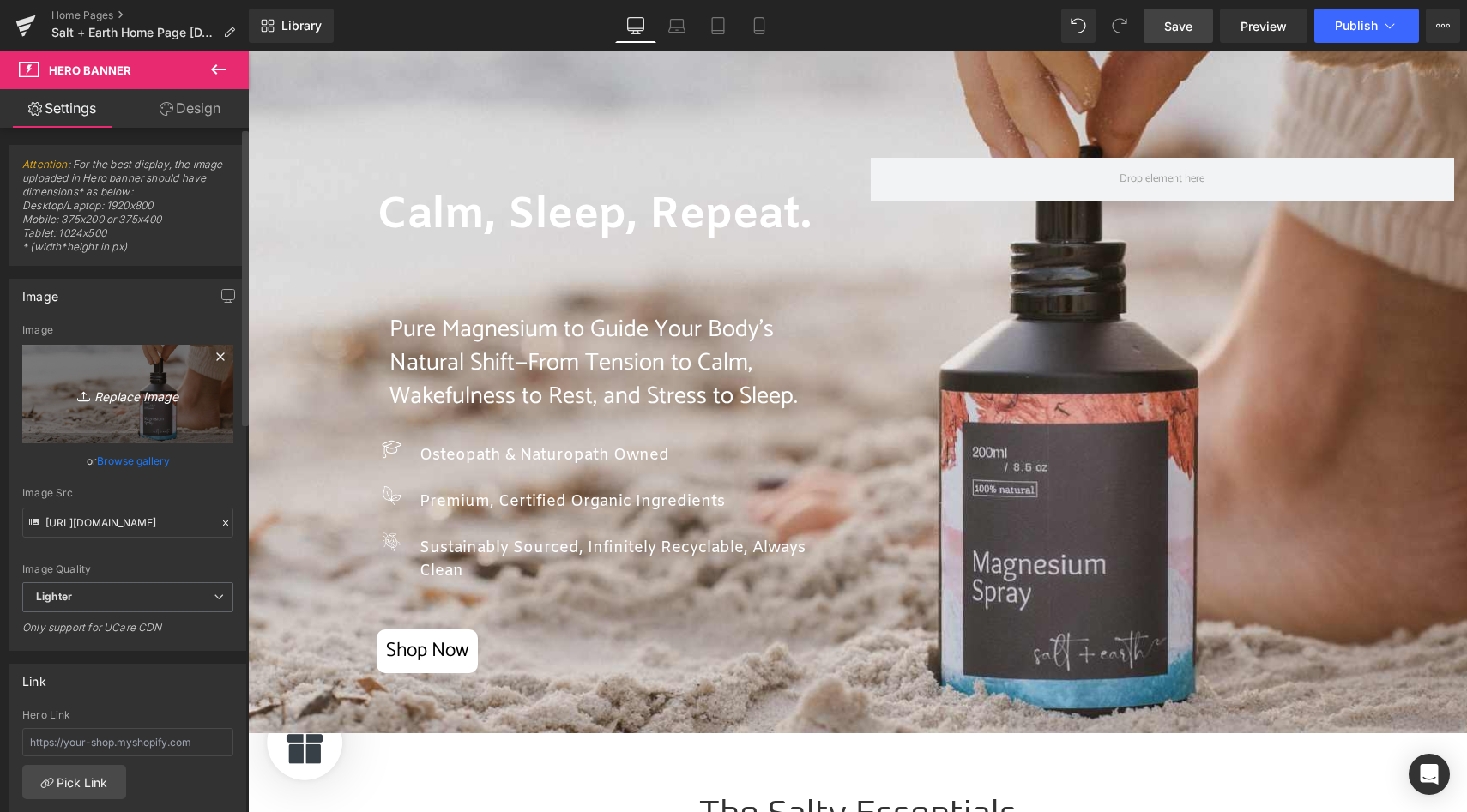
type input "C:\fakepath\Salt + Earth Topical Magnesium.jpg"
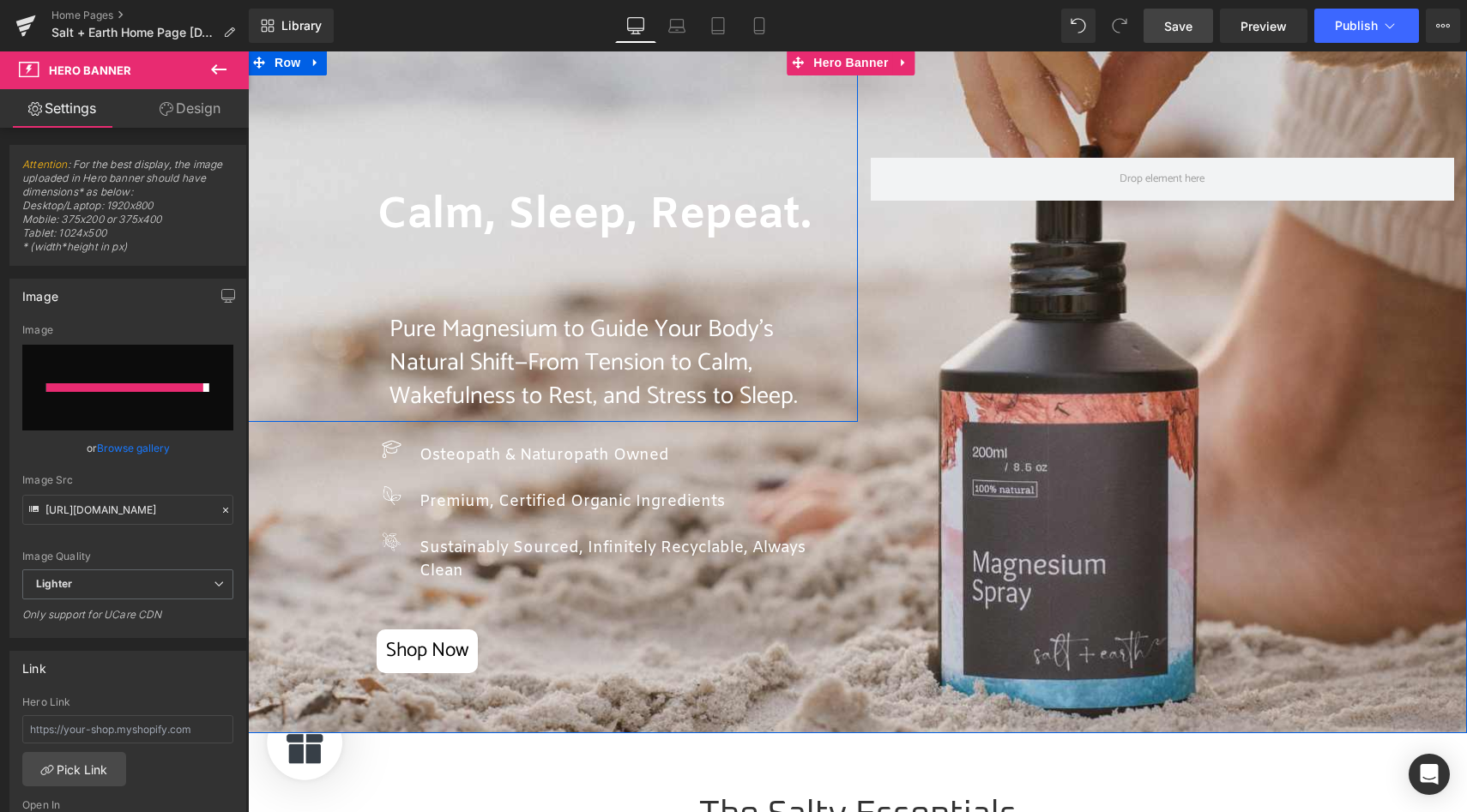
type input "[URL][DOMAIN_NAME]"
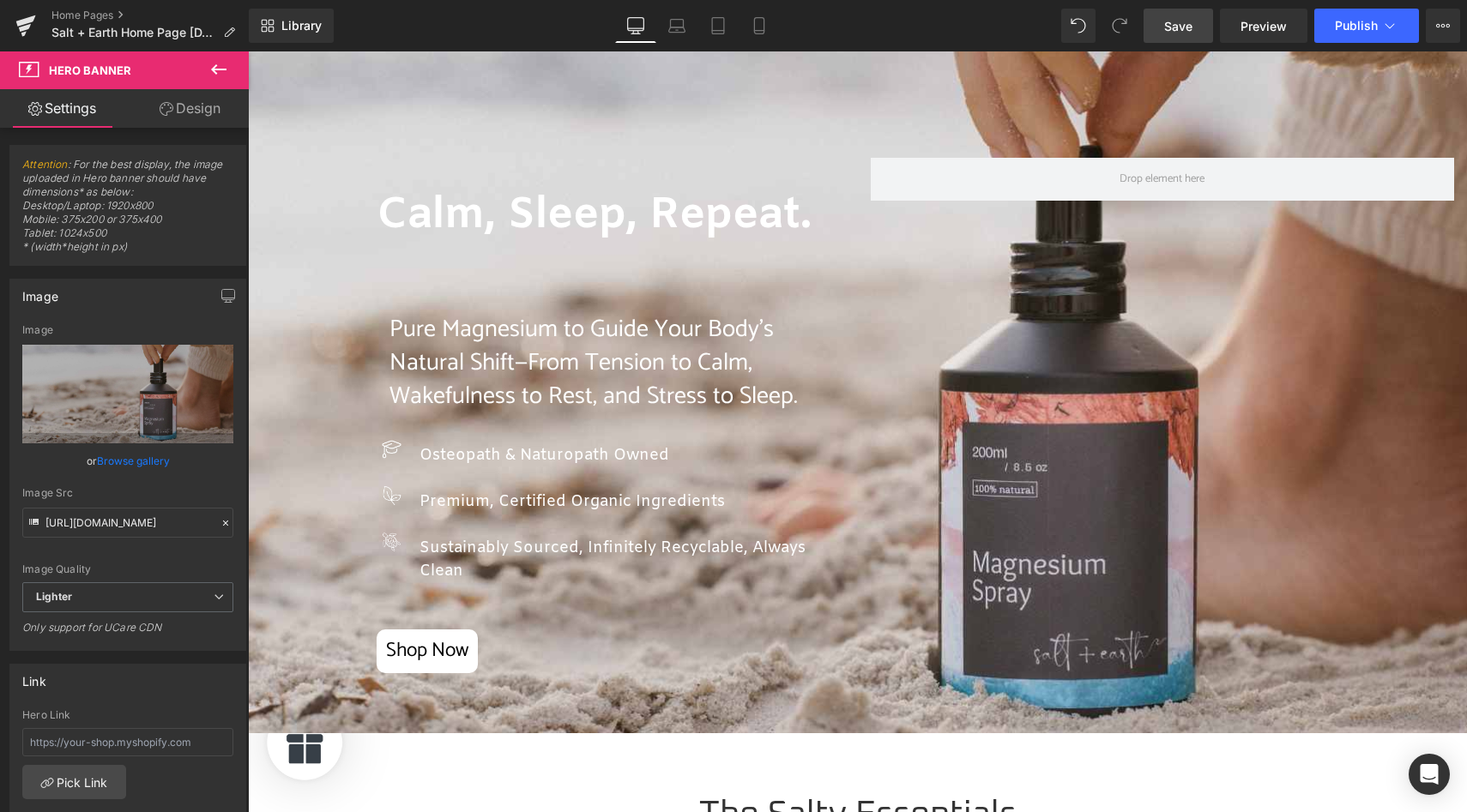
click at [1188, 21] on span "Save" at bounding box center [1178, 26] width 28 height 18
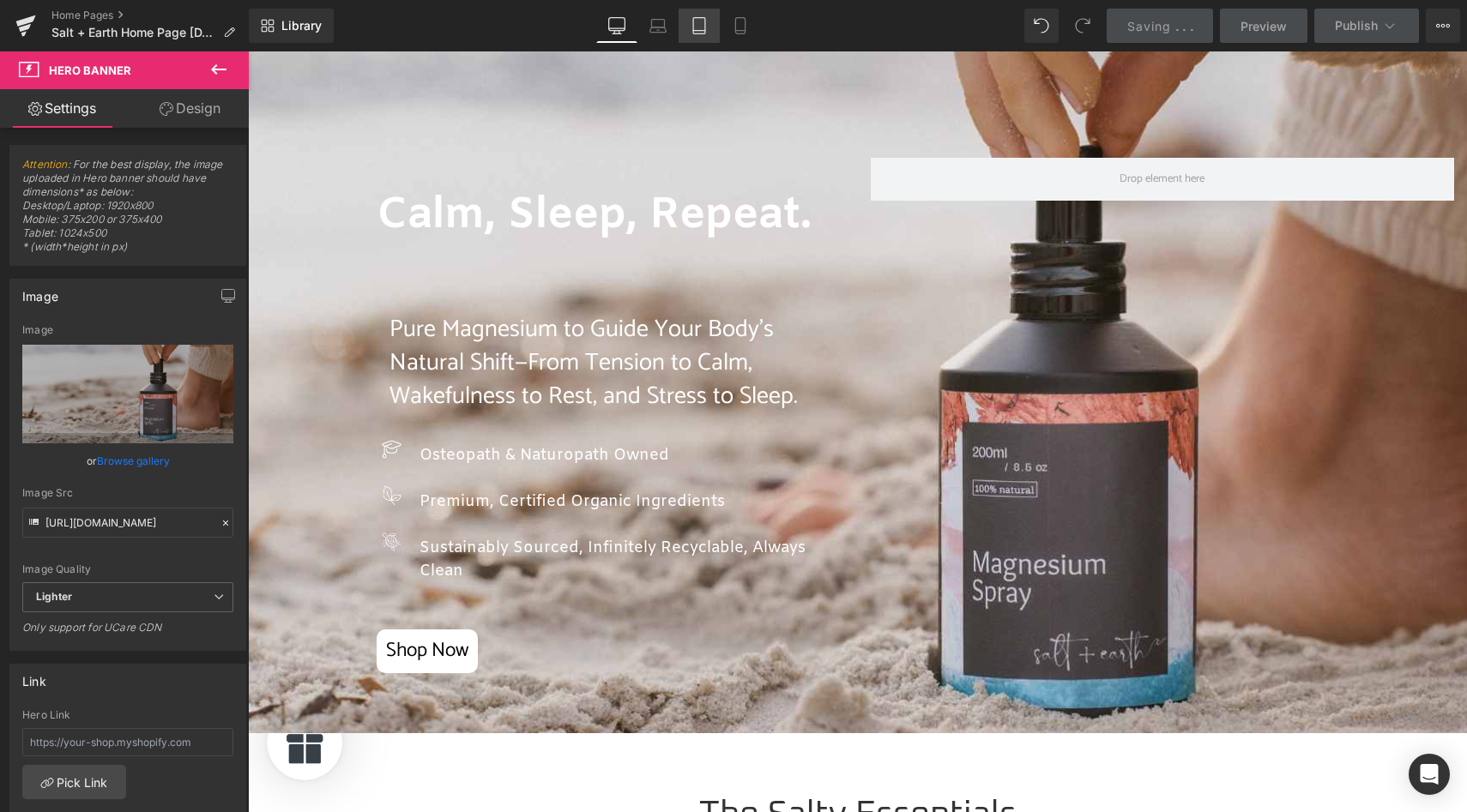
click at [692, 25] on icon at bounding box center [699, 26] width 18 height 18
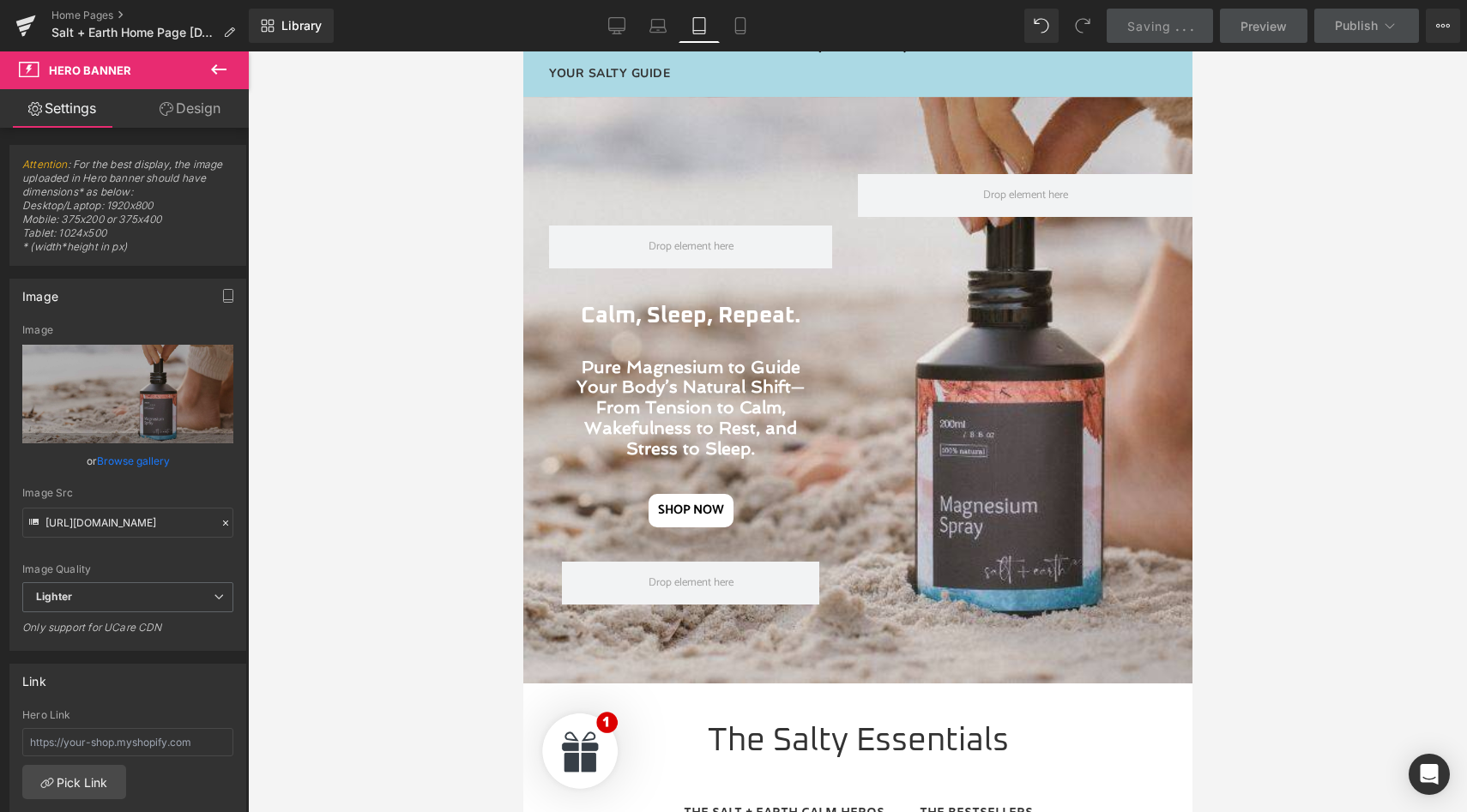
scroll to position [0, 0]
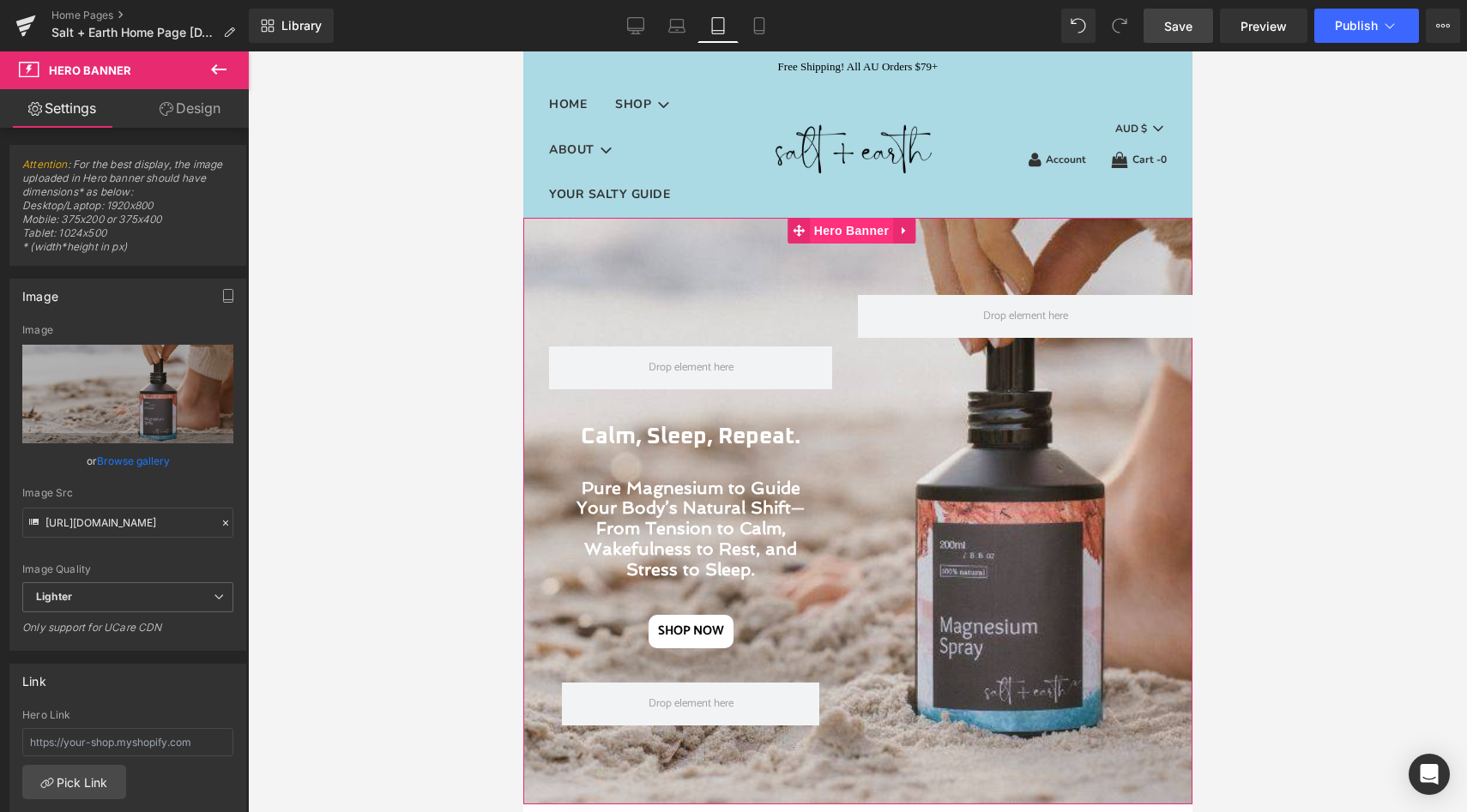
click at [842, 233] on span "Hero Banner" at bounding box center [851, 230] width 84 height 25
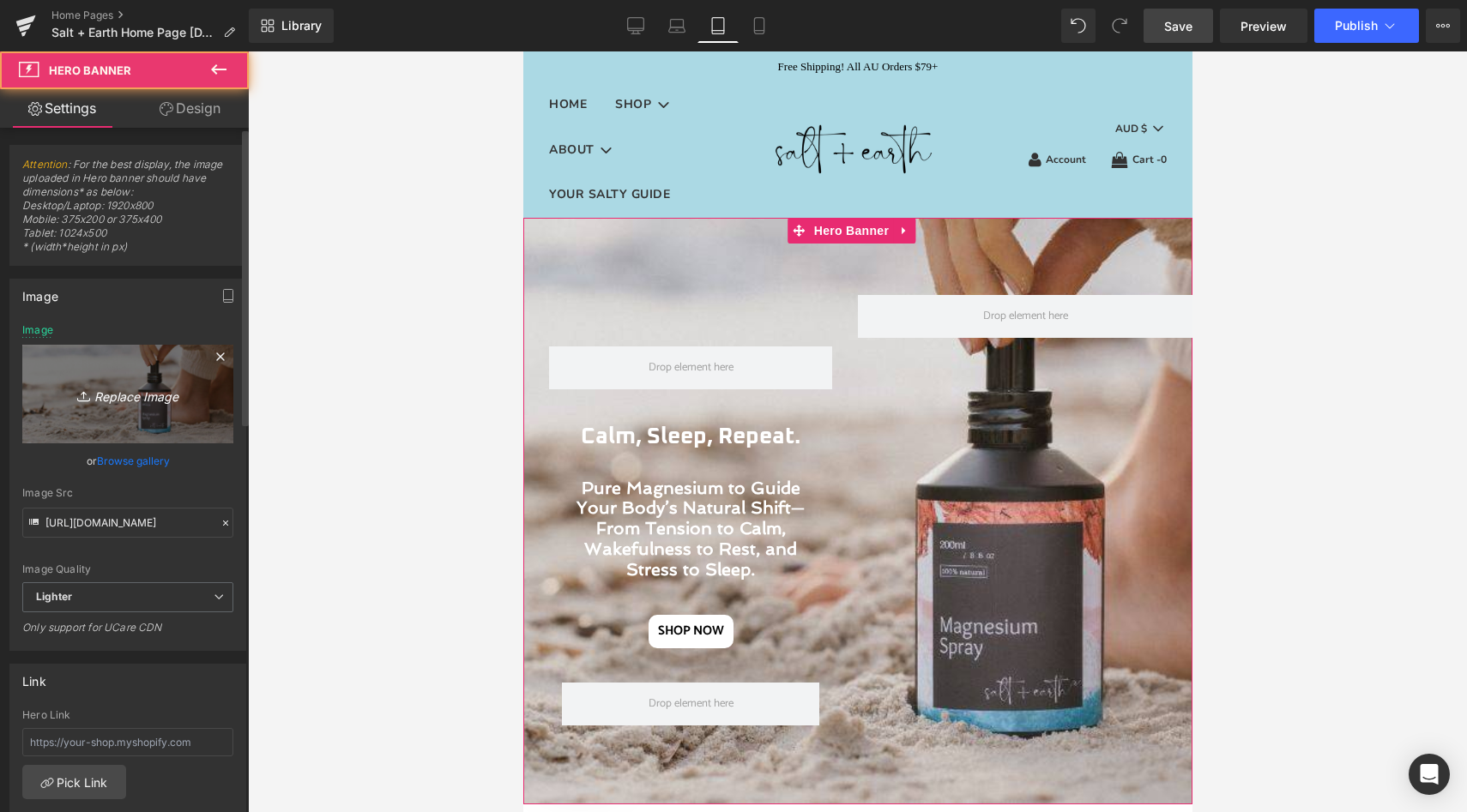
click at [144, 395] on icon "Replace Image" at bounding box center [127, 394] width 137 height 21
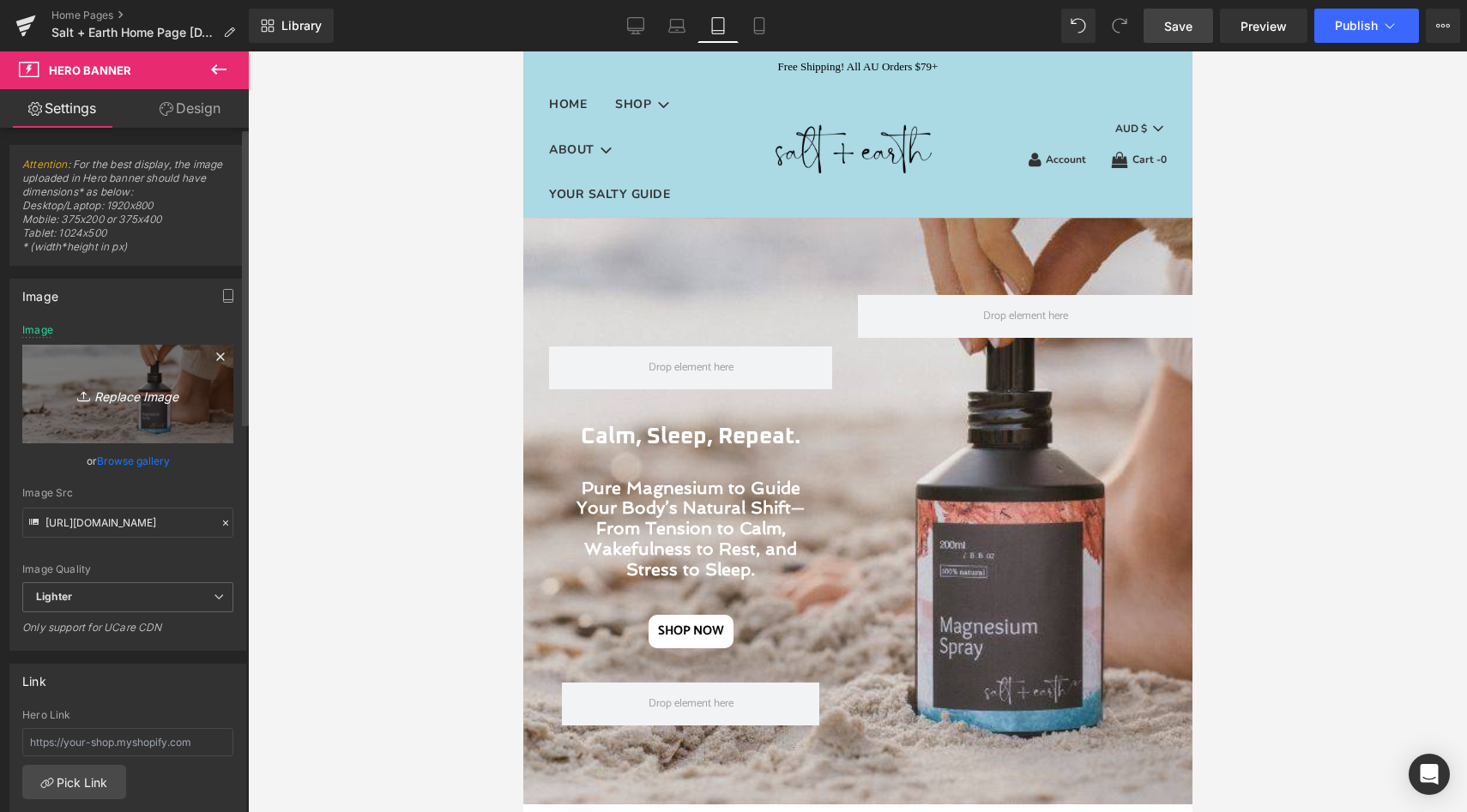
type input "C:\fakepath\Salt + Earth Topical Magnesium.jpg"
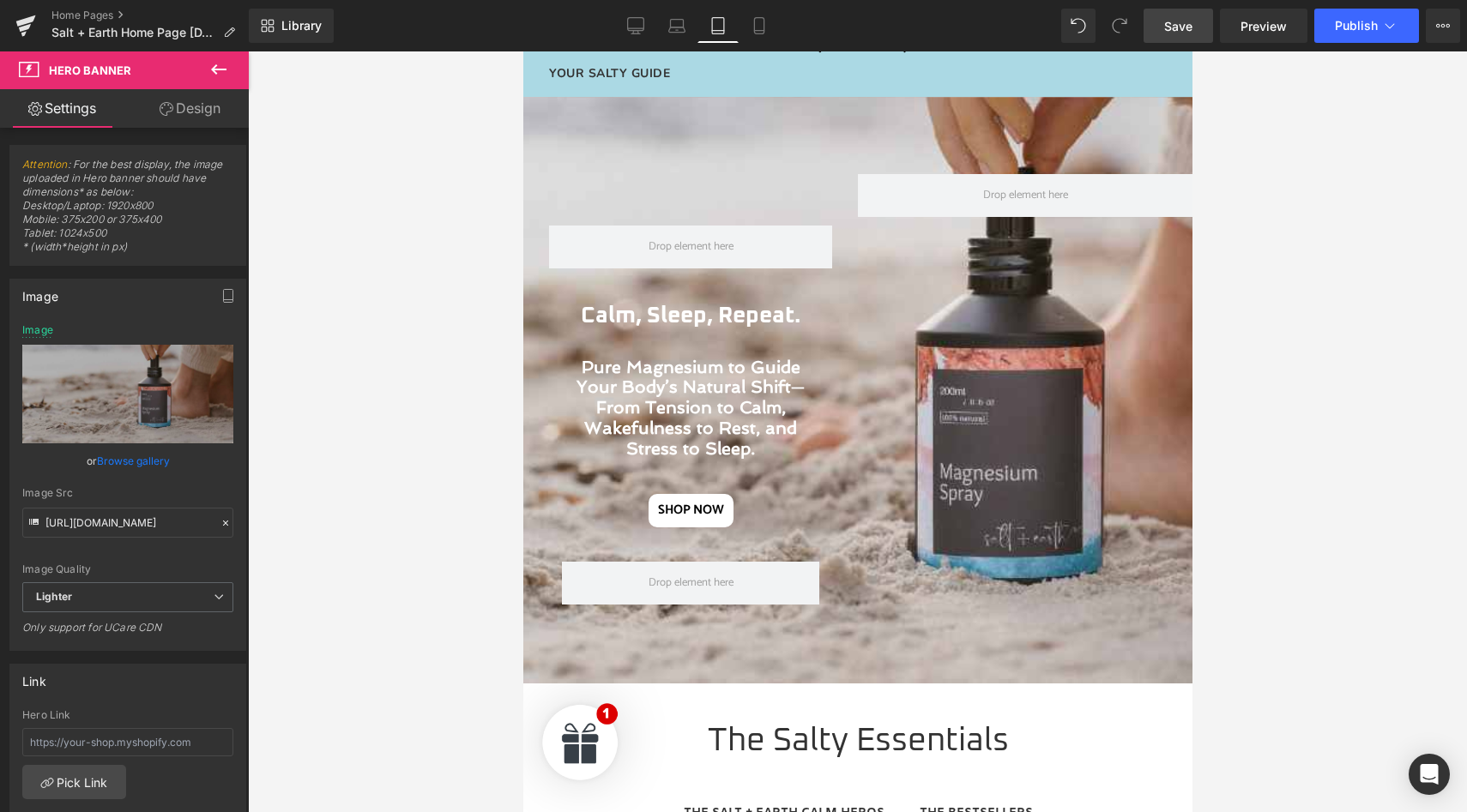
scroll to position [121, 0]
click at [1160, 27] on link "Save" at bounding box center [1177, 25] width 69 height 34
click at [745, 25] on icon at bounding box center [741, 26] width 10 height 17
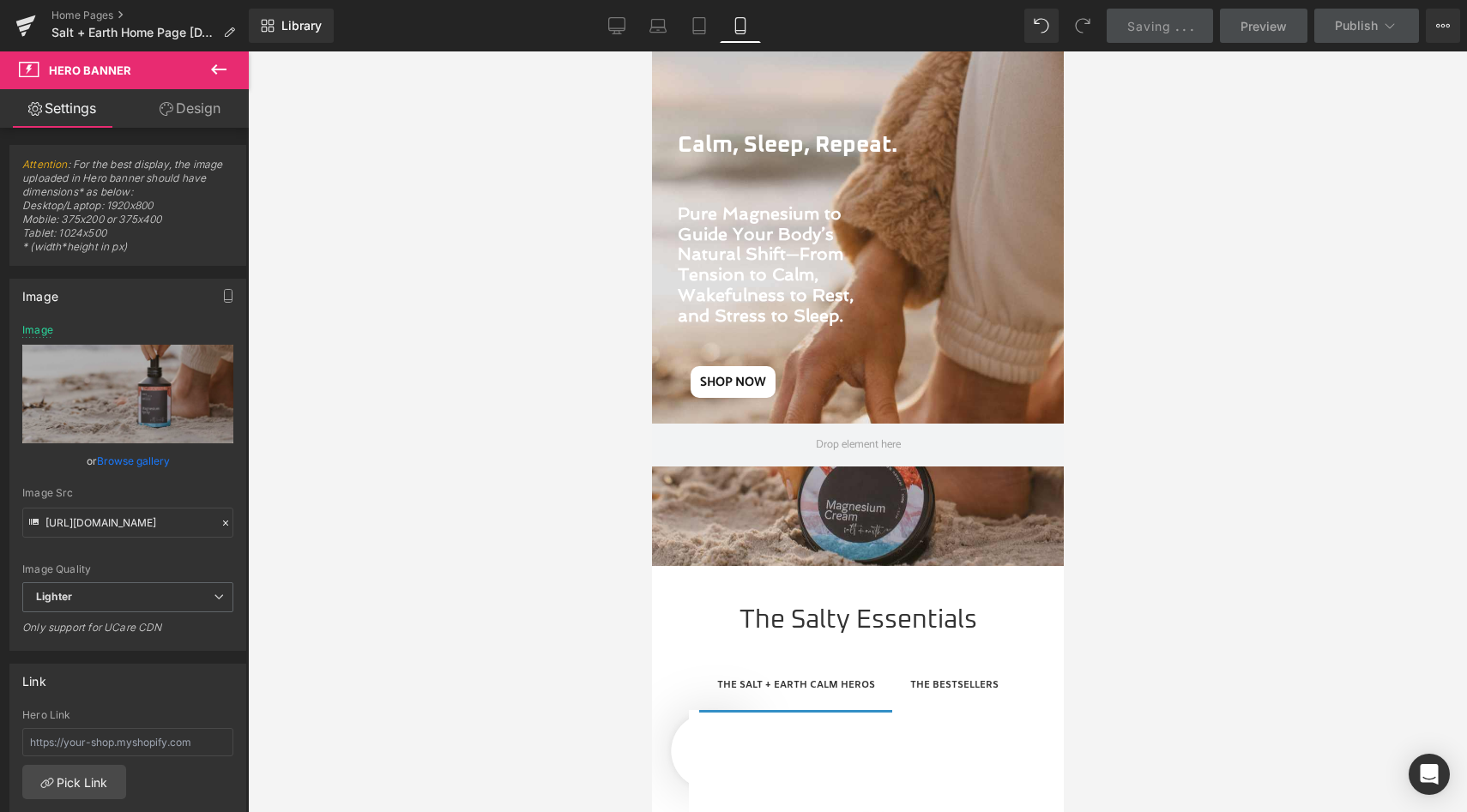
type input "[URL][DOMAIN_NAME]"
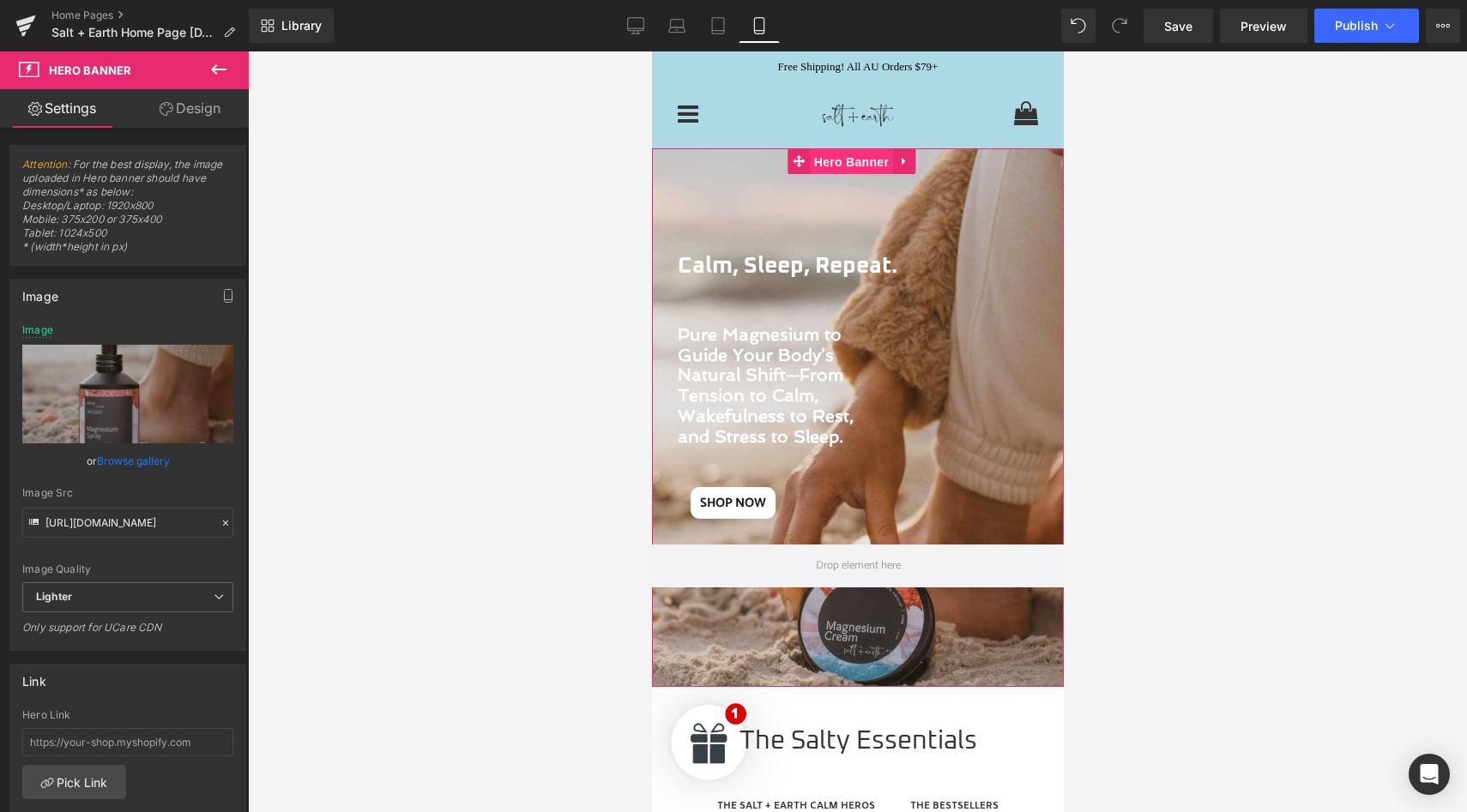
click at [845, 162] on span "Hero Banner" at bounding box center [851, 161] width 84 height 25
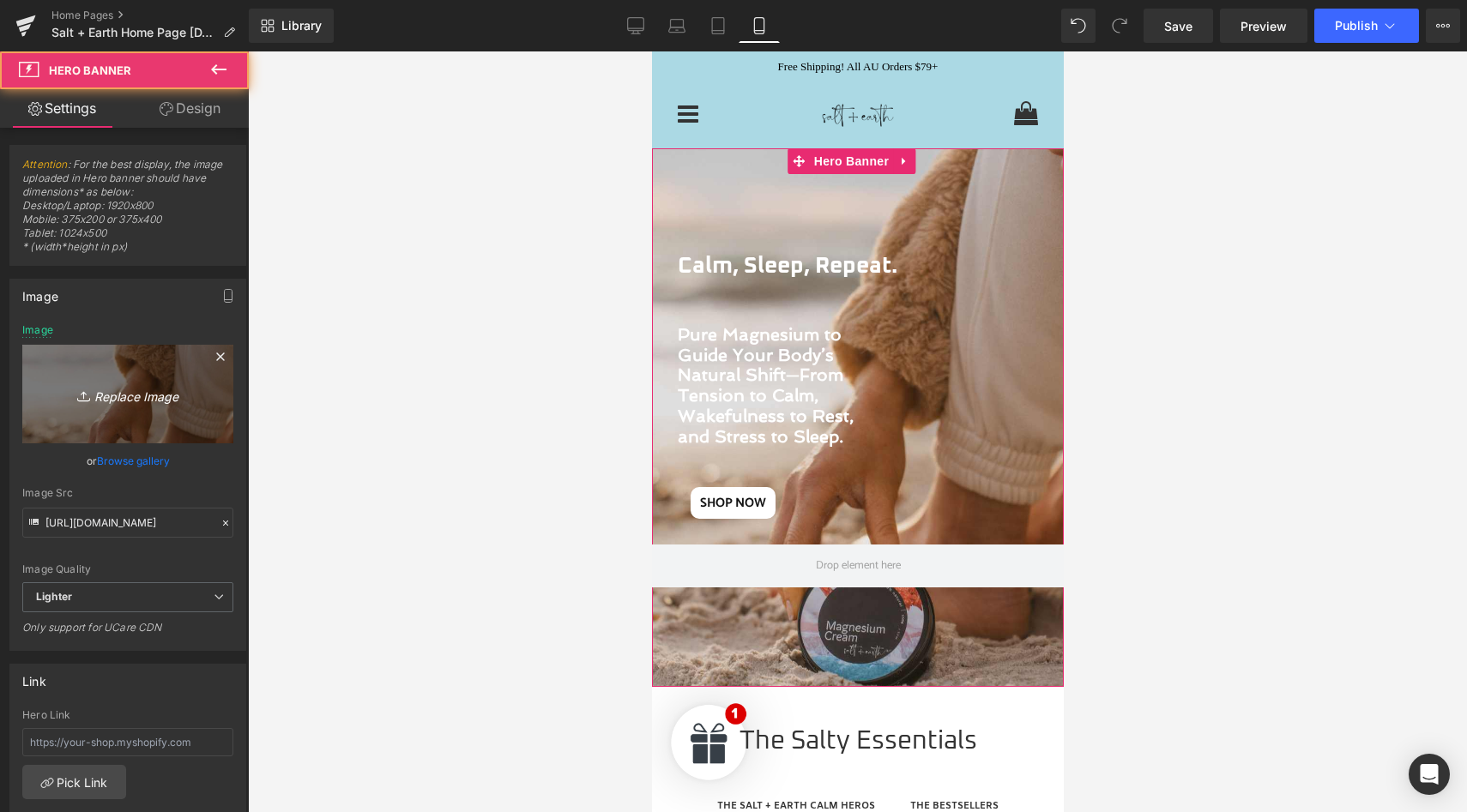
click at [133, 399] on icon "Replace Image" at bounding box center [127, 394] width 137 height 21
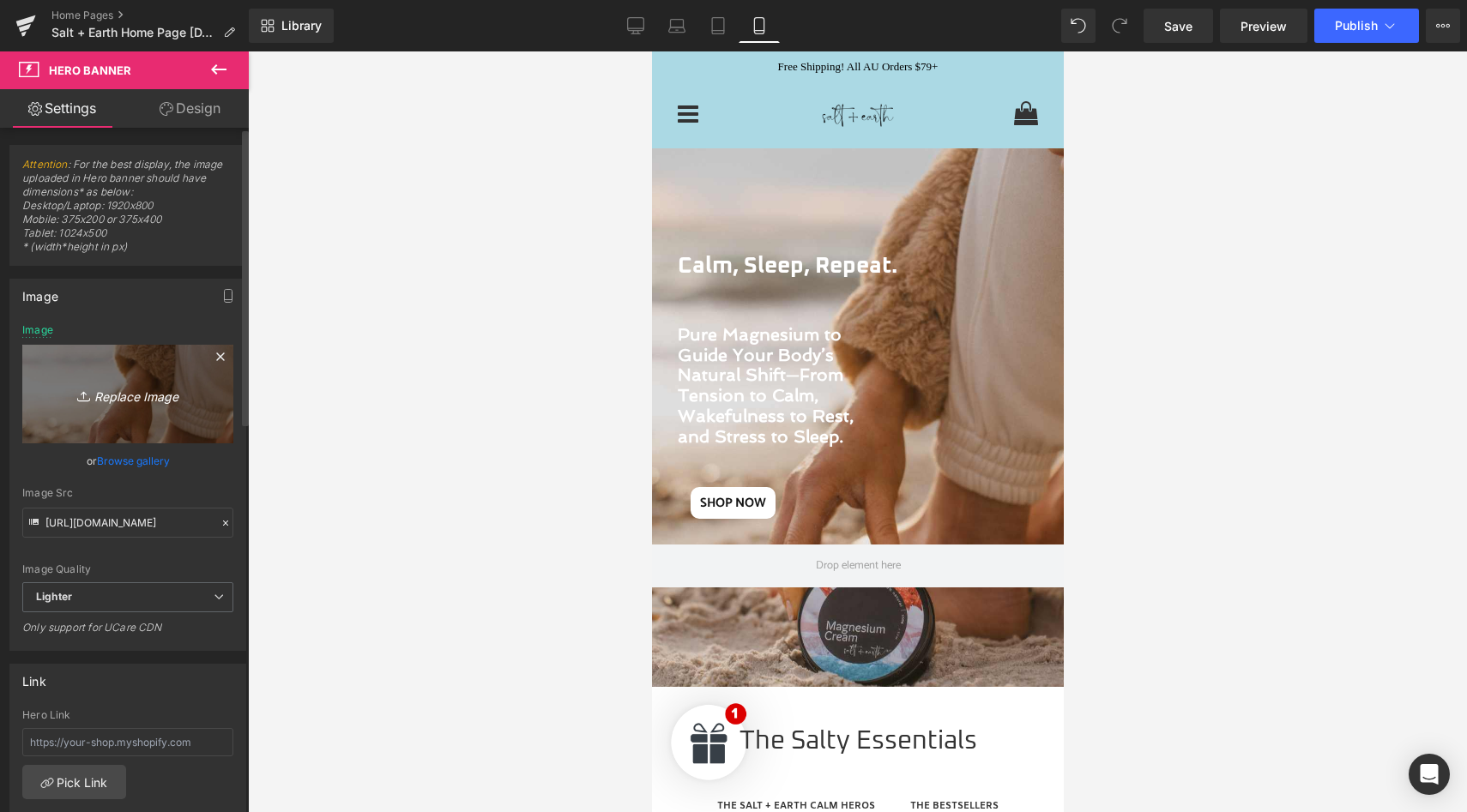
type input "C:\fakepath\Salt + Earth Topical Magnesium.jpg"
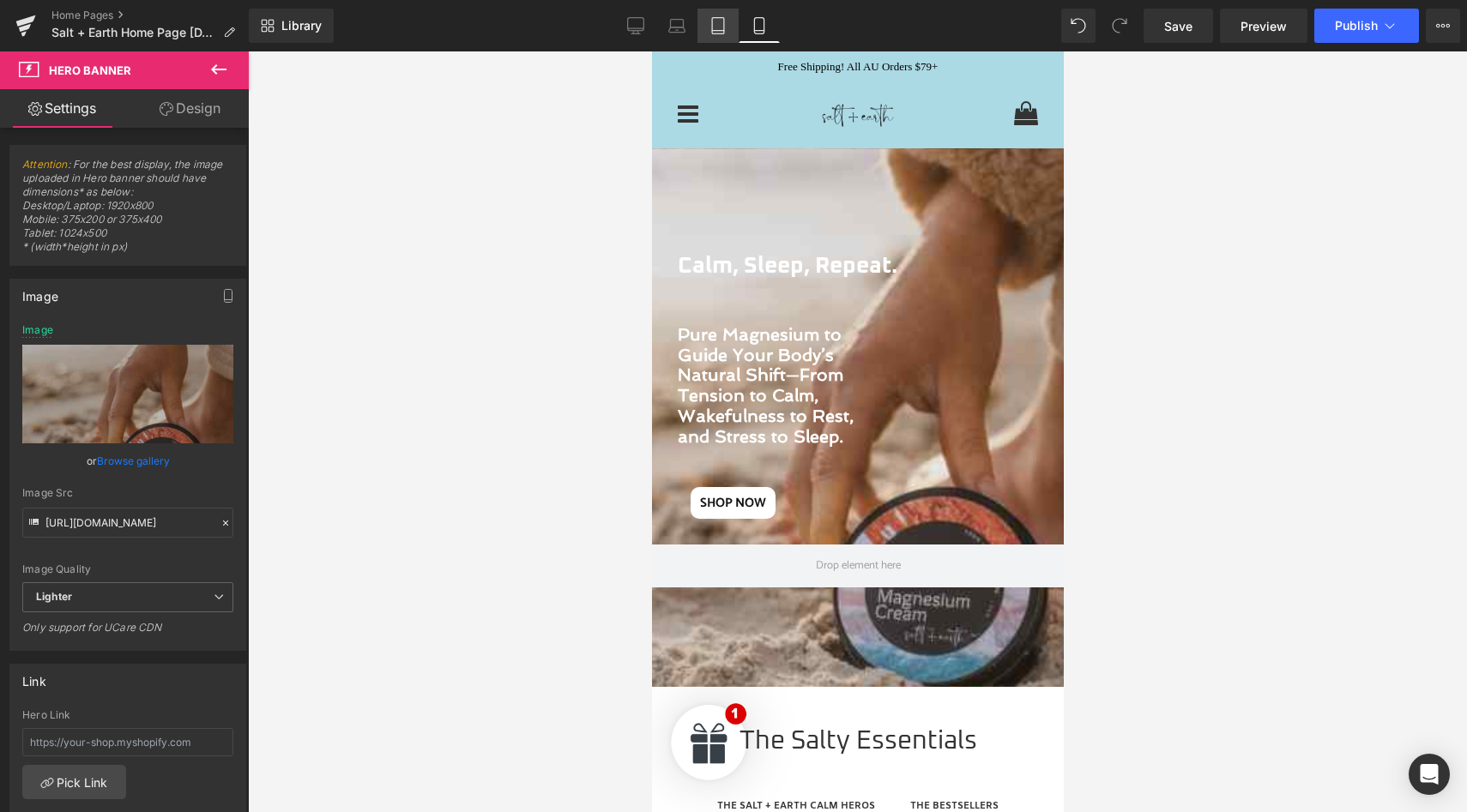
click at [717, 32] on icon at bounding box center [718, 26] width 18 height 18
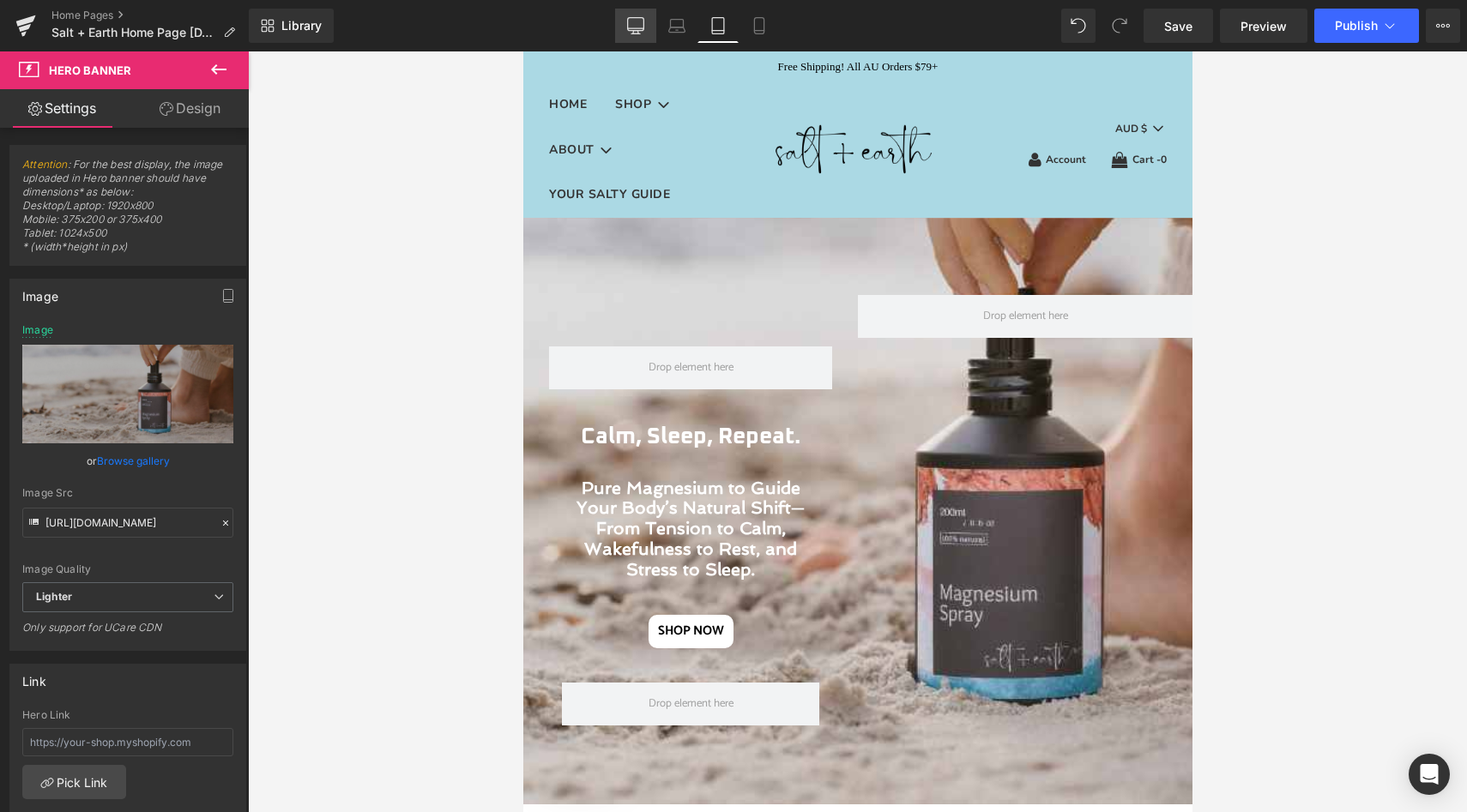
click at [634, 28] on icon at bounding box center [636, 28] width 17 height 0
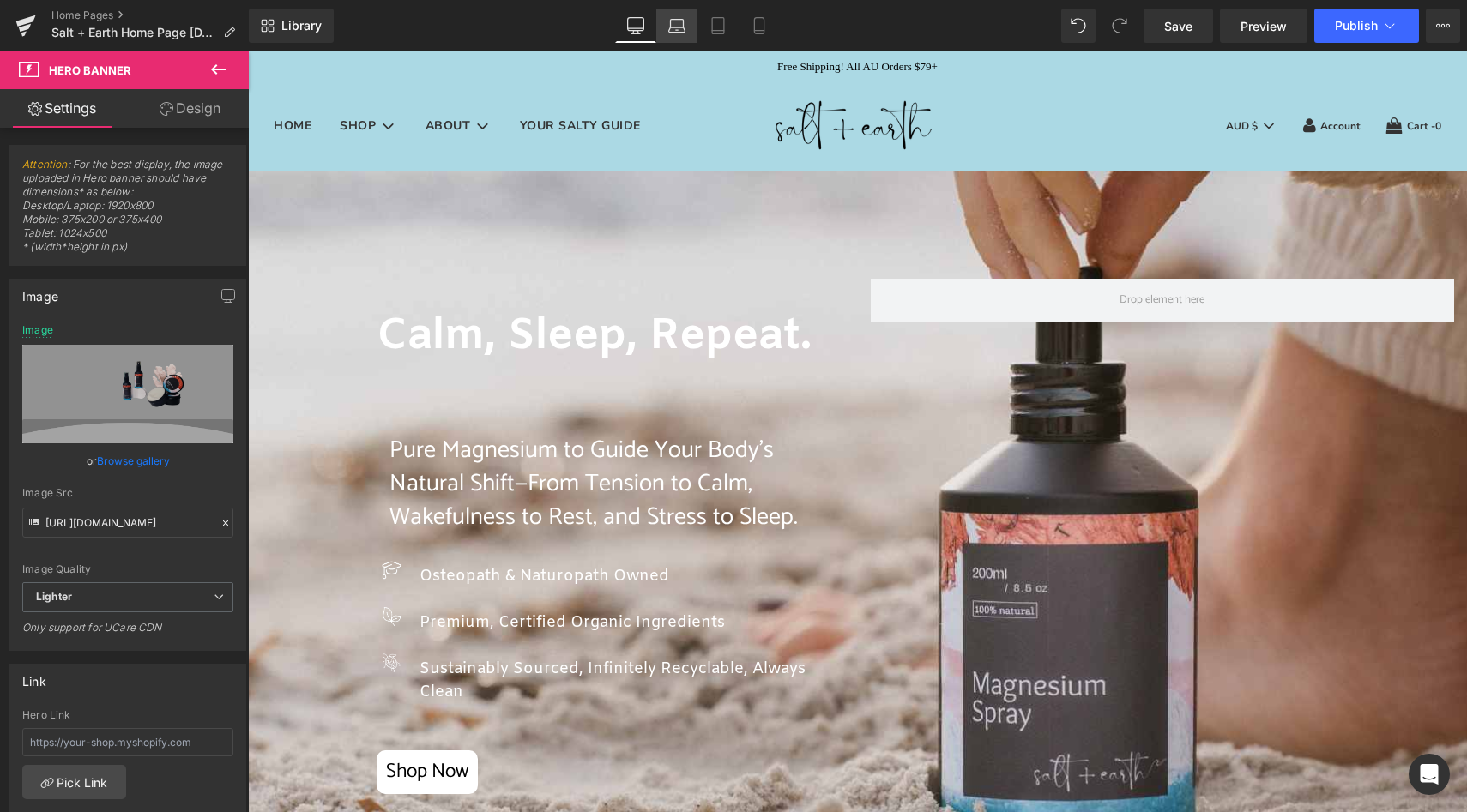
click at [679, 29] on icon at bounding box center [677, 26] width 18 height 18
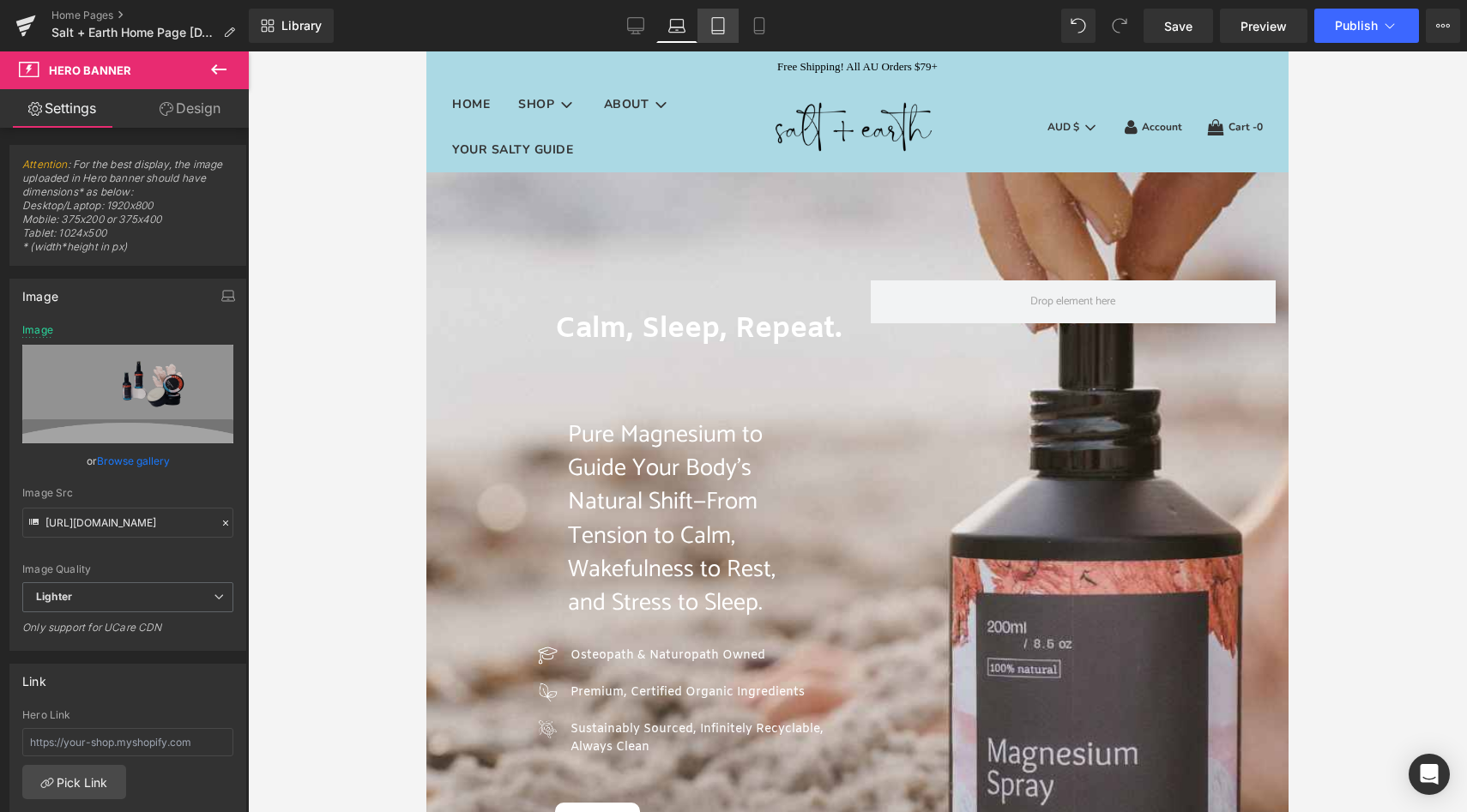
click at [715, 28] on icon at bounding box center [718, 26] width 18 height 18
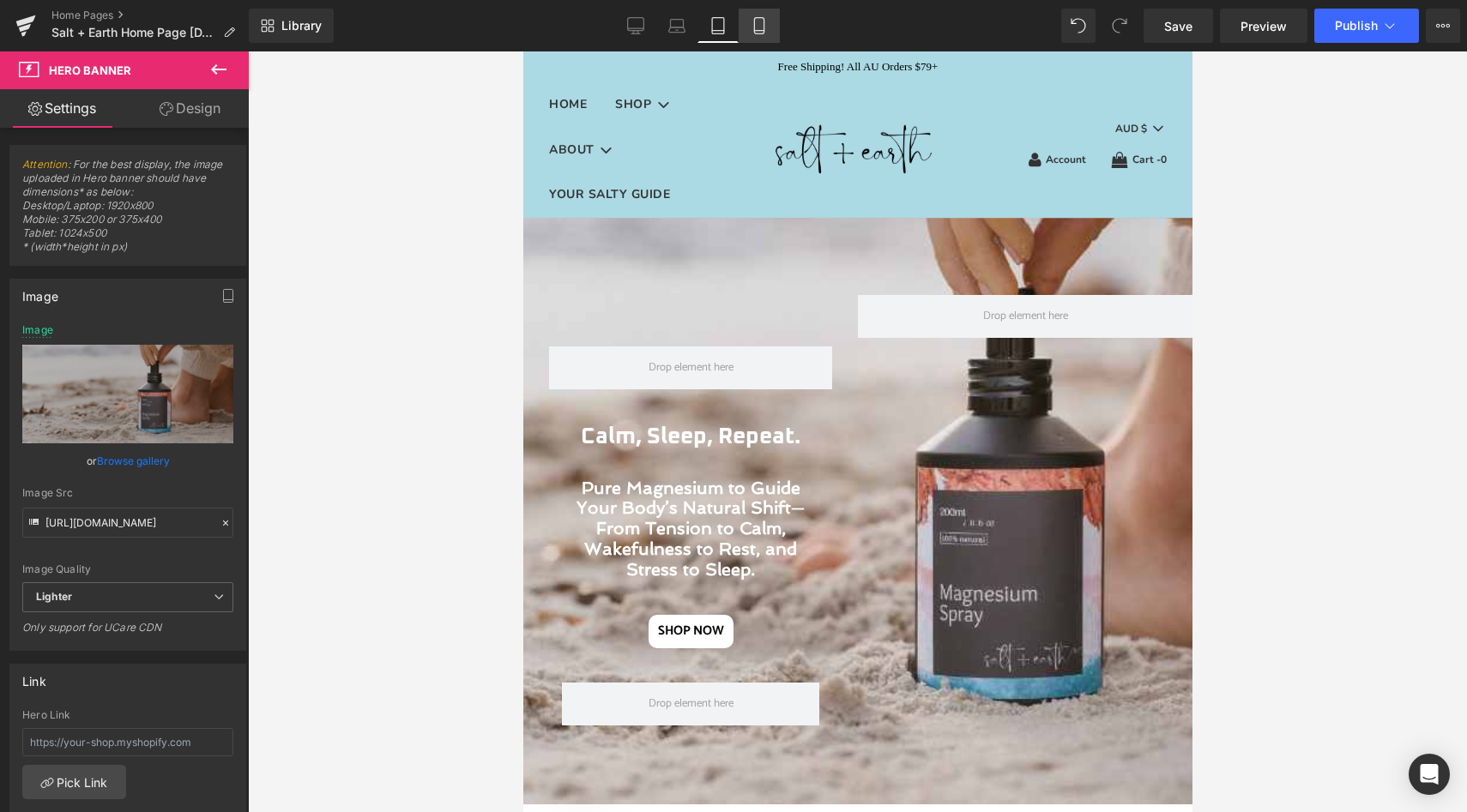
click at [755, 26] on icon at bounding box center [759, 26] width 10 height 17
type input "[URL][DOMAIN_NAME]"
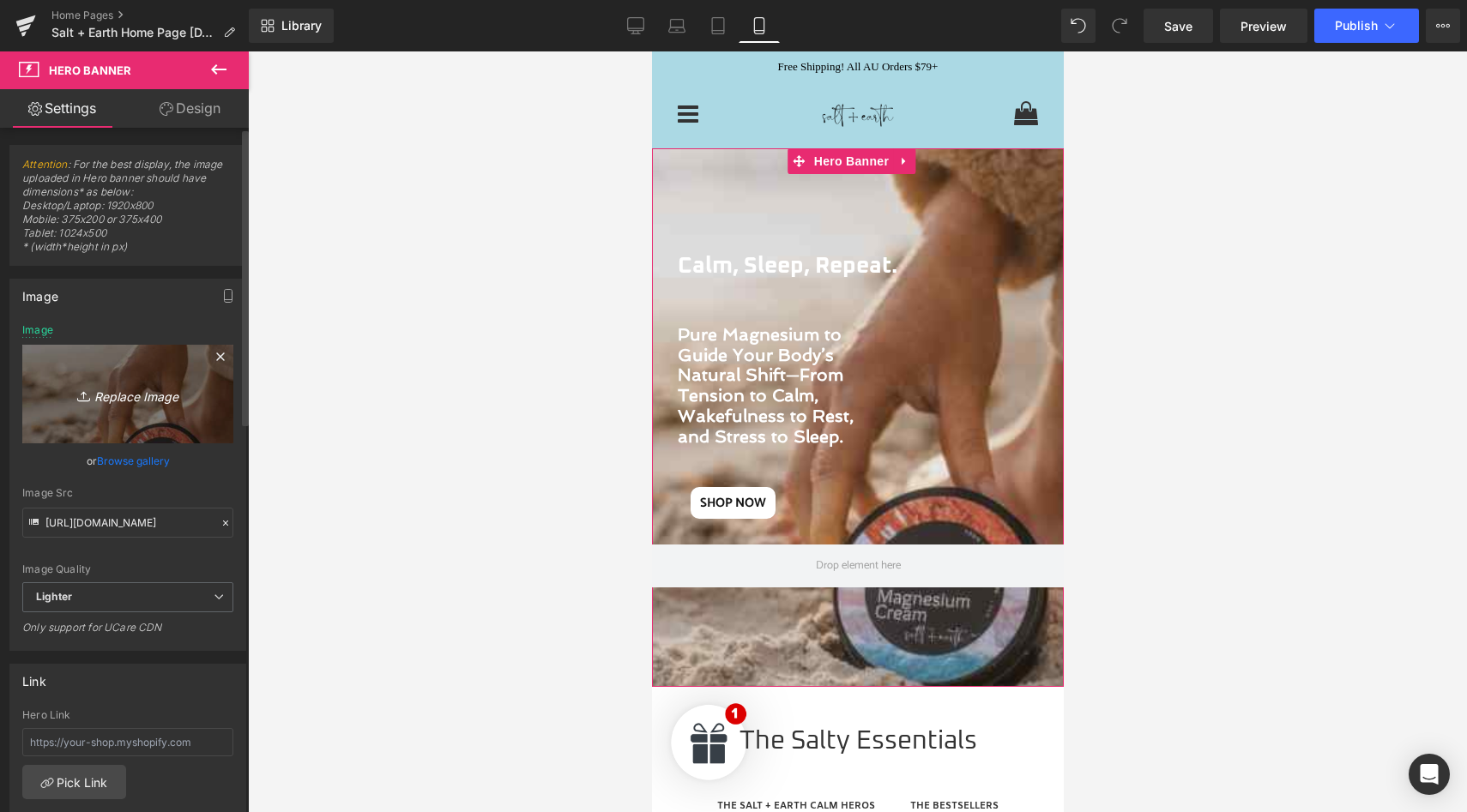
click at [151, 400] on icon "Replace Image" at bounding box center [127, 394] width 137 height 21
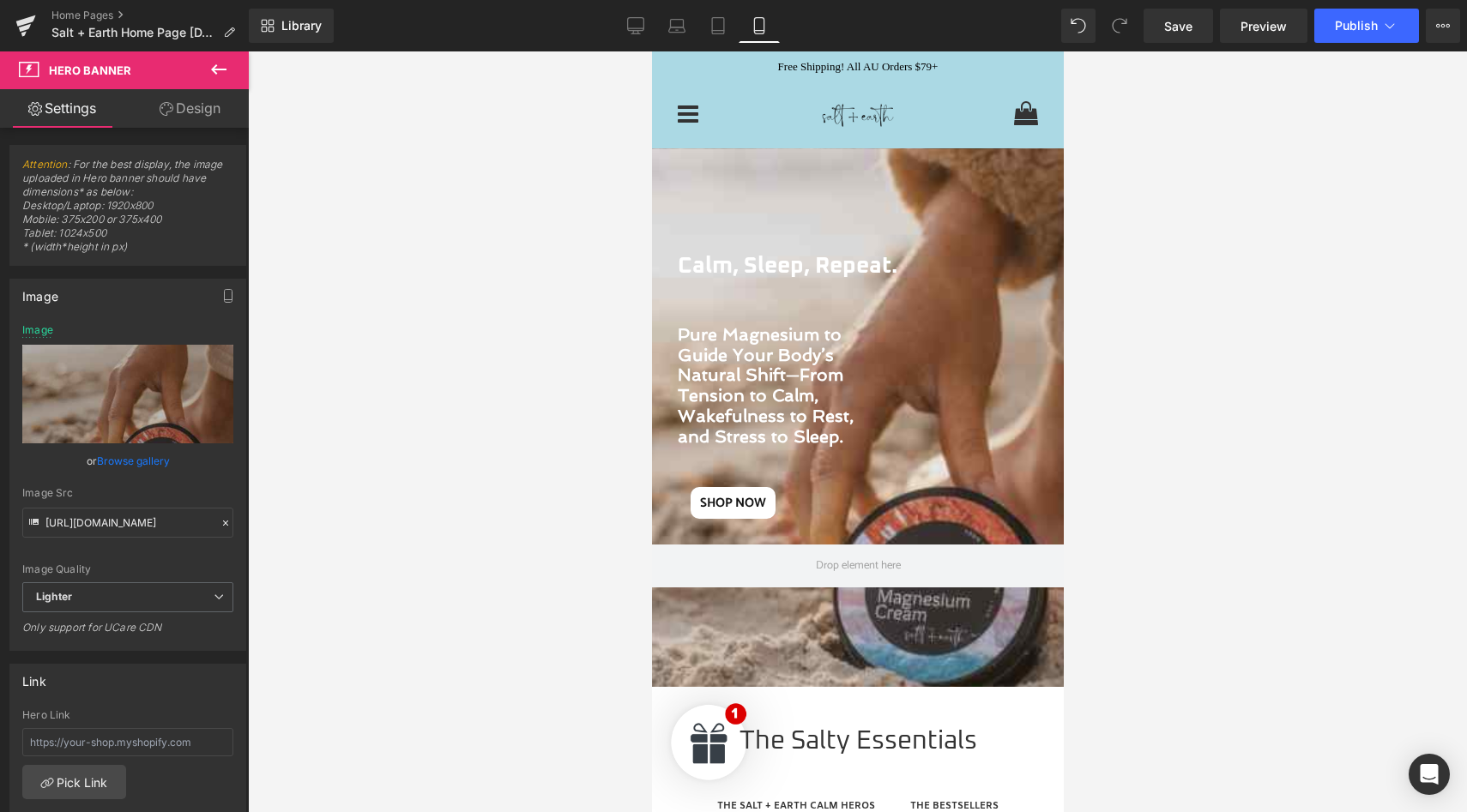
type input "C:\fakepath\Salt + Earth Topical Magnesium.jpg"
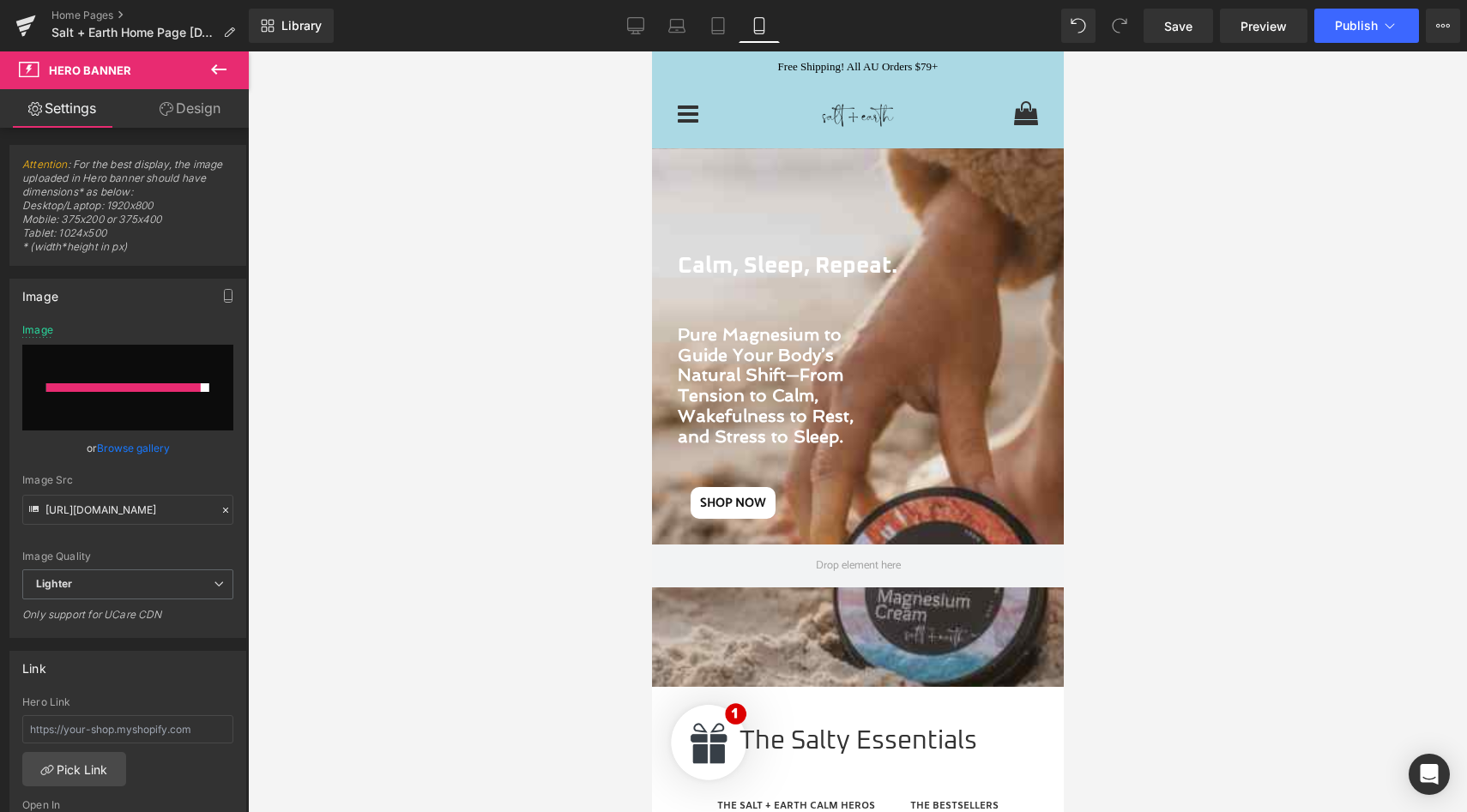
type input "[URL][DOMAIN_NAME]"
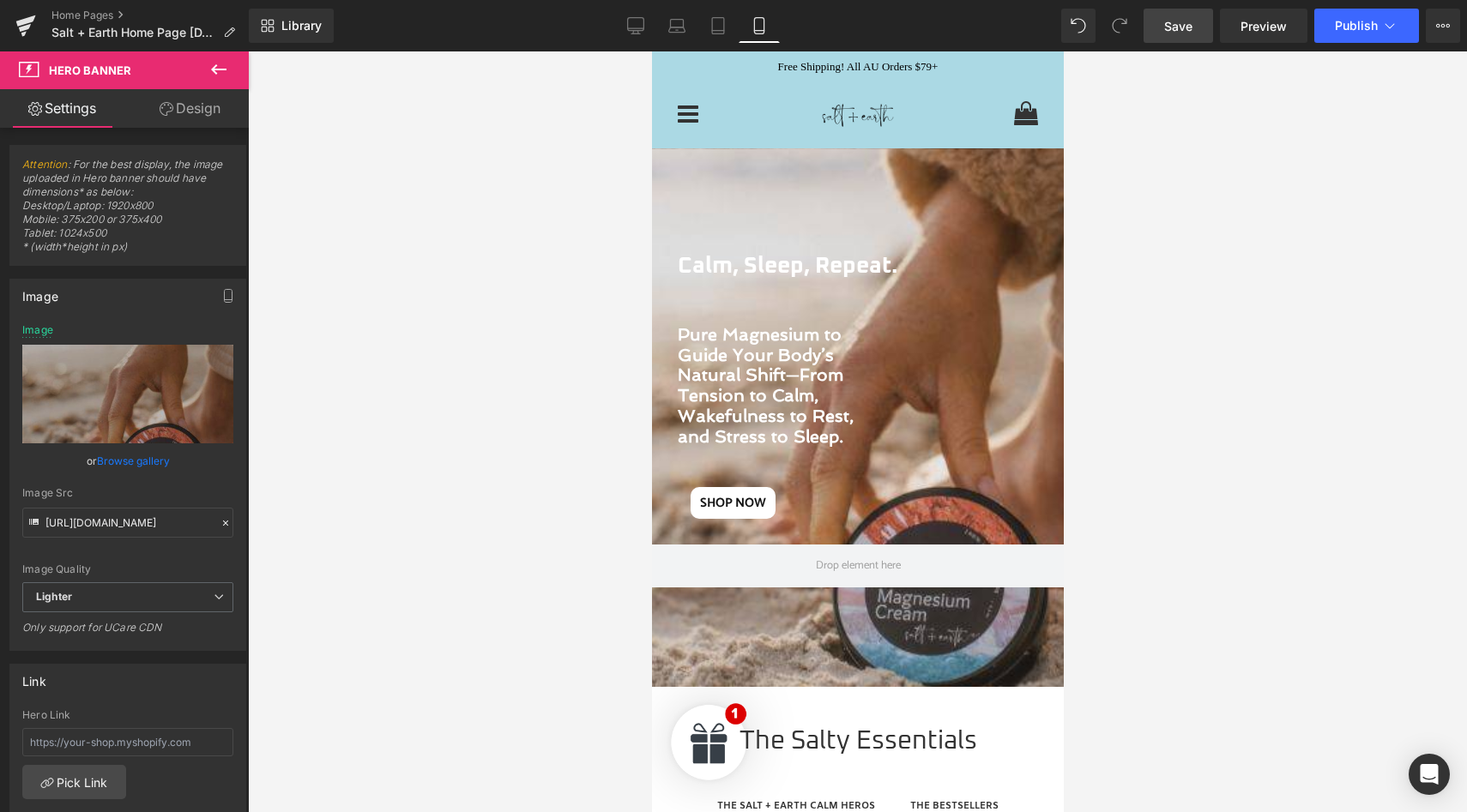
click at [1182, 25] on span "Save" at bounding box center [1178, 26] width 28 height 18
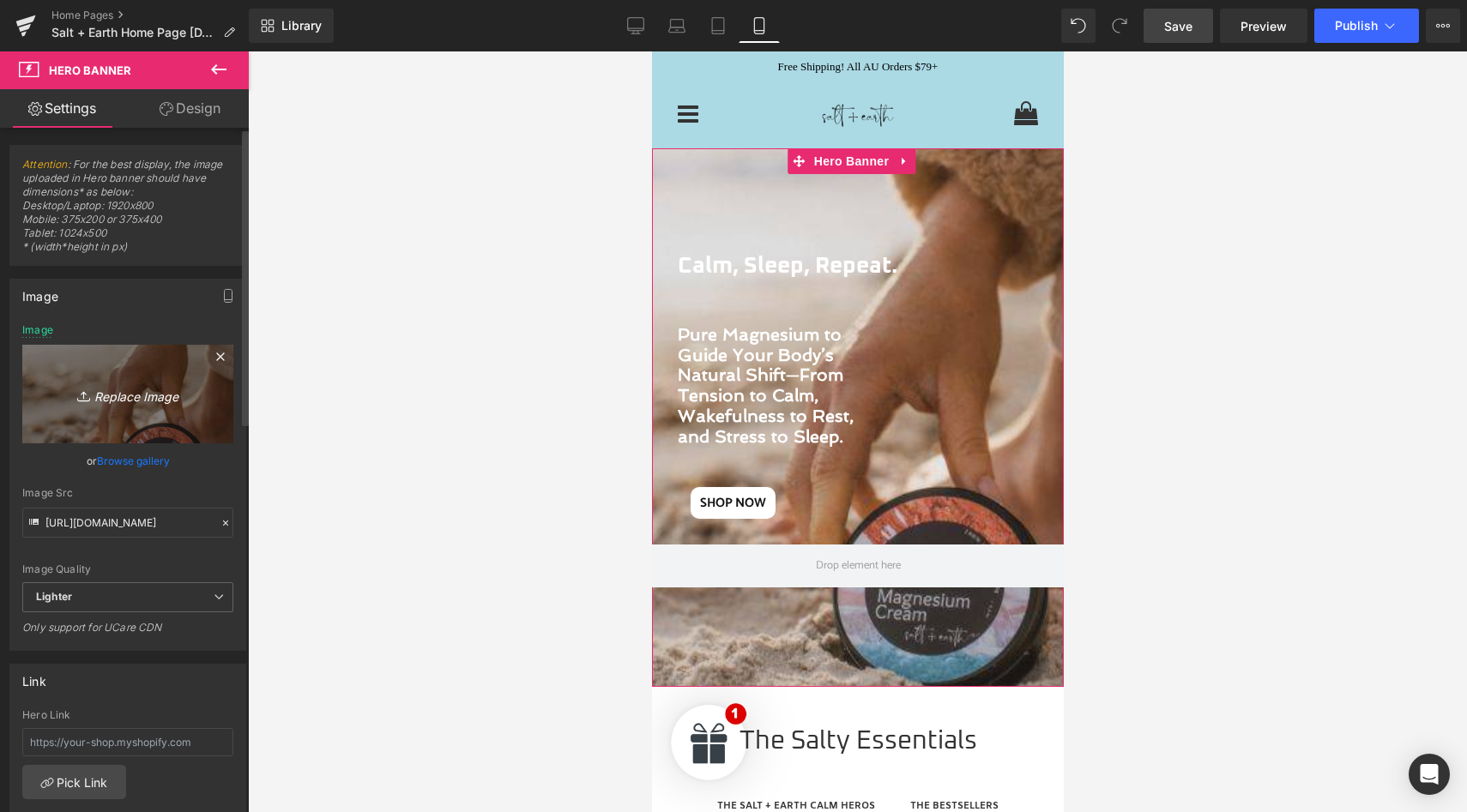
click at [125, 392] on icon "Replace Image" at bounding box center [127, 394] width 137 height 21
type input "C:\fakepath\Salt + Earth Topical Magnesium.jpg"
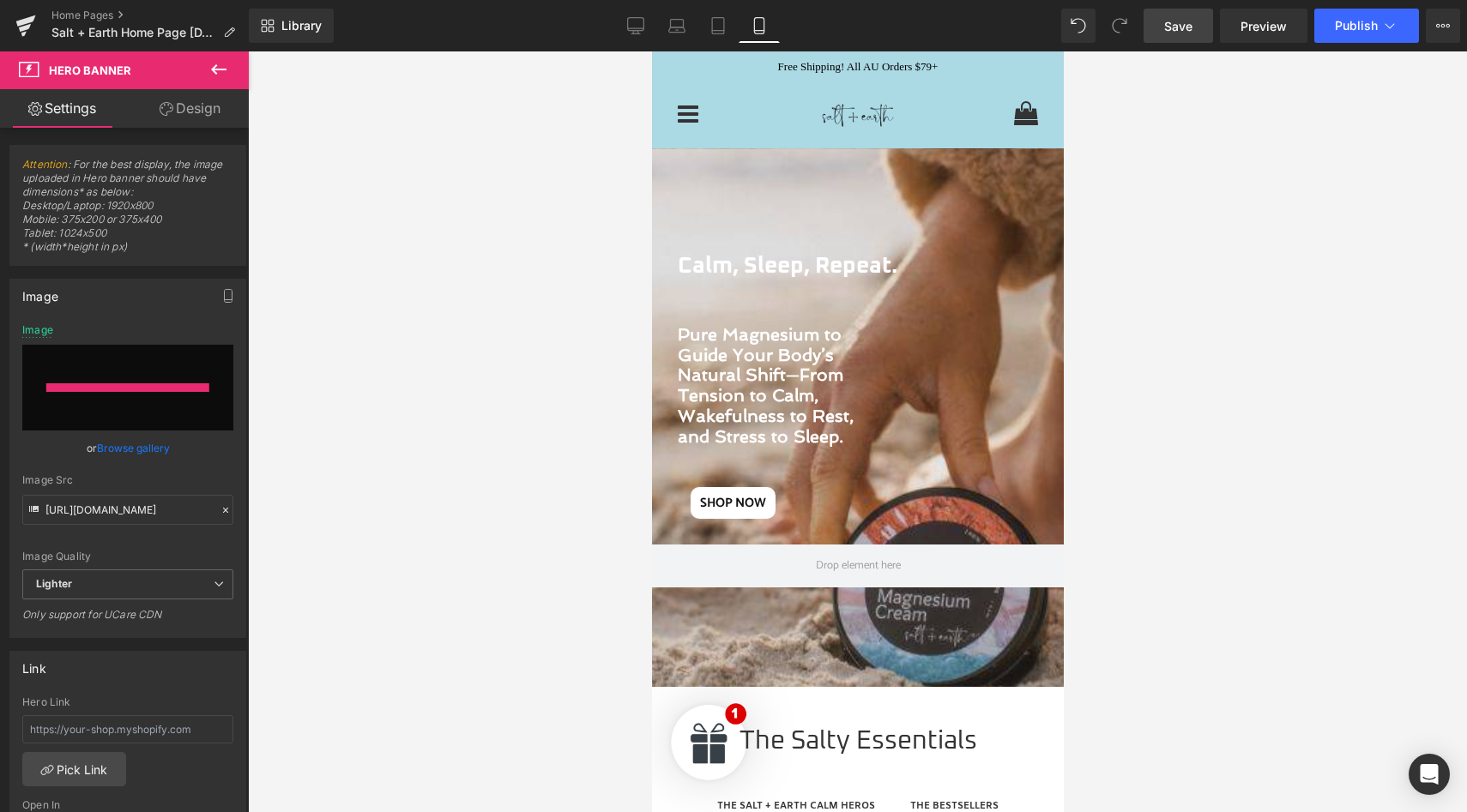
type input "[URL][DOMAIN_NAME]"
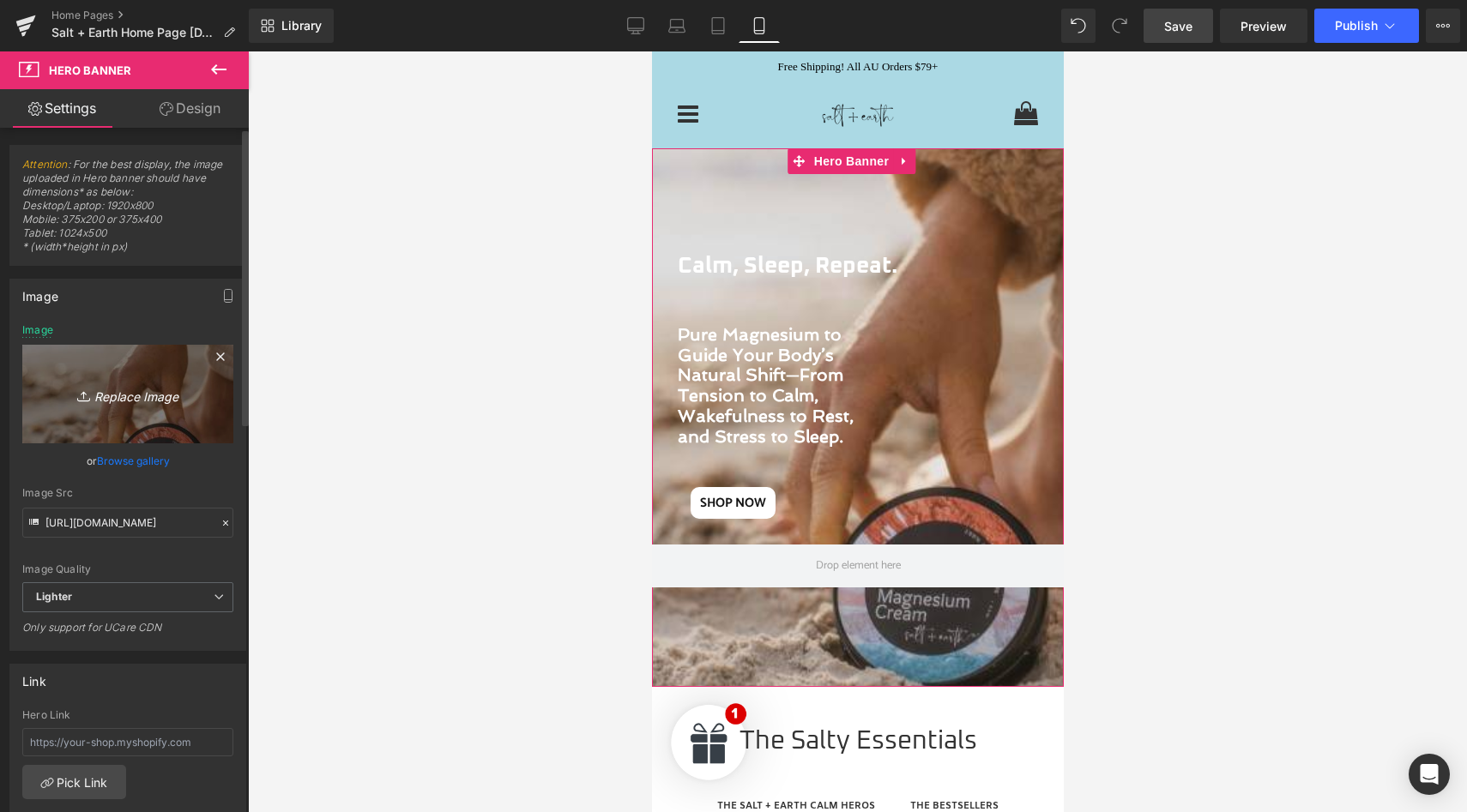
click at [122, 387] on icon "Replace Image" at bounding box center [127, 394] width 137 height 21
type input "C:\fakepath\Salt + Earth Topical Magnesium.jpg"
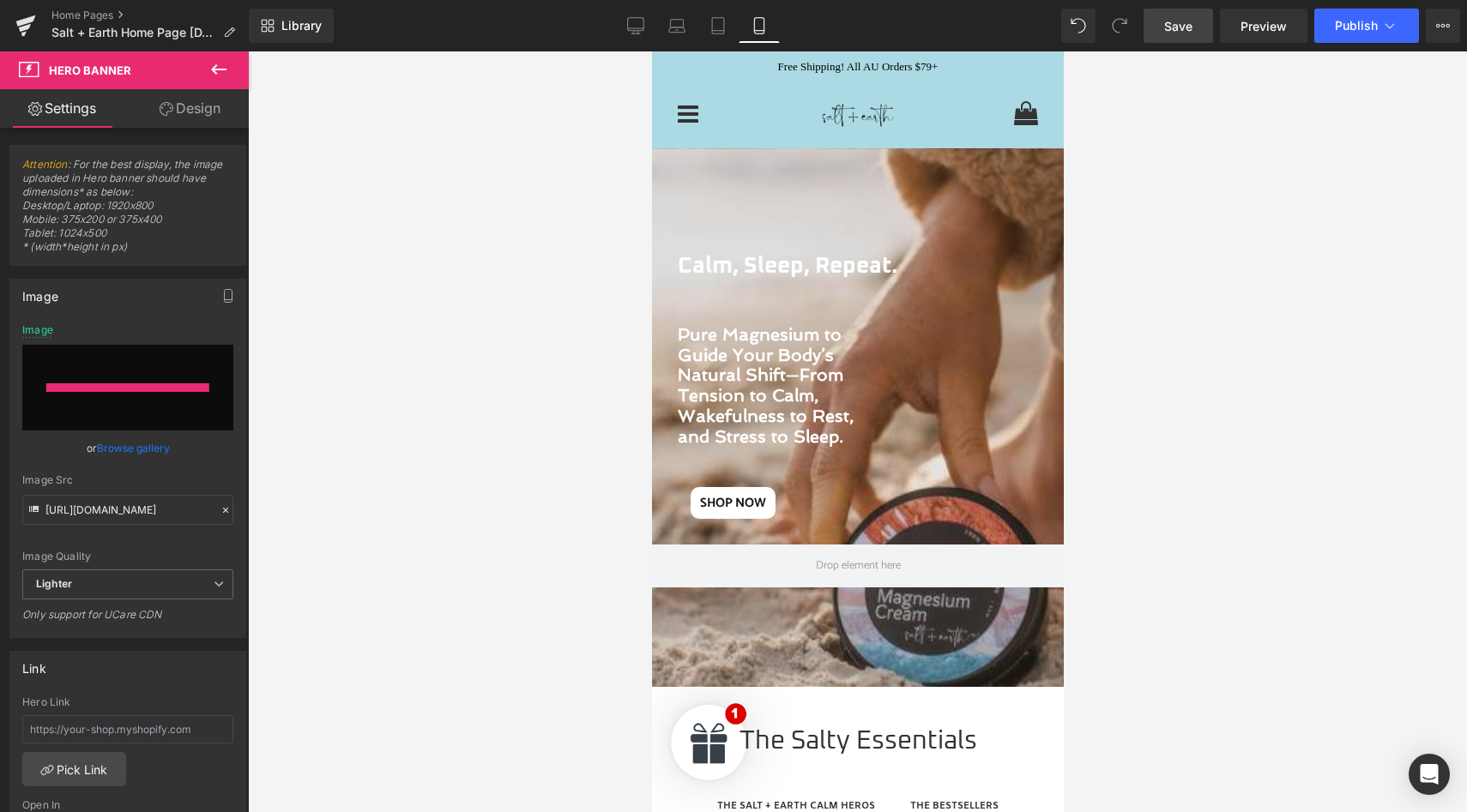
type input "[URL][DOMAIN_NAME]"
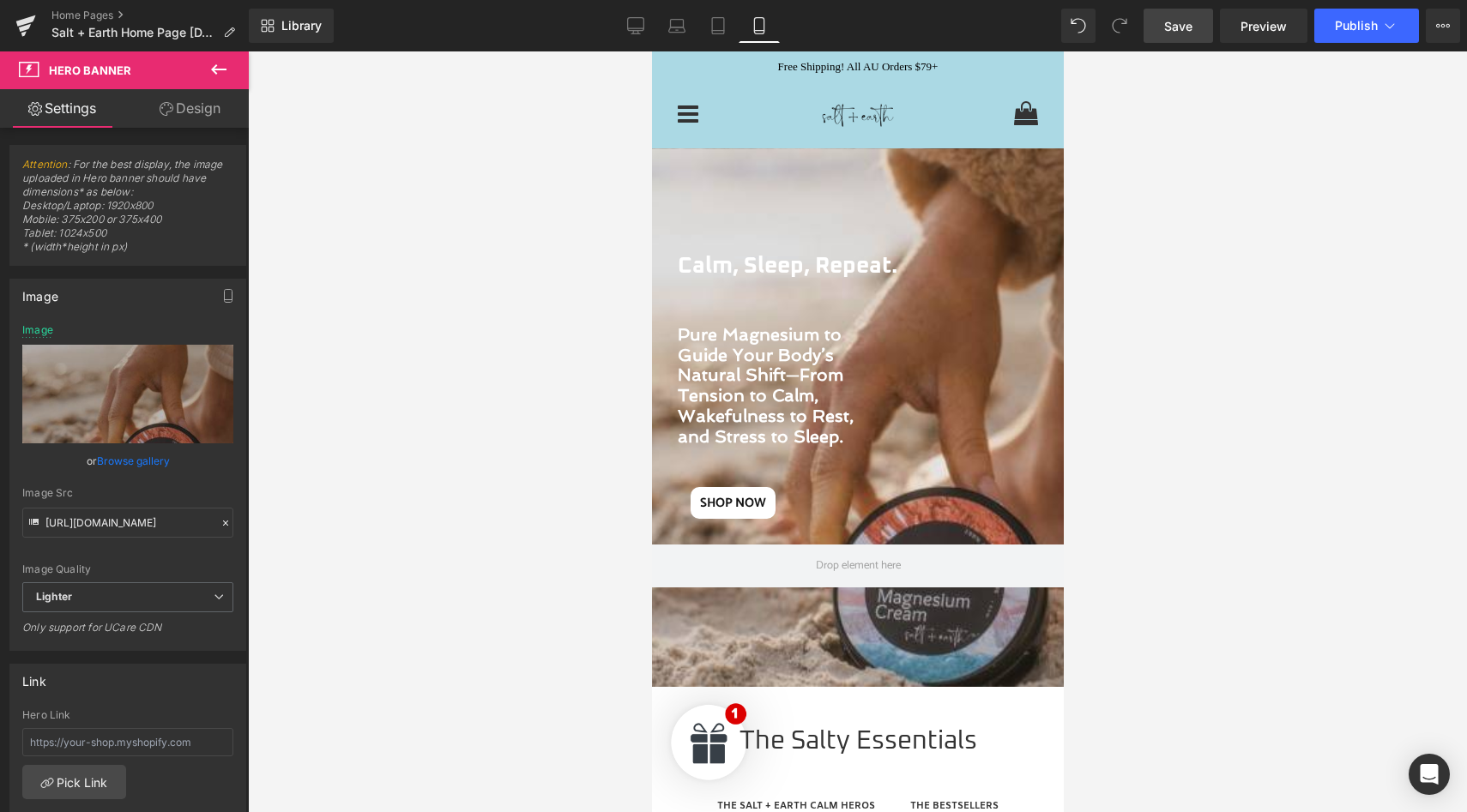
drag, startPoint x: 1185, startPoint y: 18, endPoint x: 350, endPoint y: 350, distance: 898.6
click at [1185, 18] on span "Save" at bounding box center [1178, 26] width 28 height 18
